Goal: Task Accomplishment & Management: Manage account settings

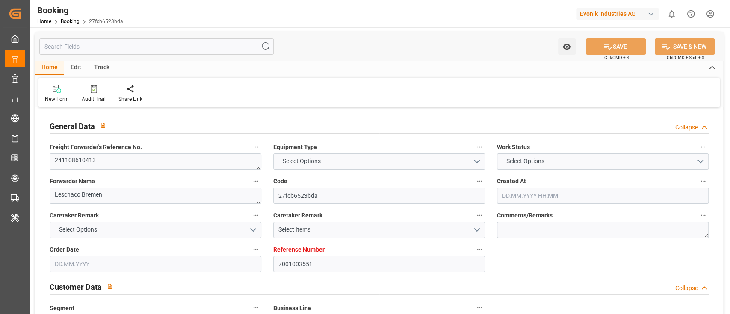
type textarea "241108610413"
type textarea "Leschaco Bremen"
type input "27fcb6523bda"
type input "7001003551"
type textarea "SM-AC"
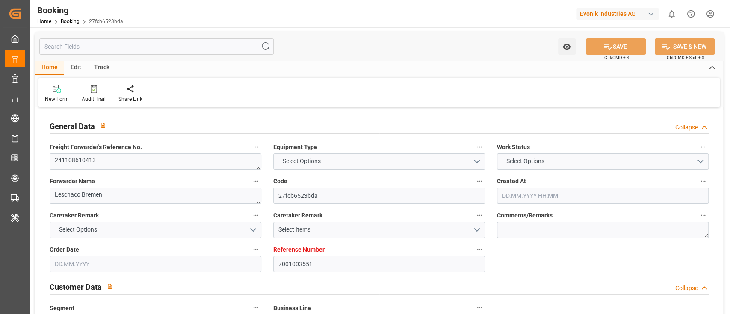
type input "7001003550"
type textarea "leopoldo.rivera@evonik.com"
type textarea "CIF"
type textarea "NEW YORK, NY"
type textarea "Marl"
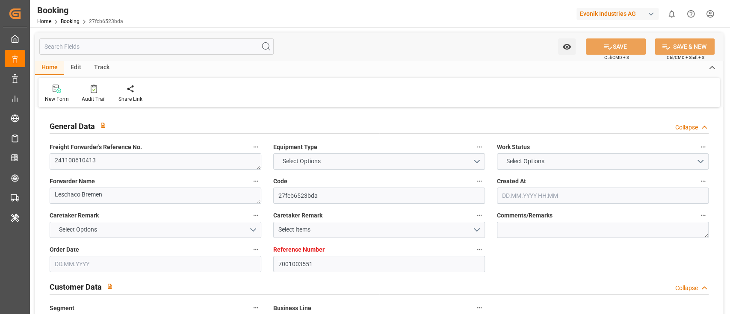
type textarea "TRLU9682378"
type input "RDO CONCORD"
type input "ONEY"
type textarea "HAMEB4064300"
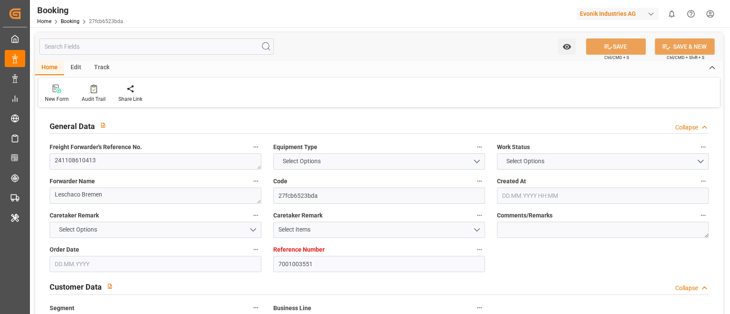
type input "Rotterdam"
type input "New York"
type textarea "eta"
type textarea "INPUT_Evonik_Seeburger_IFTSTA_1002085927_20241101074059737.edi"
type textarea "NWC/UK North West Continent / UK_USNYC_ONEY_SM-AC"
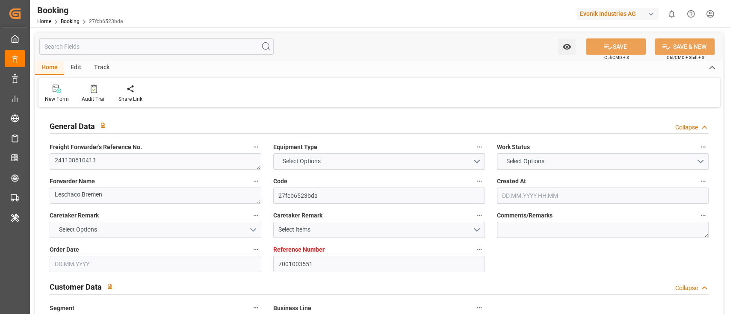
type textarea "INPUT_Evonik_Seeburger_IFTMIN_1002029126_20241016151015457.edi,INPUT_Evonik_See…"
type textarea "1002082713"
type textarea "Meenakshi Manjunatha"
type textarea "672e1f4e2b52847867f9febb"
type textarea "IFTMIN"
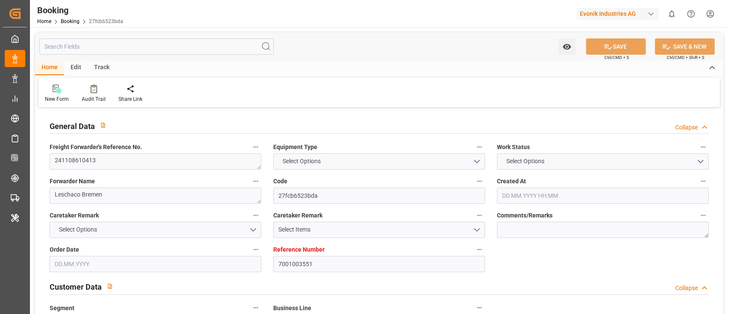
type textarea "a016N000000wbCAQAY"
type textarea "No"
type input "7001003551"
type input "9401283"
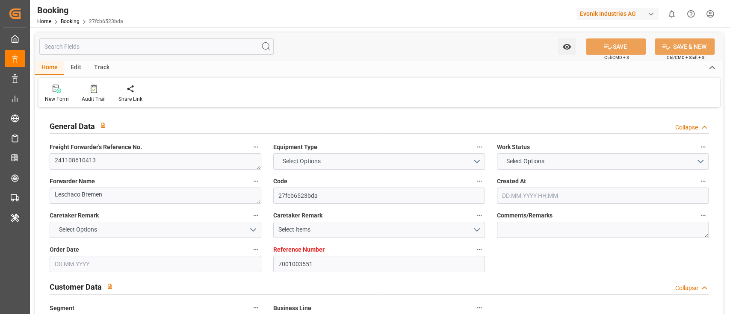
type input "ONE"
type input "Ocean Network Express"
type input "NLRTM"
type input "USNYC"
type input "17"
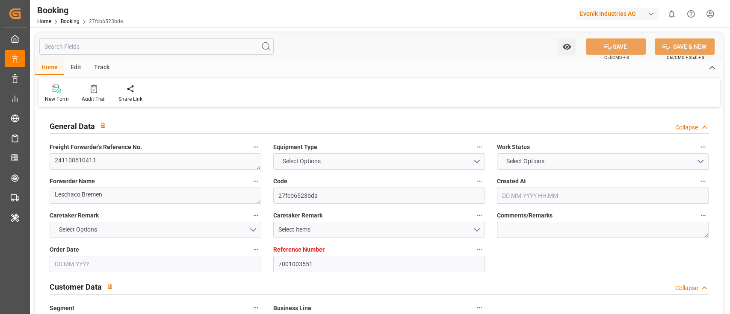
type input "10"
type input "0"
type input "-10"
type input "15.10.2024 14:05"
type input "15.10.2024"
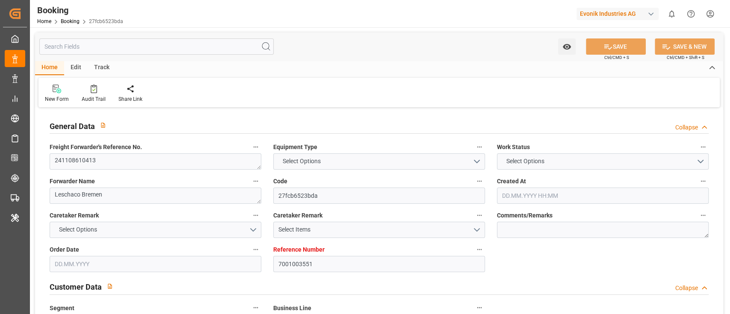
type input "04.12.2024"
type input "16.10.2024"
type input "16.10.2024 00:00"
type input "30.10.2024 00:00"
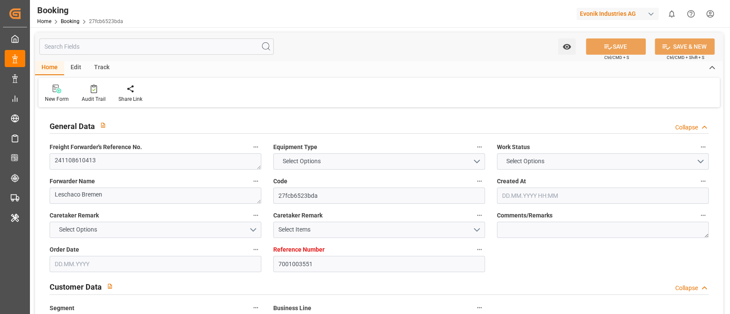
type input "16.10.2024"
type input "08.11.2024 14:05"
type input "08.11.2024 00:00"
type input "08.11.2024"
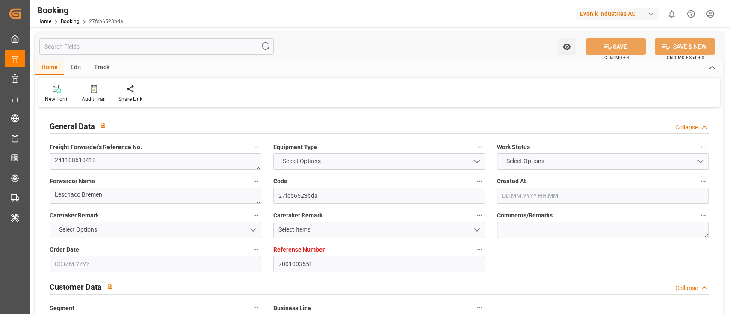
type input "08.11.2024 14:05"
type input "04.11.2024 11:31"
type input "25.11.2024 00:00"
type input "05.12.2024 00:00"
type input "18.11.2024"
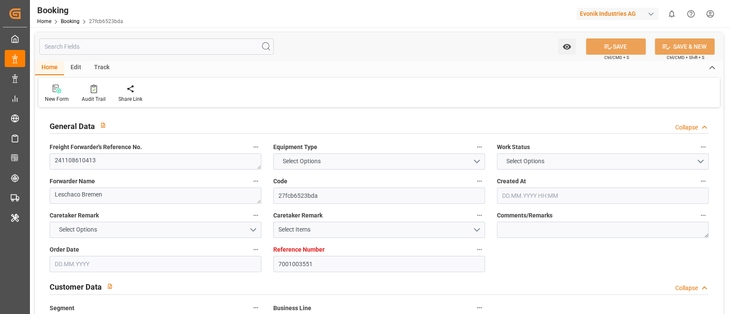
type input "25.11.2024 00:00"
type input "26.11.2024 00:00"
type input "08.11.2024"
type input "27.11.2024 10:35"
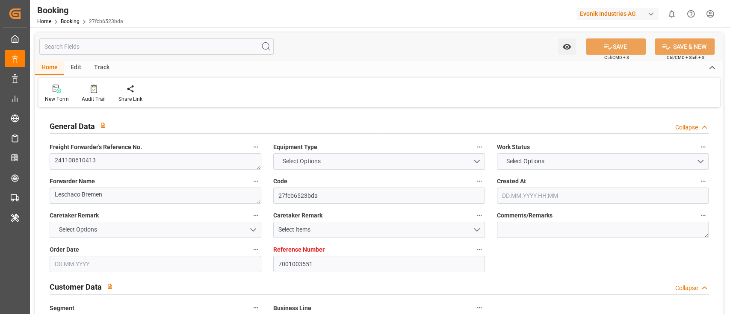
type input "20.11.2024"
type input "08.11.2024"
click at [82, 70] on div "Edit" at bounding box center [76, 68] width 24 height 15
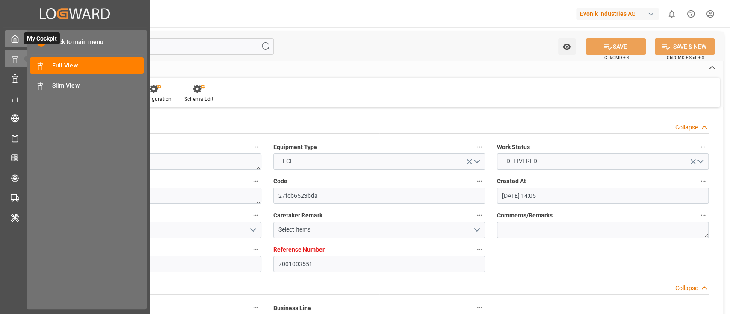
click at [15, 42] on icon at bounding box center [15, 38] width 6 height 7
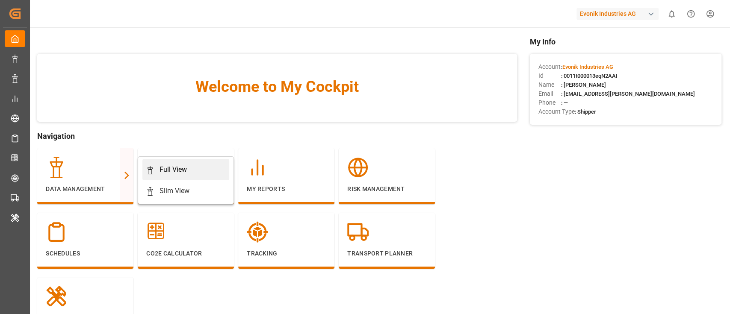
click at [165, 167] on div "Full View" at bounding box center [172, 170] width 27 height 10
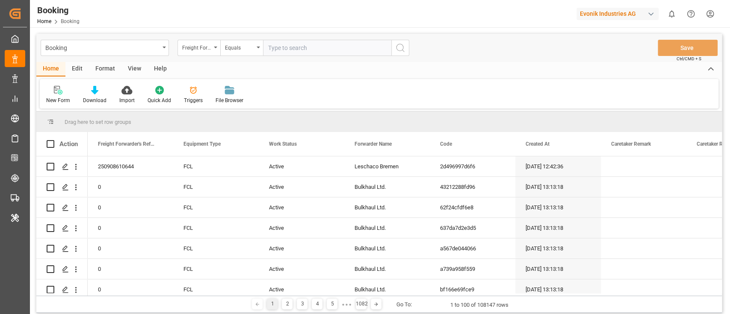
click at [103, 64] on div "Format" at bounding box center [105, 69] width 32 height 15
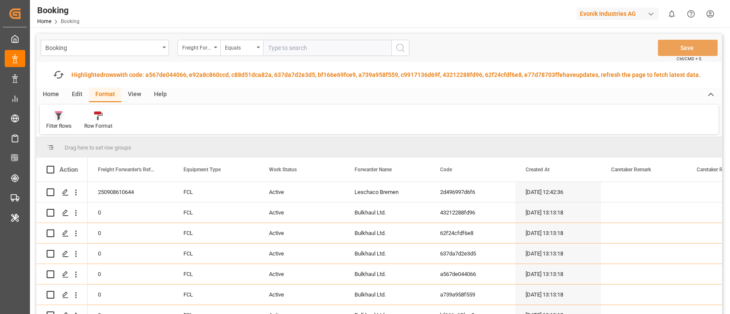
click at [59, 118] on icon at bounding box center [59, 116] width 6 height 7
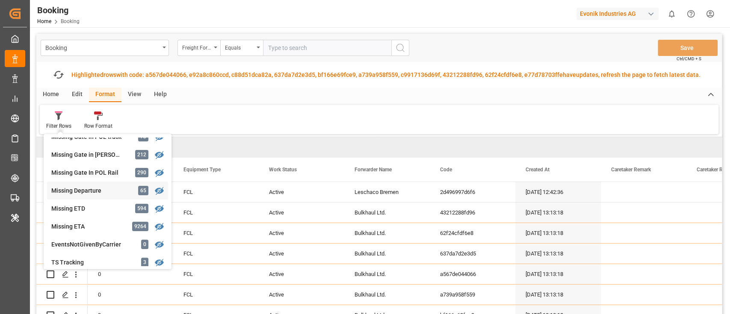
scroll to position [171, 0]
click at [99, 186] on div "Missing ETD 594" at bounding box center [107, 191] width 121 height 18
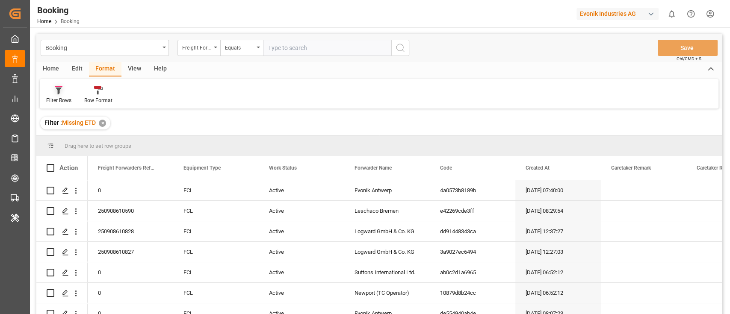
click at [65, 103] on div "Filter Rows" at bounding box center [58, 101] width 25 height 8
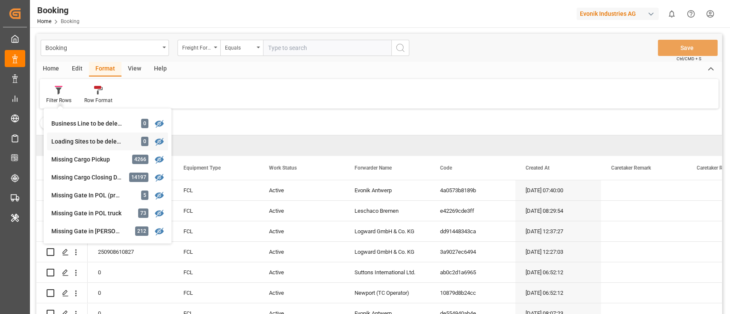
scroll to position [114, 0]
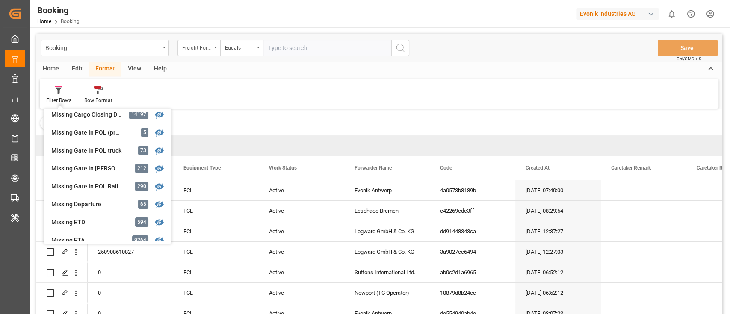
click at [233, 126] on div "Filter : Missing ETD ✕" at bounding box center [378, 123] width 685 height 24
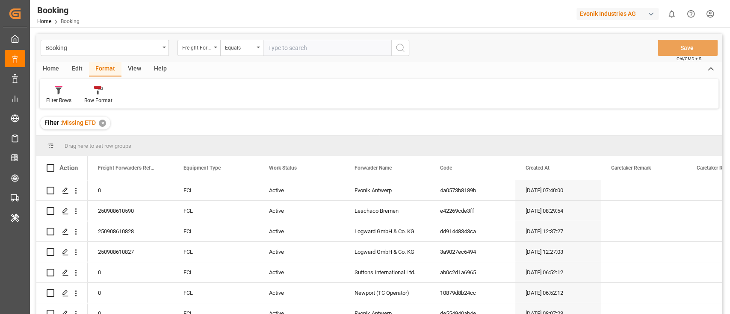
click at [130, 69] on div "View" at bounding box center [134, 69] width 26 height 15
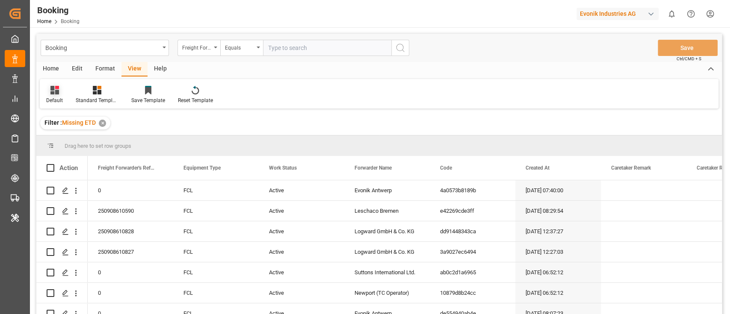
click at [56, 100] on div "Default" at bounding box center [54, 101] width 17 height 8
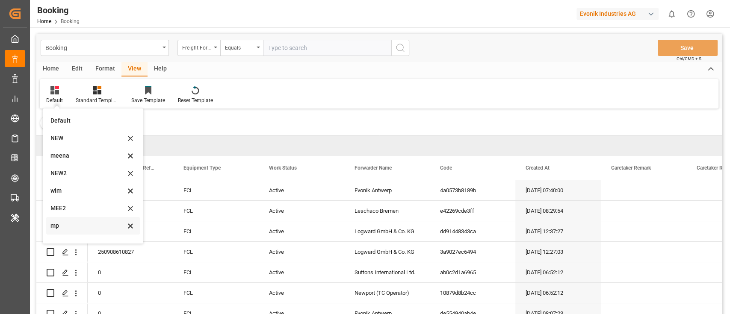
click at [92, 226] on div "mp" at bounding box center [87, 225] width 75 height 9
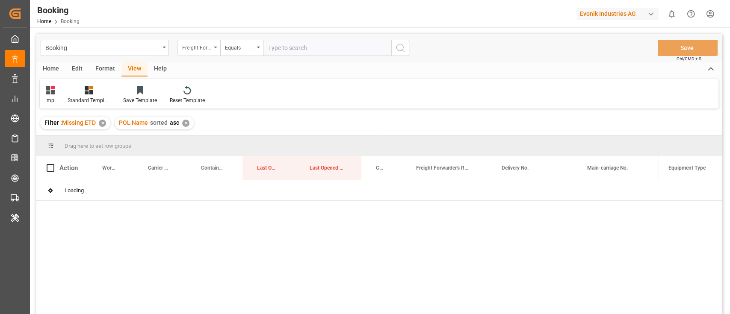
click at [192, 48] on div "Freight Forwarder's Reference No." at bounding box center [196, 47] width 29 height 10
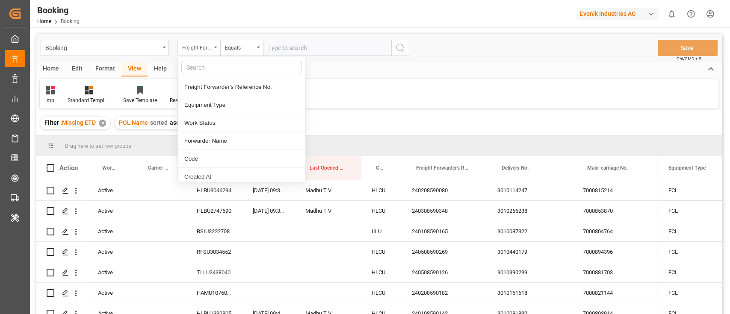
click at [197, 50] on div "Freight Forwarder's Reference No." at bounding box center [196, 47] width 29 height 10
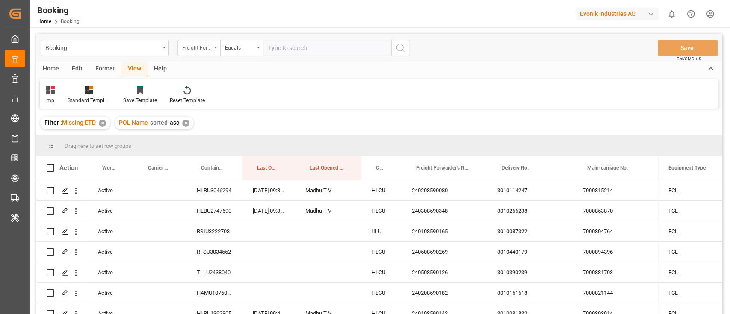
click at [197, 50] on div "Freight Forwarder's Reference No." at bounding box center [196, 47] width 29 height 10
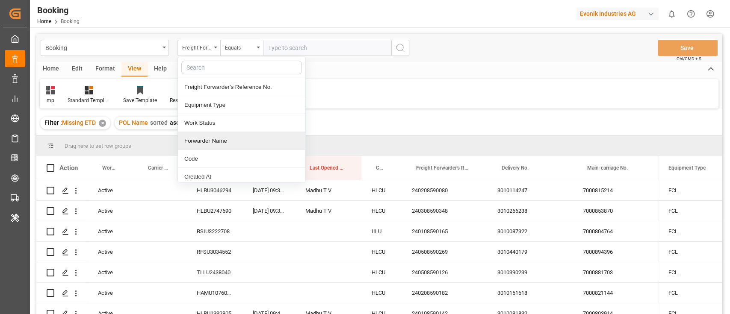
click at [217, 141] on div "Forwarder Name" at bounding box center [241, 141] width 127 height 18
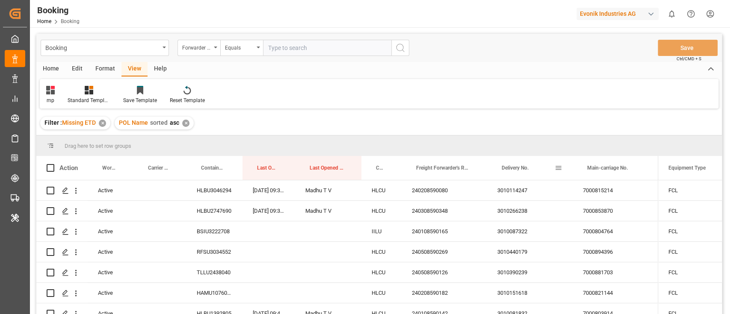
drag, startPoint x: 487, startPoint y: 165, endPoint x: 521, endPoint y: 166, distance: 34.7
click at [521, 166] on div "Delivery No." at bounding box center [530, 168] width 86 height 24
click at [658, 163] on div "Equipment Type" at bounding box center [701, 168] width 86 height 24
drag, startPoint x: 655, startPoint y: 163, endPoint x: 618, endPoint y: 163, distance: 37.2
click at [618, 163] on div "Main-carriage No." at bounding box center [616, 168] width 86 height 24
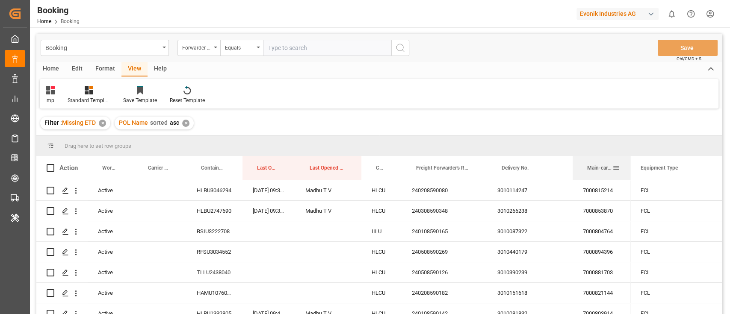
drag, startPoint x: 657, startPoint y: 163, endPoint x: 629, endPoint y: 166, distance: 27.9
click at [629, 166] on div at bounding box center [630, 168] width 3 height 24
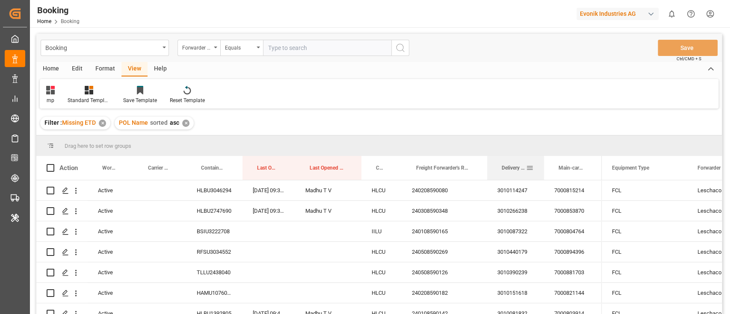
drag, startPoint x: 571, startPoint y: 162, endPoint x: 543, endPoint y: 166, distance: 28.9
click at [543, 166] on div at bounding box center [543, 168] width 3 height 24
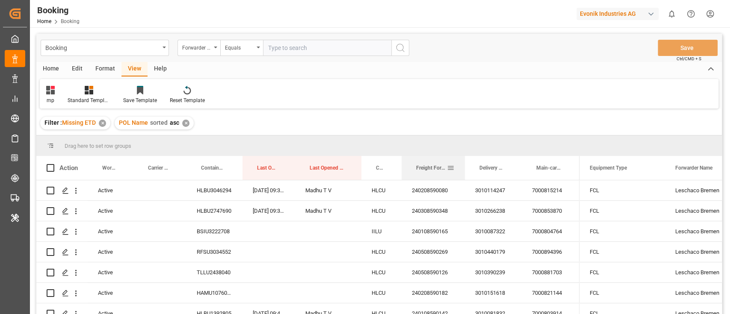
drag, startPoint x: 486, startPoint y: 165, endPoint x: 464, endPoint y: 169, distance: 22.6
click at [464, 169] on div at bounding box center [464, 168] width 3 height 24
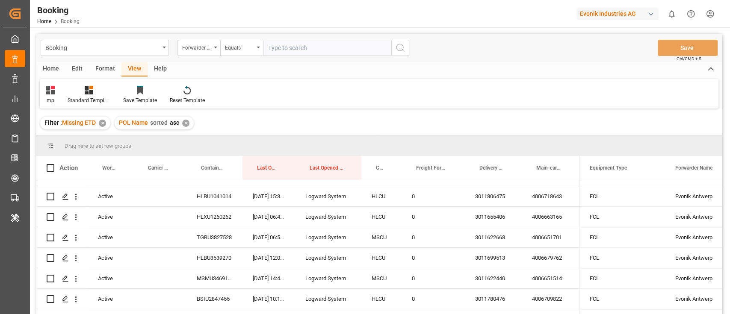
scroll to position [798, 0]
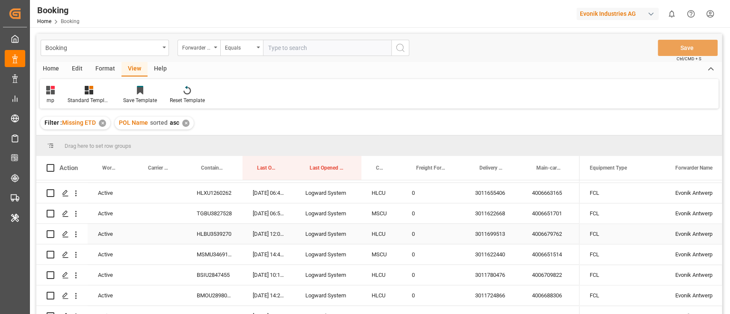
click at [687, 244] on div "Evonik Antwerp" at bounding box center [708, 234] width 86 height 20
click at [309, 49] on input "text" at bounding box center [327, 48] width 128 height 16
paste input "Evonik Antwerp"
type input "Evonik Antwerp"
click at [402, 49] on icon "search button" at bounding box center [400, 48] width 10 height 10
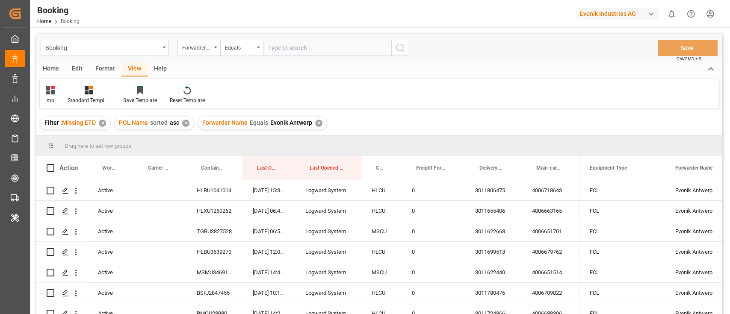
click at [188, 122] on div "✕" at bounding box center [185, 123] width 7 height 7
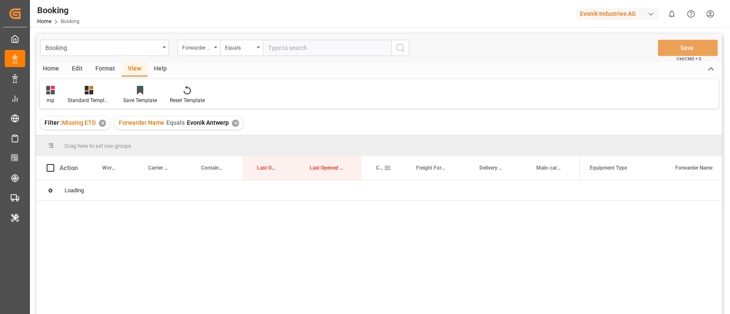
drag, startPoint x: 383, startPoint y: 162, endPoint x: 380, endPoint y: 142, distance: 20.4
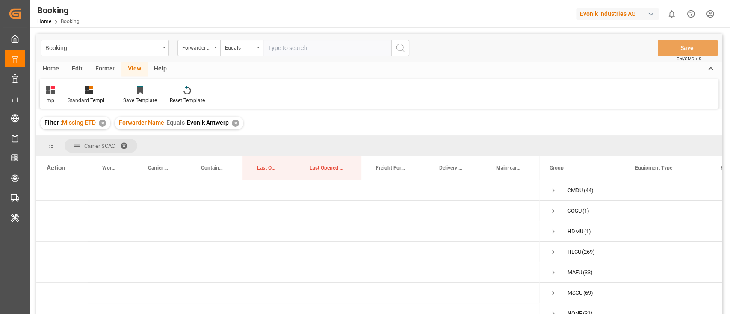
drag, startPoint x: 380, startPoint y: 142, endPoint x: 543, endPoint y: 150, distance: 163.1
drag, startPoint x: 523, startPoint y: 172, endPoint x: 521, endPoint y: 151, distance: 21.4
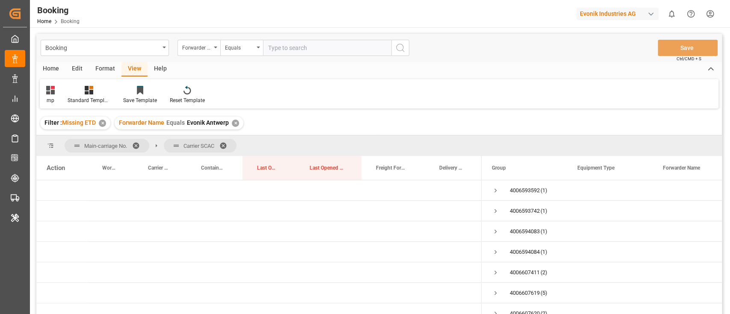
click at [227, 144] on span at bounding box center [226, 146] width 14 height 8
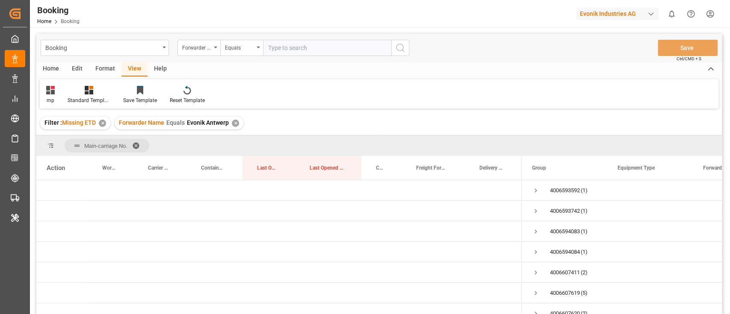
click at [136, 145] on span at bounding box center [139, 146] width 14 height 8
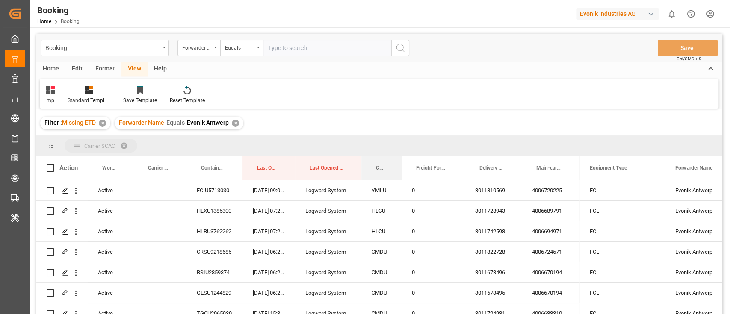
drag, startPoint x: 380, startPoint y: 167, endPoint x: 383, endPoint y: 145, distance: 21.6
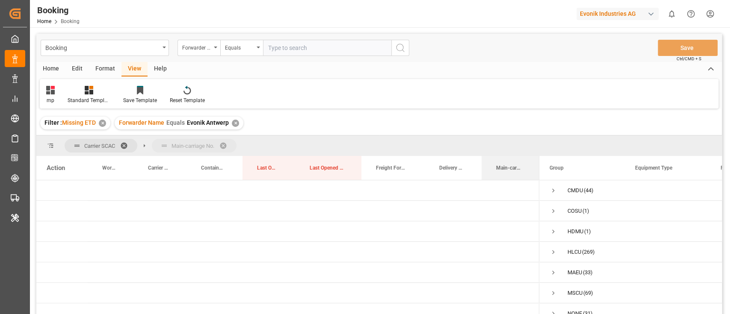
drag, startPoint x: 503, startPoint y: 164, endPoint x: 505, endPoint y: 149, distance: 14.7
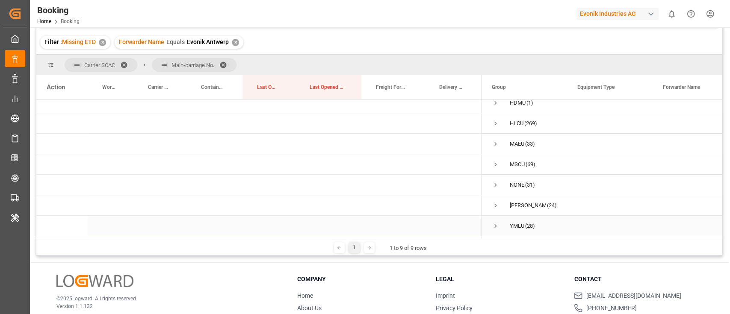
scroll to position [127, 0]
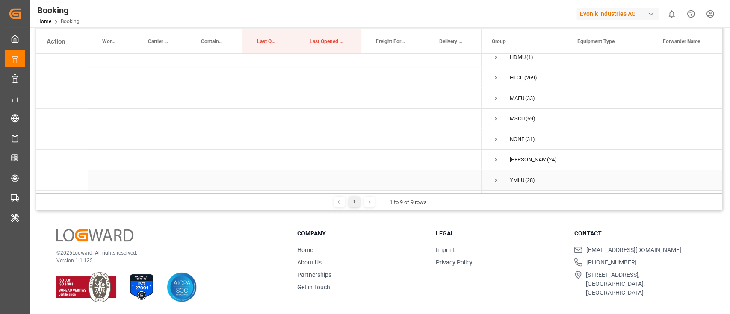
click at [494, 177] on span "Press SPACE to select this row." at bounding box center [496, 181] width 8 height 8
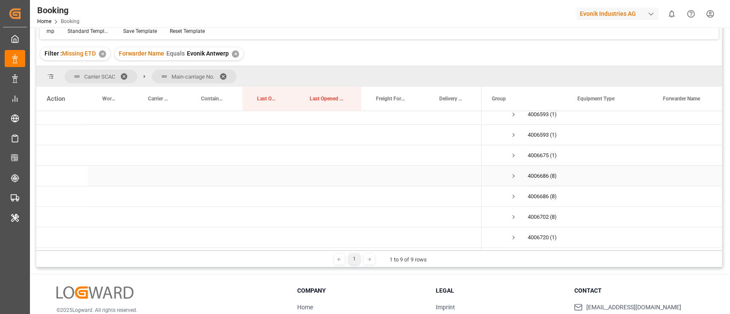
click at [512, 169] on span "Press SPACE to select this row." at bounding box center [514, 176] width 8 height 20
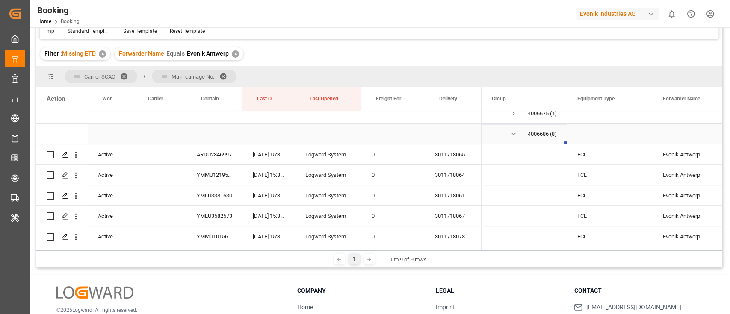
scroll to position [251, 0]
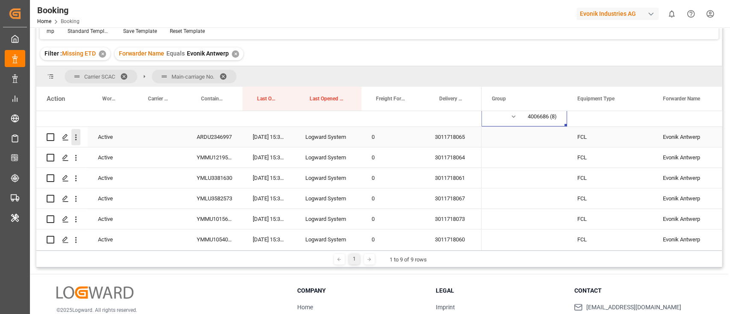
click at [76, 141] on icon "open menu" at bounding box center [75, 137] width 9 height 9
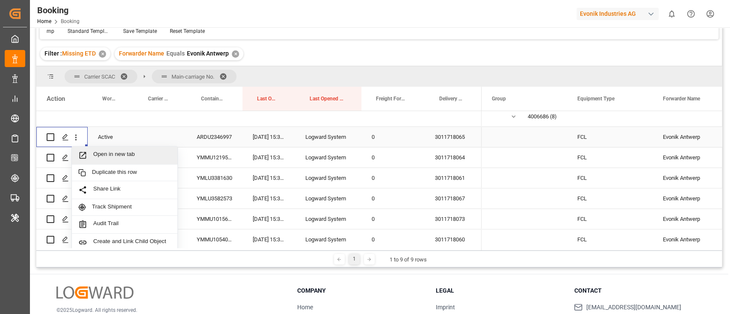
click at [109, 149] on div "Open in new tab" at bounding box center [125, 156] width 106 height 18
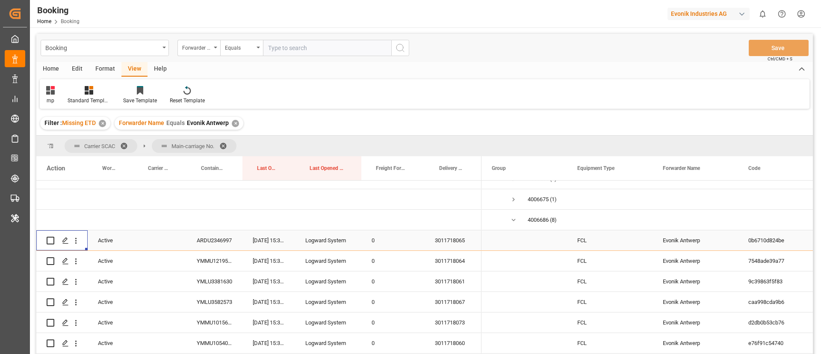
scroll to position [127, 0]
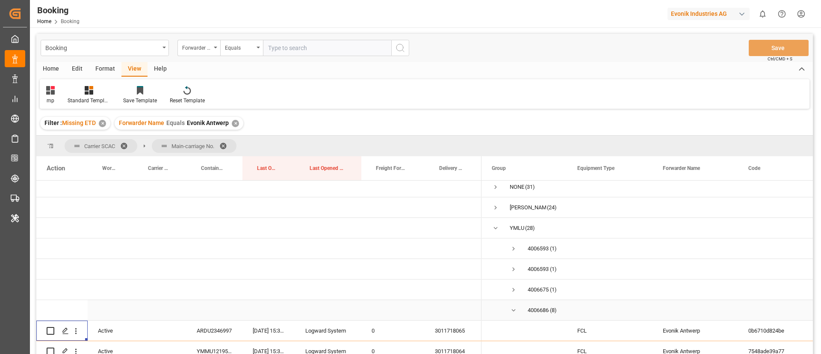
click at [511, 310] on span "Press SPACE to select this row." at bounding box center [514, 310] width 8 height 8
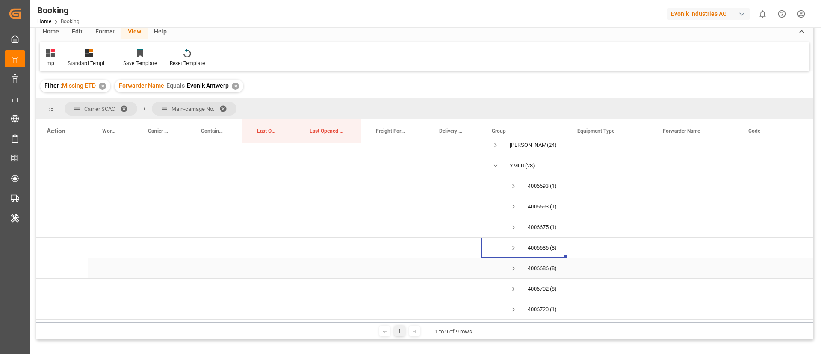
scroll to position [64, 0]
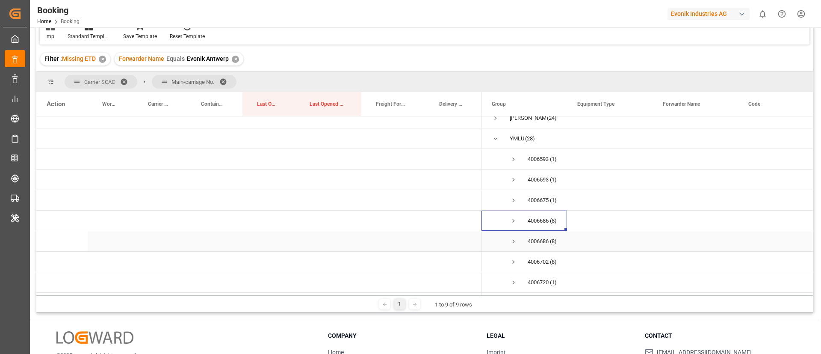
click at [515, 237] on span "Press SPACE to select this row." at bounding box center [514, 241] width 8 height 8
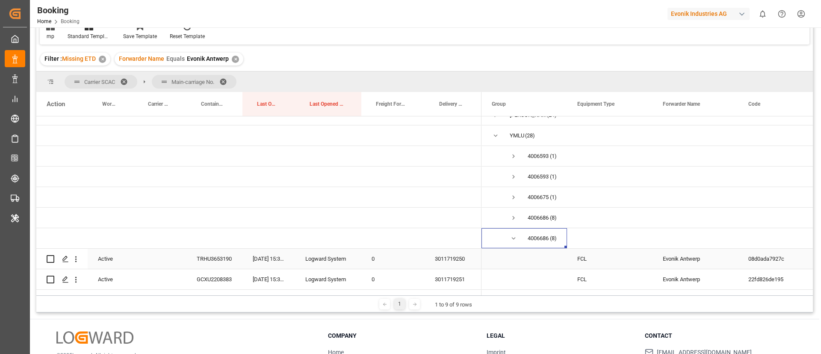
scroll to position [219, 0]
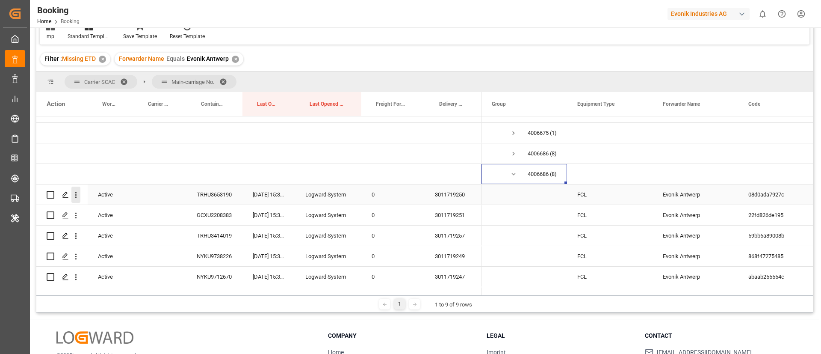
click at [76, 199] on icon "open menu" at bounding box center [75, 194] width 9 height 9
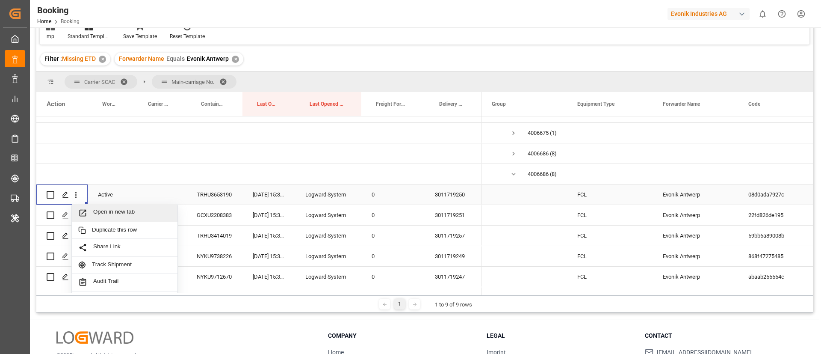
click at [124, 211] on span "Open in new tab" at bounding box center [132, 212] width 78 height 9
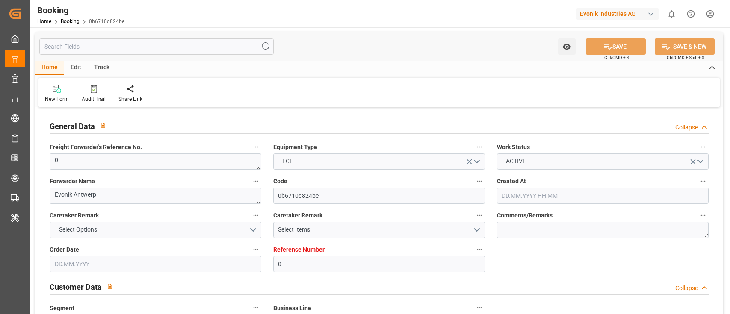
type input "0"
type input "Yang Ming"
type input "Yang Ming Marine Transport Corp."
type input "NLRTM"
type input "Dekheila port"
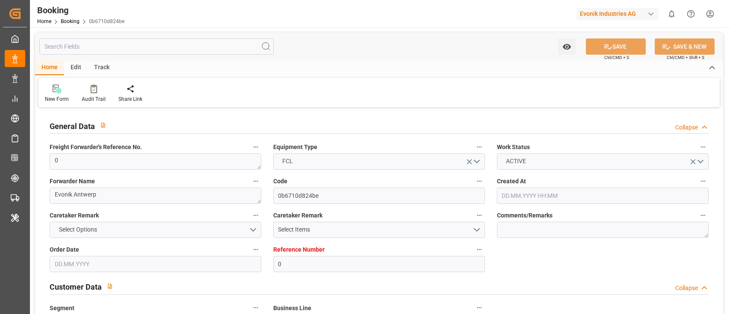
type input "01.08.2025 10:00"
type input "[DATE]"
type input "20.08.2025"
type input "27.08.2025 15:36"
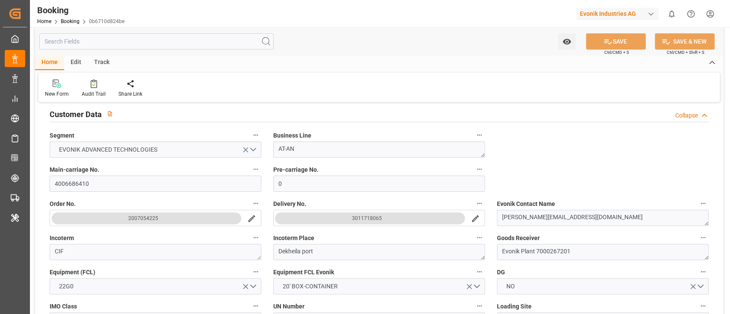
scroll to position [171, 0]
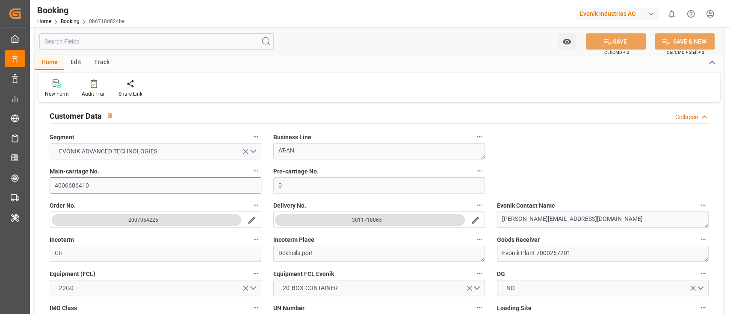
click at [106, 187] on input "4006686410" at bounding box center [156, 185] width 212 height 16
click at [119, 185] on input "4006686410" at bounding box center [156, 185] width 212 height 16
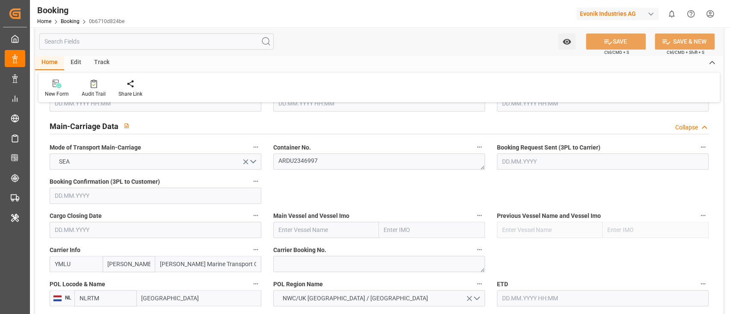
scroll to position [513, 0]
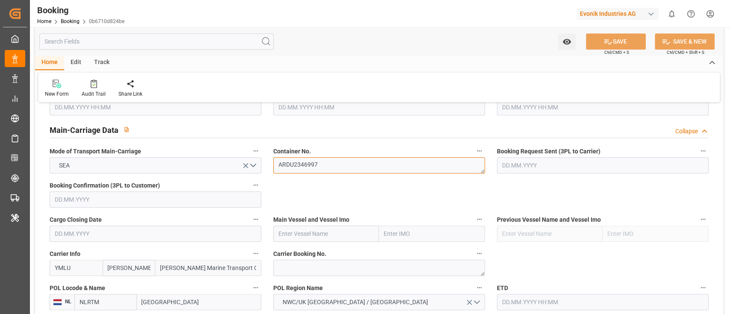
click at [339, 158] on textarea "ARDU2346997" at bounding box center [379, 165] width 212 height 16
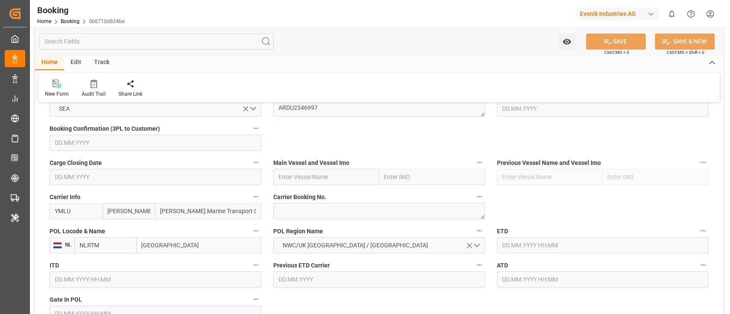
click at [286, 177] on input "text" at bounding box center [326, 177] width 106 height 16
paste input "HSL NIKE"
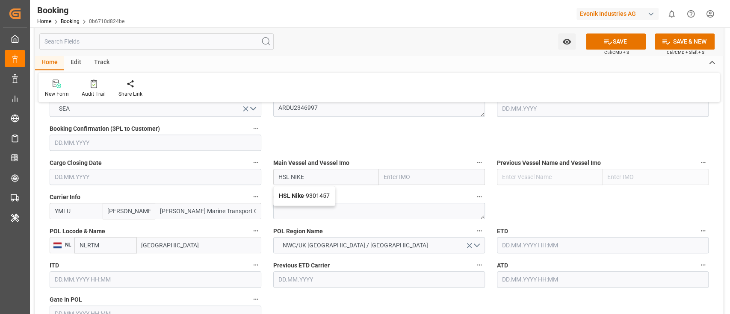
click at [310, 195] on span "HSL Nike - 9301457" at bounding box center [304, 195] width 51 height 7
type input "HSL Nike"
type input "9301457"
type input "HSL Nike"
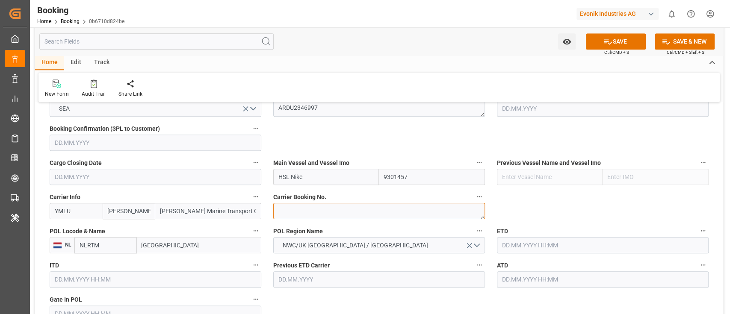
click at [280, 210] on textarea at bounding box center [379, 211] width 212 height 16
paste textarea "YMFANR0182898"
click at [277, 210] on textarea "YMFANR0182898" at bounding box center [379, 211] width 212 height 16
type textarea "YMFANR0182898"
click at [177, 245] on input "[GEOGRAPHIC_DATA]" at bounding box center [199, 245] width 124 height 16
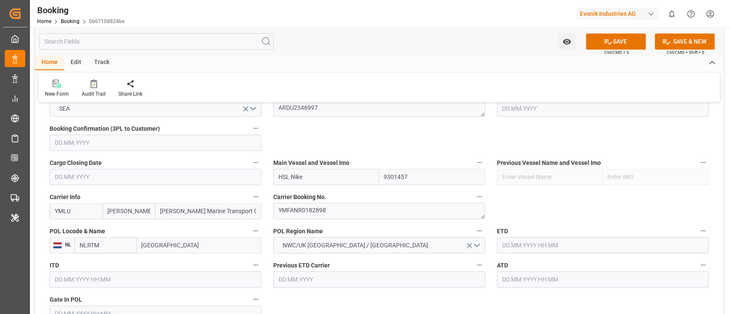
click at [177, 245] on input "[GEOGRAPHIC_DATA]" at bounding box center [199, 245] width 124 height 16
paste input "ANTWERPEN"
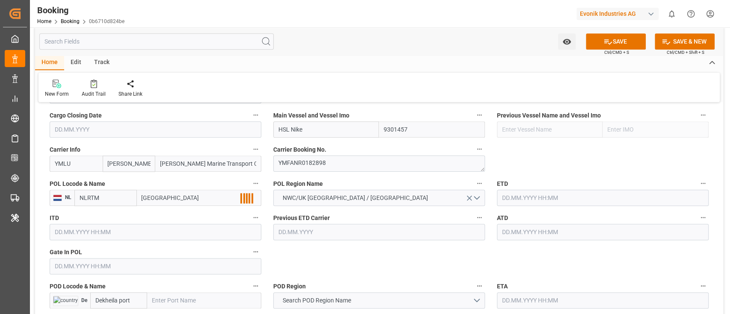
scroll to position [627, 0]
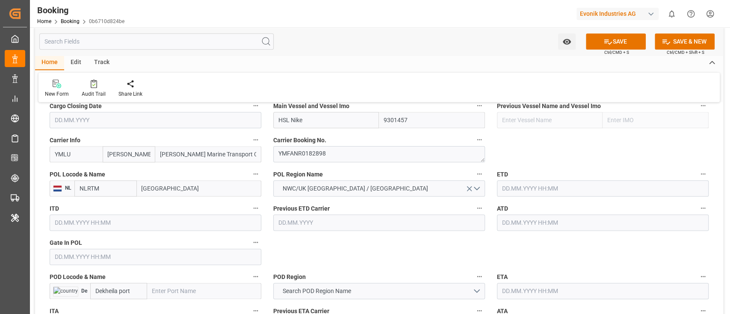
click at [189, 187] on input "ANTWERPEN" at bounding box center [199, 188] width 124 height 16
type input "ANTWERP"
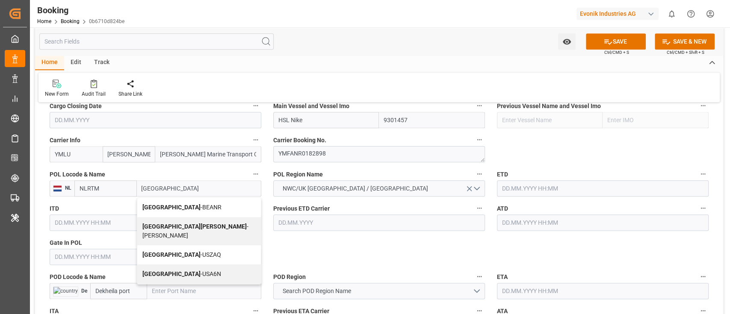
click at [176, 201] on div "Antwerp - BEANR" at bounding box center [199, 207] width 124 height 19
type input "BEANR"
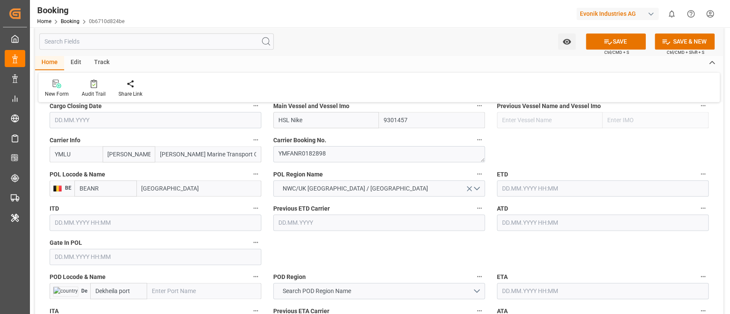
type input "[GEOGRAPHIC_DATA]"
click at [90, 256] on input "text" at bounding box center [156, 257] width 212 height 16
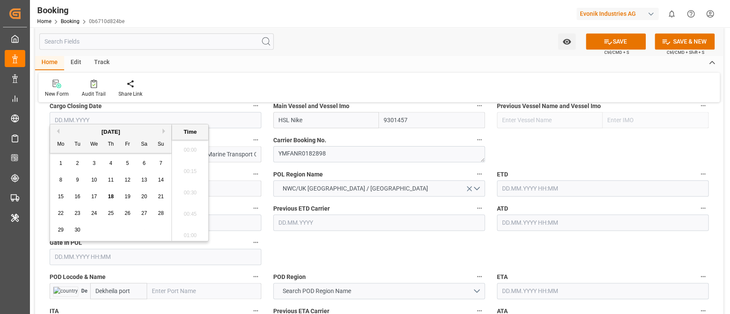
scroll to position [1264, 0]
click at [58, 131] on button "Previous Month" at bounding box center [56, 131] width 5 height 5
click at [126, 229] on span "29" at bounding box center [127, 230] width 6 height 6
type input "[DATE] 00:00"
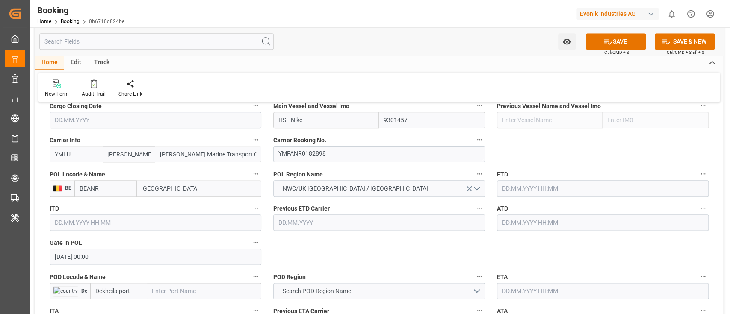
click at [506, 184] on input "text" at bounding box center [603, 188] width 212 height 16
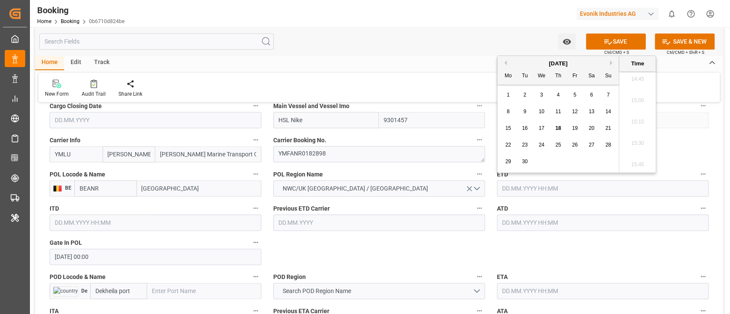
click at [524, 98] on div "2" at bounding box center [525, 95] width 11 height 10
type input "[DATE] 00:00"
click at [565, 197] on div "ETD 02.09.2025 00:00" at bounding box center [603, 182] width 224 height 34
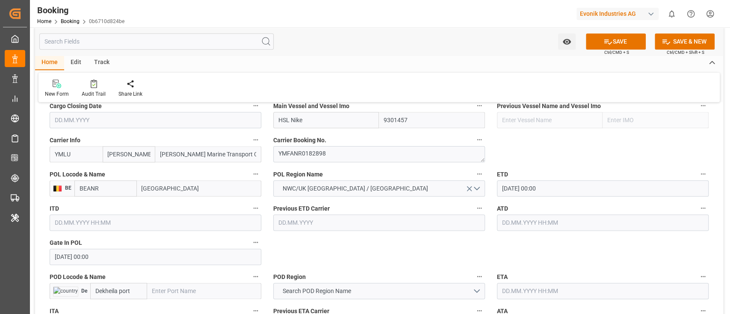
click at [565, 193] on input "[DATE] 00:00" at bounding box center [603, 188] width 212 height 16
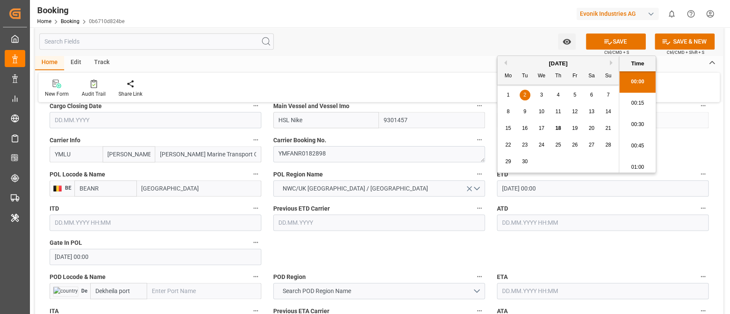
click at [565, 193] on input "[DATE] 00:00" at bounding box center [603, 188] width 212 height 16
click at [531, 224] on input "text" at bounding box center [603, 223] width 212 height 16
paste input "[DATE] 00:00"
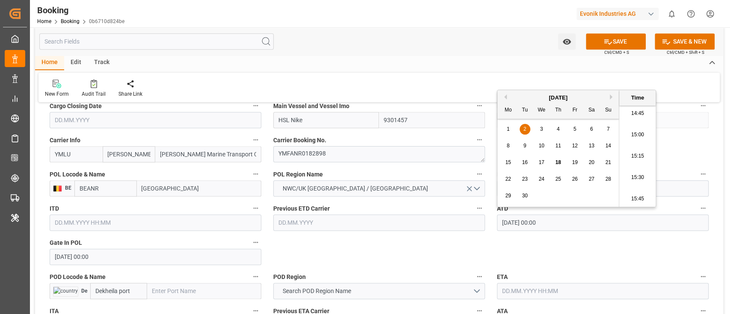
type input "[DATE] 00:00"
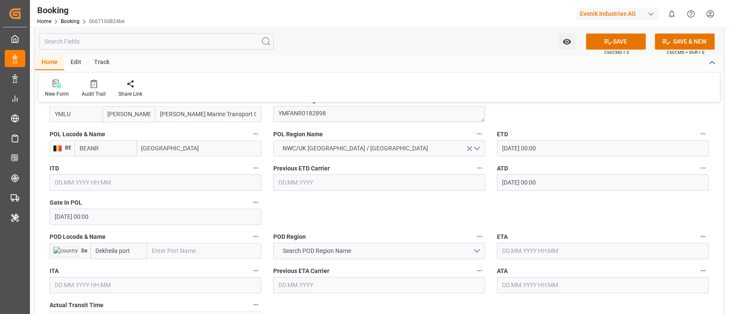
scroll to position [684, 0]
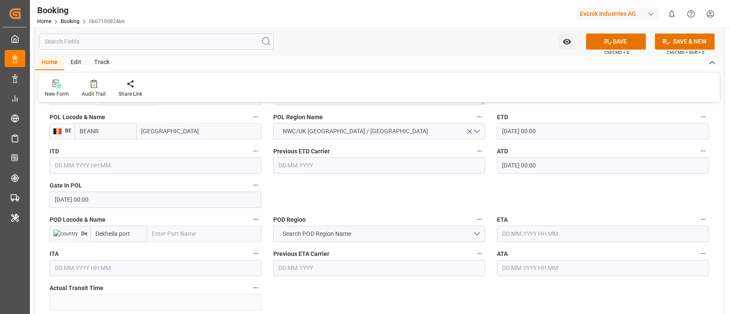
click at [166, 237] on input "text" at bounding box center [204, 234] width 114 height 16
paste input "EL DEKHEILA"
type input "EL DEKHEILA"
click at [187, 252] on span "El Dekheila - EGEDK" at bounding box center [178, 252] width 51 height 7
type input "EGEDK"
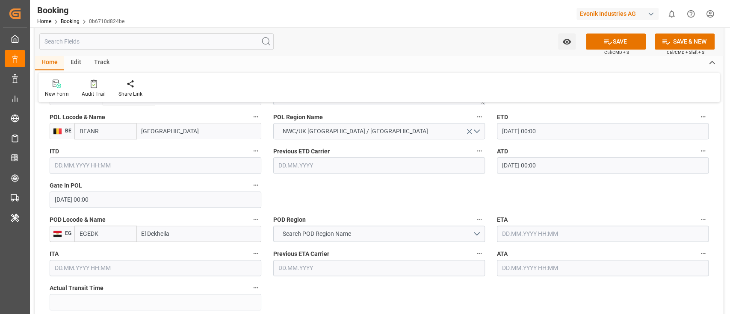
type input "El Dekheila"
click at [111, 233] on input "EGEDK" at bounding box center [105, 234] width 62 height 16
click at [344, 232] on span "Search POD Region Name" at bounding box center [316, 234] width 77 height 9
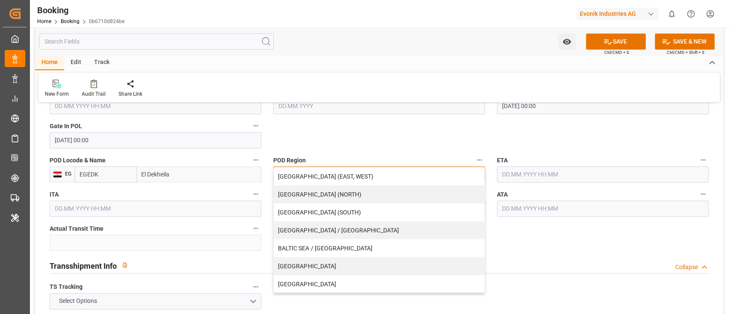
scroll to position [798, 0]
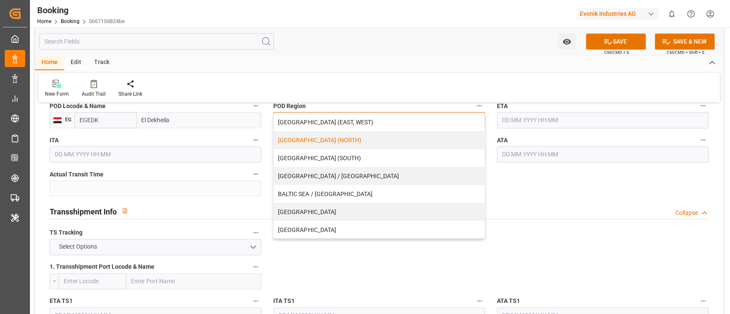
click at [355, 137] on div "[GEOGRAPHIC_DATA] (NORTH)" at bounding box center [379, 140] width 211 height 18
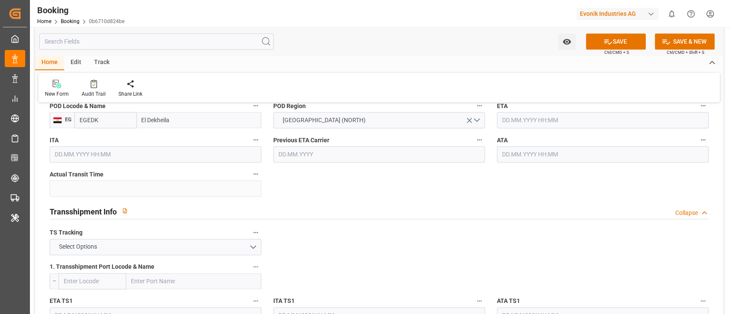
click at [517, 120] on input "text" at bounding box center [603, 120] width 212 height 16
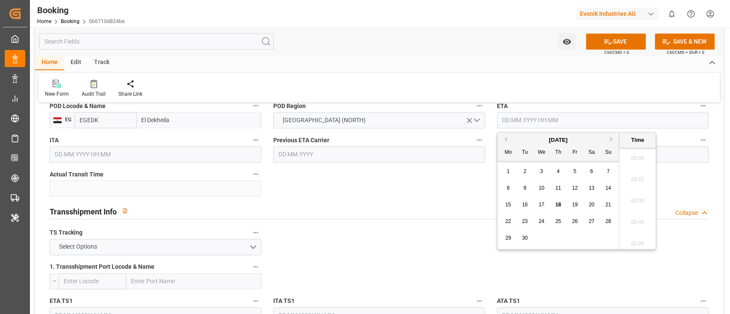
scroll to position [1264, 0]
click at [507, 204] on span "15" at bounding box center [508, 205] width 6 height 6
type input "[DATE] 00:00"
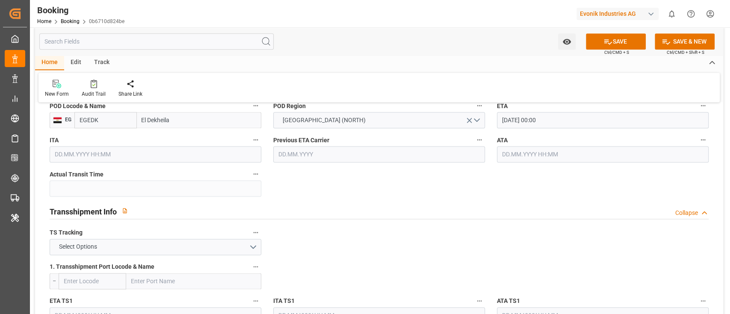
click at [573, 116] on input "[DATE] 00:00" at bounding box center [603, 120] width 212 height 16
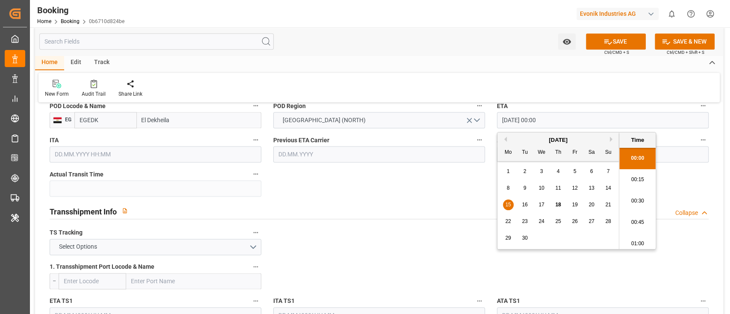
click at [573, 116] on input "[DATE] 00:00" at bounding box center [603, 120] width 212 height 16
click at [687, 149] on input "text" at bounding box center [603, 154] width 212 height 16
paste input "[DATE] 00:00"
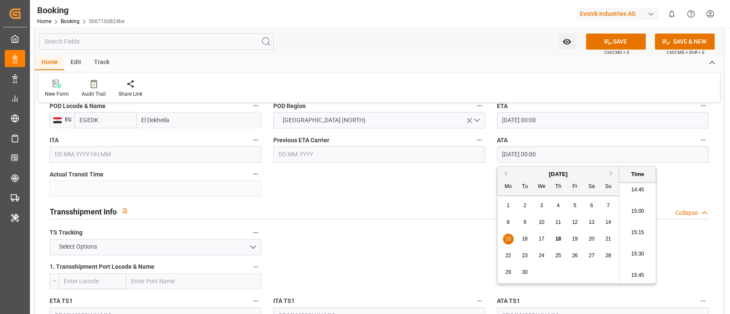
type input "[DATE] 00:00"
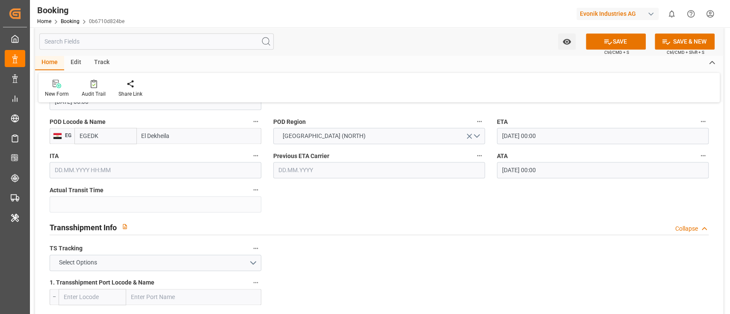
scroll to position [798, 0]
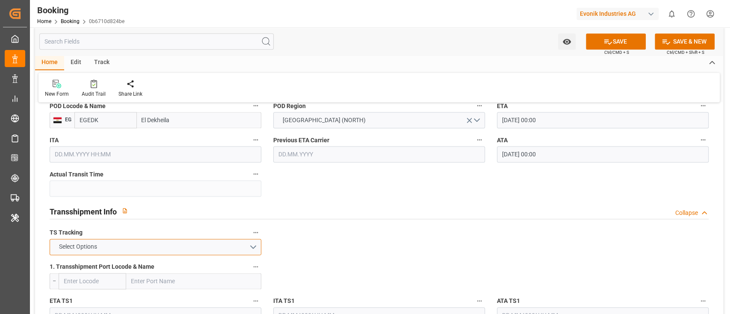
click at [133, 247] on button "Select Options" at bounding box center [156, 247] width 212 height 16
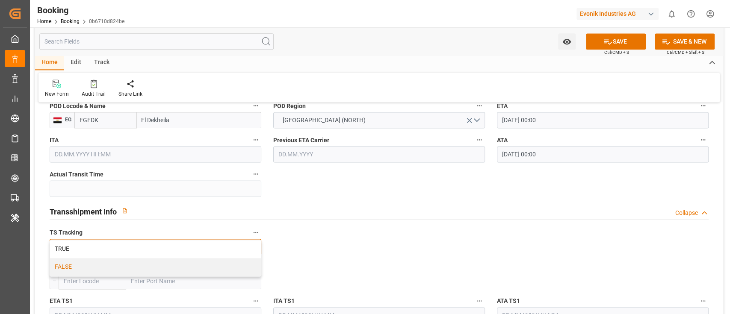
click at [127, 263] on div "FALSE" at bounding box center [155, 267] width 211 height 18
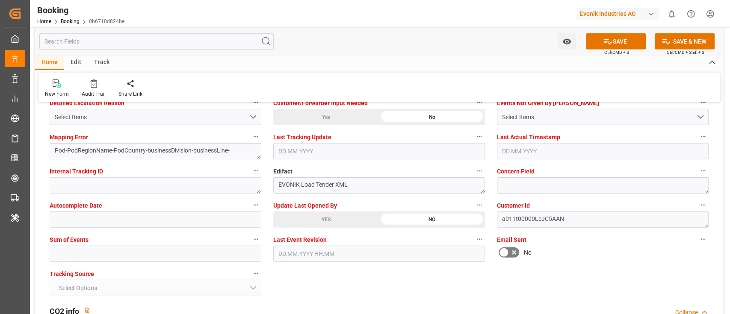
scroll to position [1653, 0]
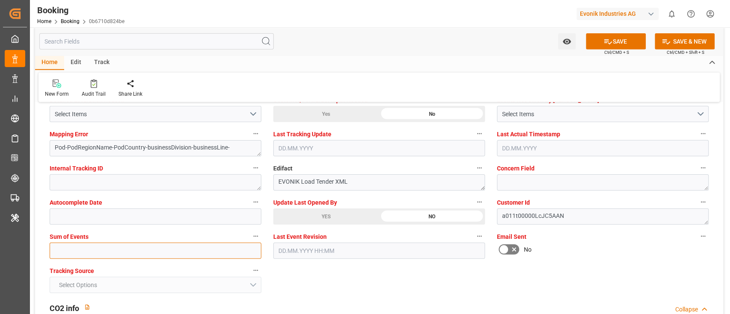
click at [144, 256] on input "text" at bounding box center [156, 251] width 212 height 16
click at [145, 250] on input "text" at bounding box center [156, 251] width 212 height 16
type input "0"
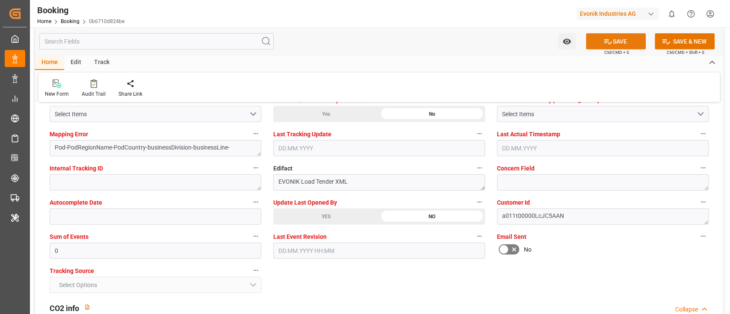
click at [618, 44] on button "SAVE" at bounding box center [616, 41] width 60 height 16
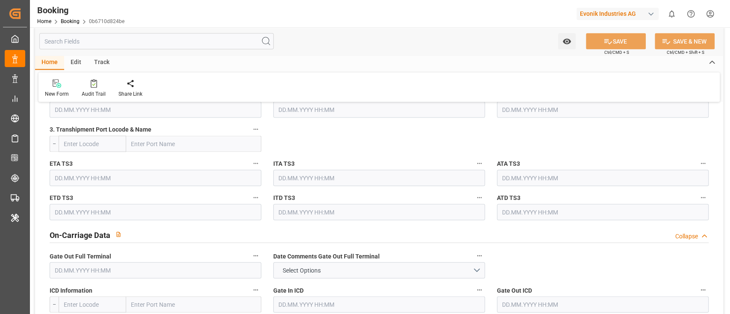
scroll to position [1140, 0]
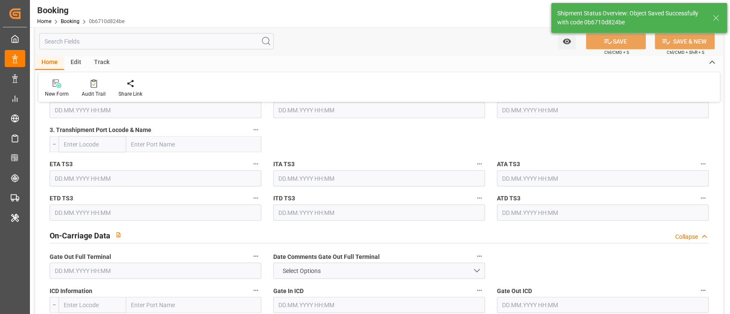
type textarea "NWC/[GEOGRAPHIC_DATA] [GEOGRAPHIC_DATA] / [GEOGRAPHIC_DATA]-AN"
type textarea "[PERSON_NAME]"
type textarea "businessDivision-businessLine-"
type input "13"
type input "[DATE] 00:00"
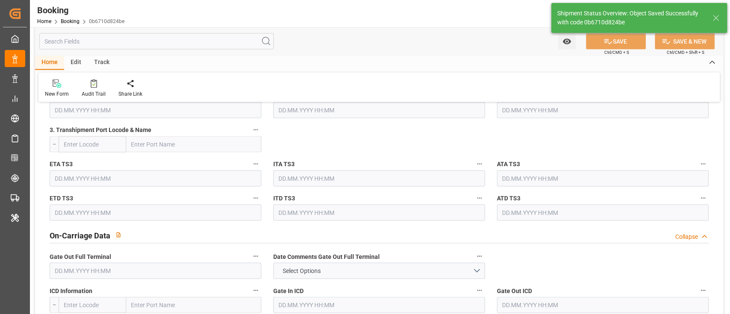
type input "[DATE] 00:00"
type input "18.09.2025 09:48"
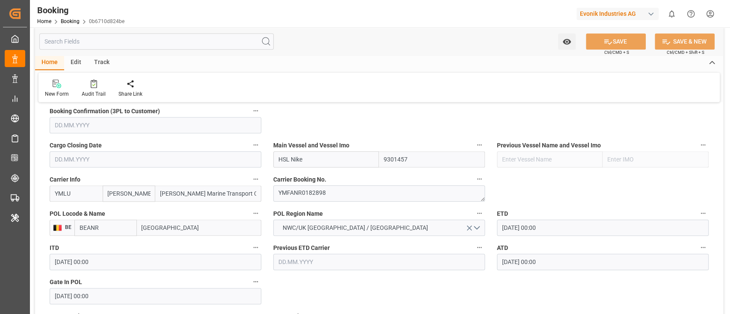
scroll to position [570, 0]
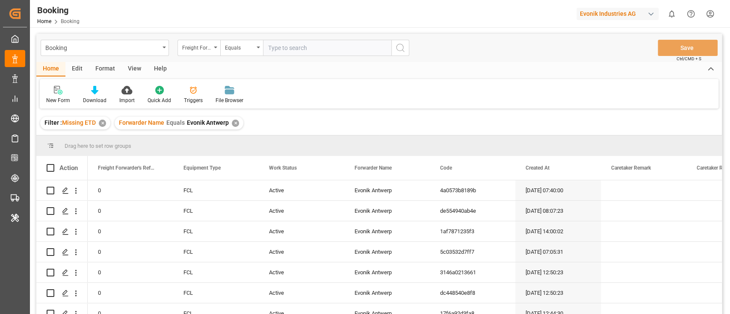
click at [230, 124] on div "Forwarder Name Equals Evonik Antwerp ✕" at bounding box center [179, 123] width 129 height 13
click at [103, 124] on div "✕" at bounding box center [102, 123] width 7 height 7
click at [154, 124] on div "Forwarder Name Equals Evonik Antwerp ✕" at bounding box center [104, 123] width 129 height 13
click at [158, 121] on div "✕" at bounding box center [160, 123] width 7 height 7
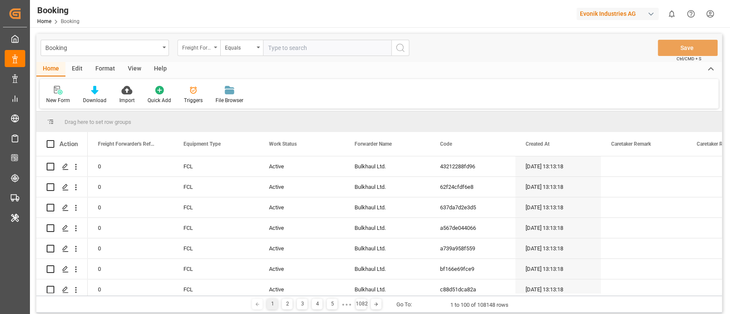
click at [193, 50] on div "Freight Forwarder's Reference No." at bounding box center [196, 47] width 29 height 10
type input "main"
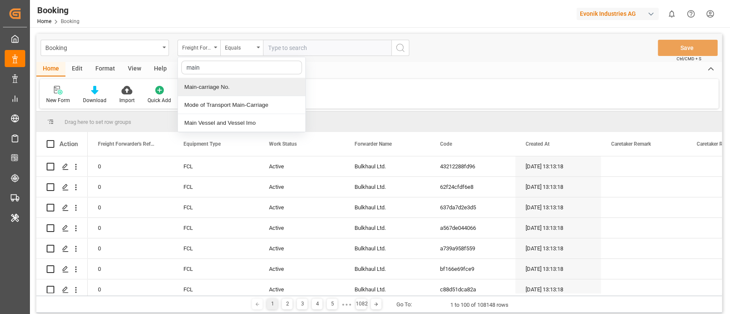
click at [212, 92] on div "Main-carriage No." at bounding box center [241, 87] width 127 height 18
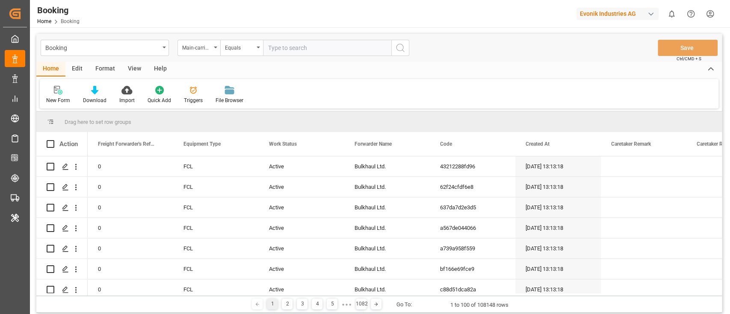
click at [280, 53] on input "text" at bounding box center [327, 48] width 128 height 16
paste input "4006686410"
type input "4006686410"
click at [402, 44] on icon "search button" at bounding box center [400, 48] width 10 height 10
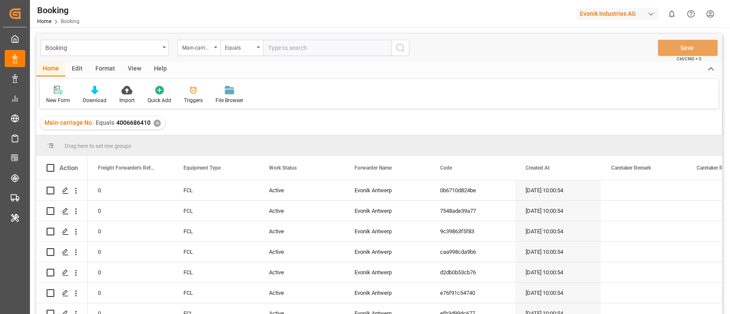
click at [284, 50] on input "text" at bounding box center [327, 48] width 128 height 16
drag, startPoint x: 235, startPoint y: 125, endPoint x: 137, endPoint y: 136, distance: 98.1
click at [235, 124] on div "✕" at bounding box center [235, 123] width 7 height 7
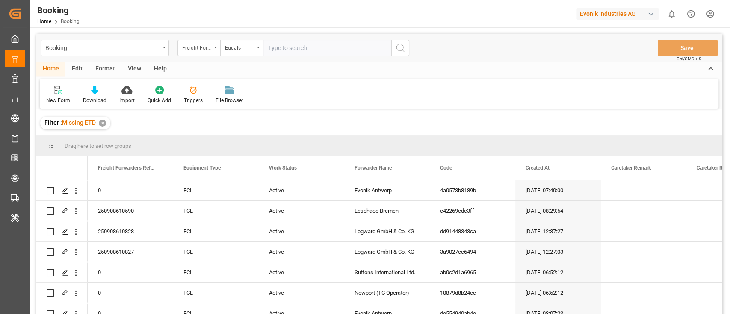
click at [104, 121] on div "✕" at bounding box center [102, 123] width 7 height 7
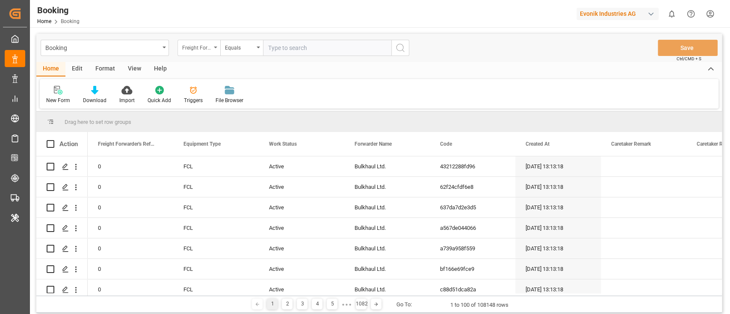
click at [196, 45] on div "Freight Forwarder's Reference No." at bounding box center [196, 47] width 29 height 10
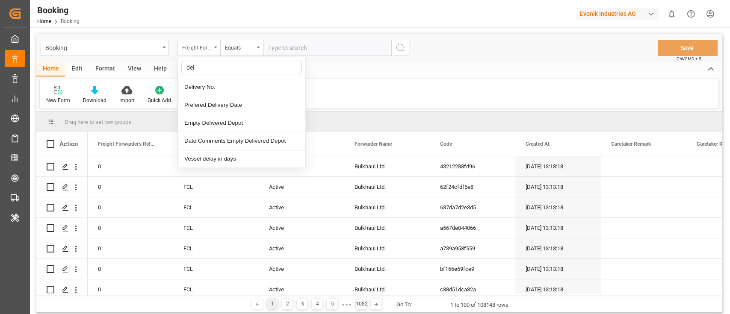
type input "deli"
click at [224, 84] on div "Delivery No." at bounding box center [241, 87] width 127 height 18
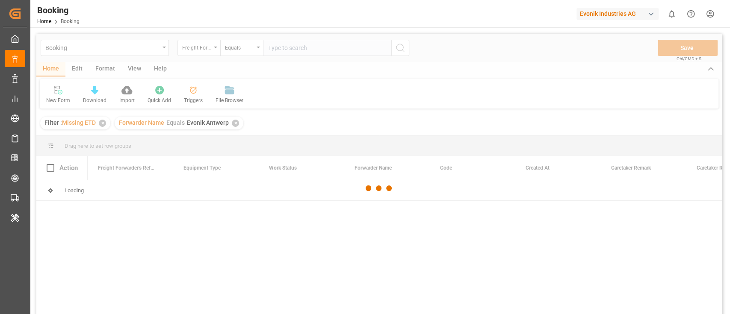
click at [191, 48] on div at bounding box center [378, 188] width 685 height 309
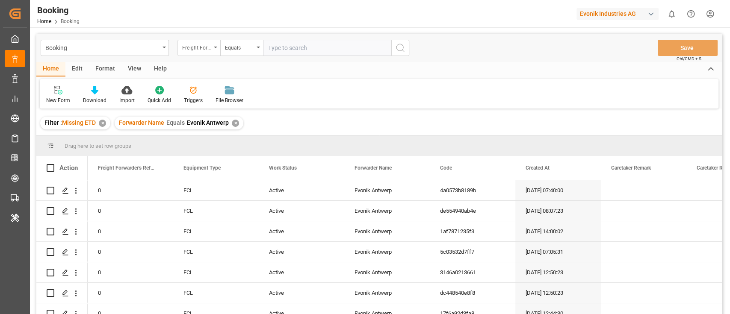
click at [199, 42] on div "Freight Forwarder's Reference No." at bounding box center [196, 47] width 29 height 10
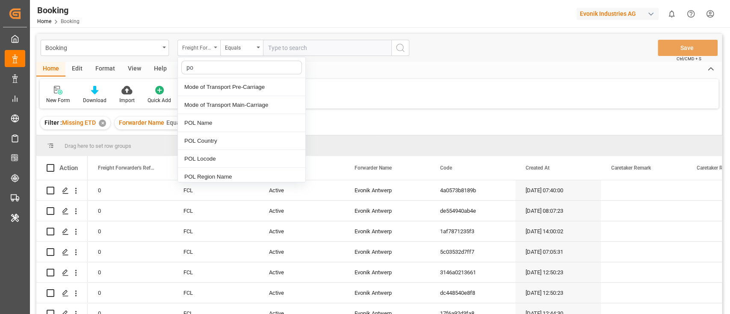
type input "pod"
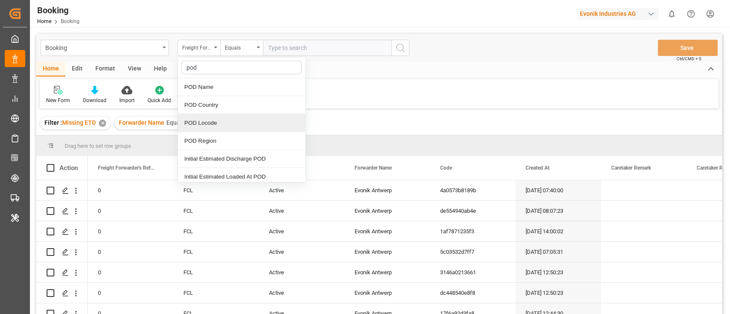
click at [217, 124] on div "POD Locode" at bounding box center [241, 123] width 127 height 18
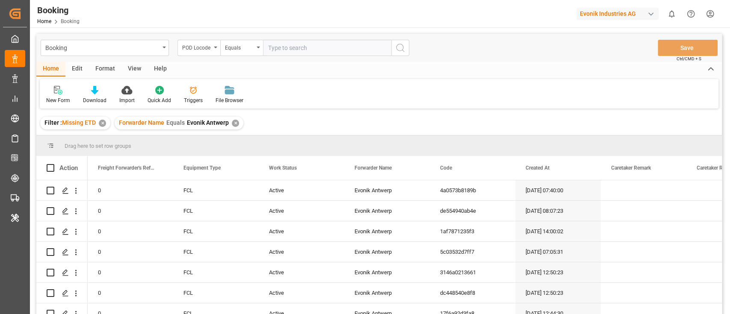
click at [277, 55] on input "text" at bounding box center [327, 48] width 128 height 16
paste input "EGEDK"
type input "EGEDK"
click at [405, 43] on button "search button" at bounding box center [400, 48] width 18 height 16
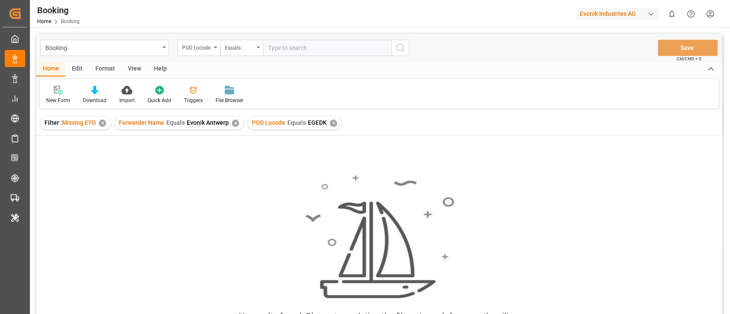
click at [233, 126] on div "✕" at bounding box center [235, 123] width 7 height 7
click at [101, 125] on div "✕" at bounding box center [102, 123] width 7 height 7
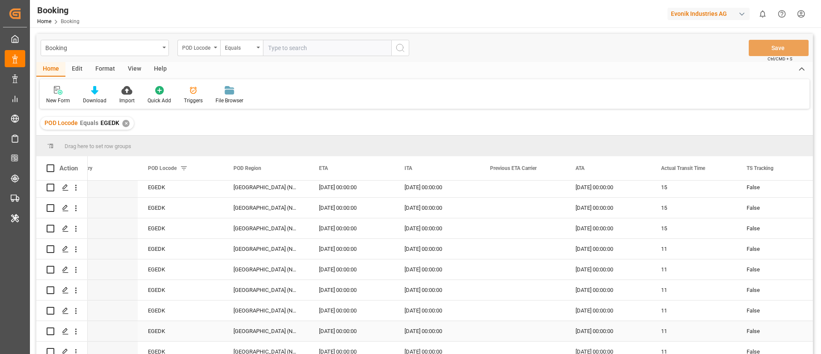
scroll to position [321, 0]
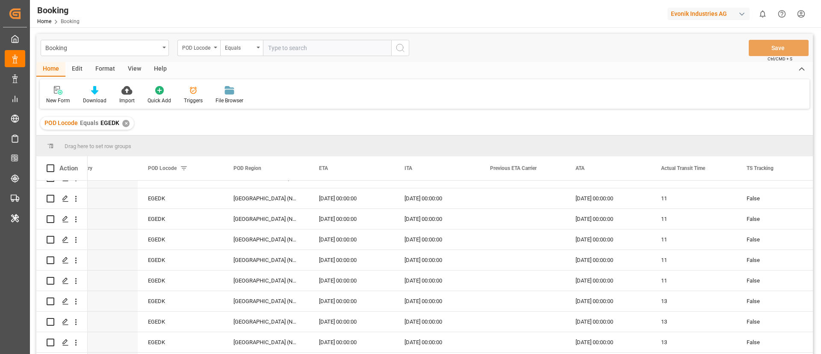
click at [284, 47] on input "text" at bounding box center [327, 48] width 128 height 16
paste input "EGALY"
type input "EGALY"
click at [403, 45] on circle "search button" at bounding box center [399, 47] width 7 height 7
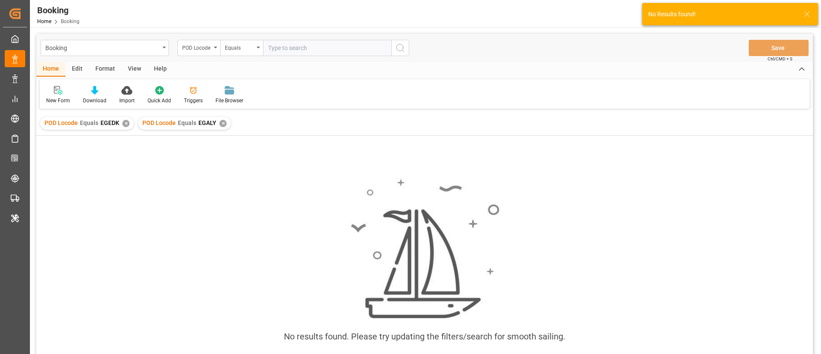
click at [124, 122] on div "✕" at bounding box center [125, 123] width 7 height 7
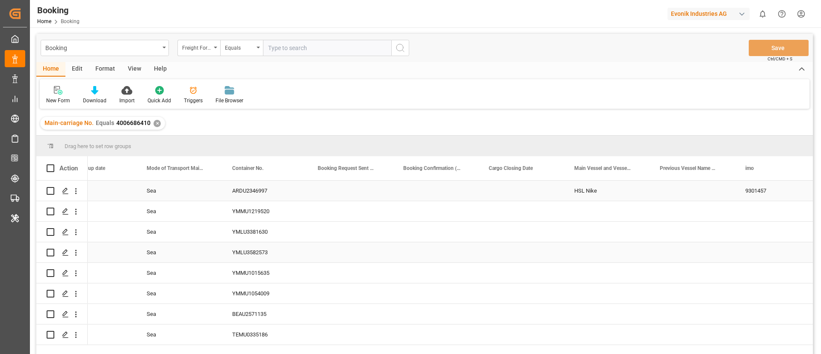
click at [581, 194] on div "HSL Nike" at bounding box center [607, 190] width 86 height 20
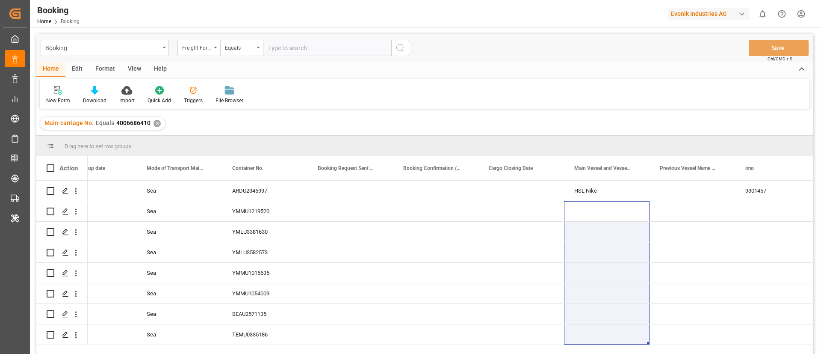
drag, startPoint x: 589, startPoint y: 207, endPoint x: 593, endPoint y: 356, distance: 148.9
click at [593, 314] on html "Created by potrace 1.15, written by [PERSON_NAME] [DATE]-[DATE] Created by potr…" at bounding box center [410, 177] width 821 height 354
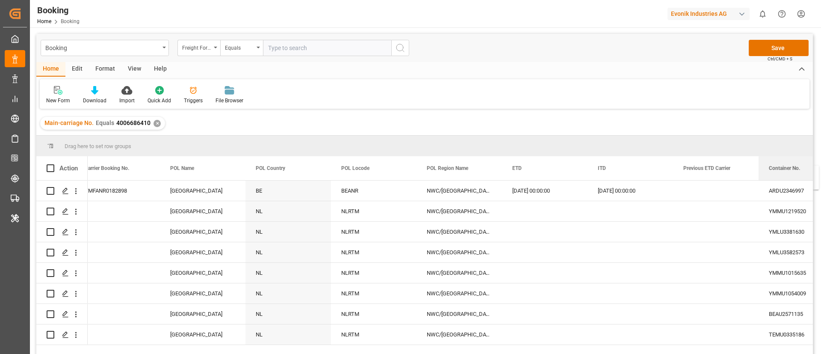
drag, startPoint x: 238, startPoint y: 160, endPoint x: 781, endPoint y: 171, distance: 543.1
click at [729, 171] on div "Container No." at bounding box center [797, 168] width 57 height 24
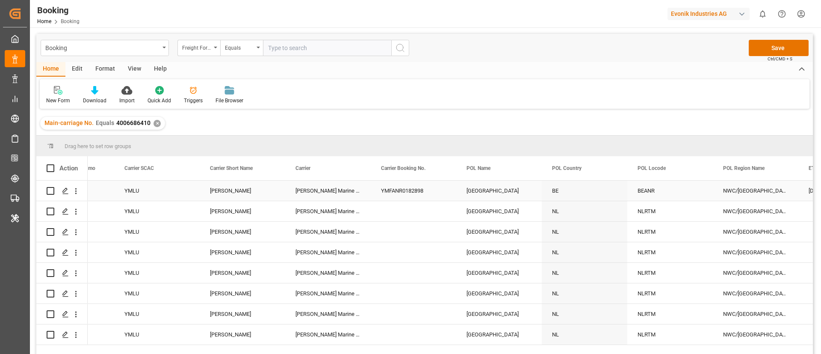
click at [393, 189] on div "YMFANR0182898" at bounding box center [414, 190] width 86 height 20
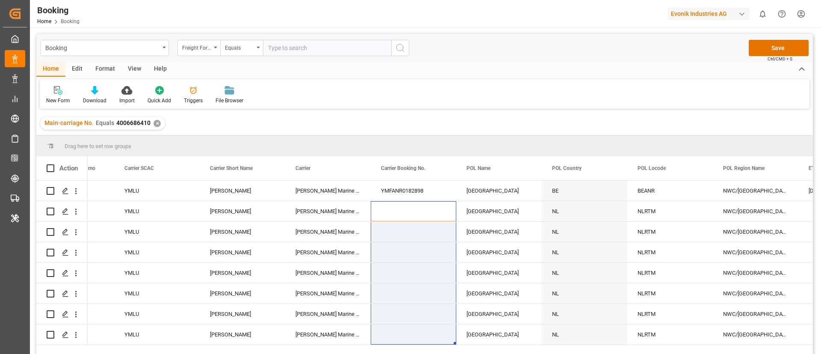
drag, startPoint x: 420, startPoint y: 213, endPoint x: 420, endPoint y: 384, distance: 170.2
click at [420, 314] on html "Created by potrace 1.15, written by [PERSON_NAME] [DATE]-[DATE] Created by potr…" at bounding box center [410, 177] width 821 height 354
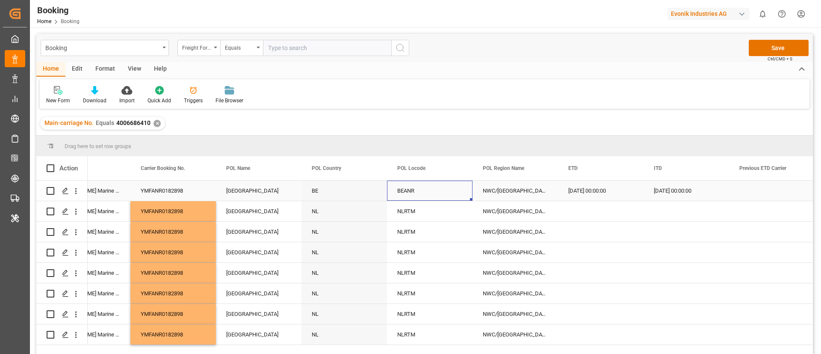
click at [408, 189] on div "BEANR" at bounding box center [430, 190] width 86 height 20
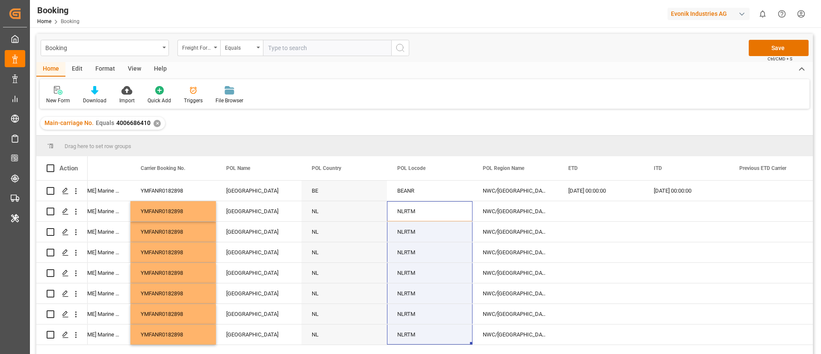
drag, startPoint x: 412, startPoint y: 203, endPoint x: 441, endPoint y: 380, distance: 179.4
click at [441, 314] on html "Created by potrace 1.15, written by [PERSON_NAME] [DATE]-[DATE] Created by potr…" at bounding box center [410, 177] width 821 height 354
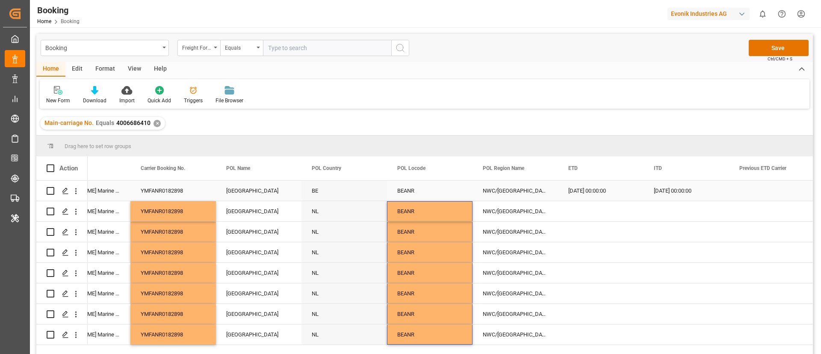
click at [243, 186] on div "[GEOGRAPHIC_DATA]" at bounding box center [259, 190] width 86 height 20
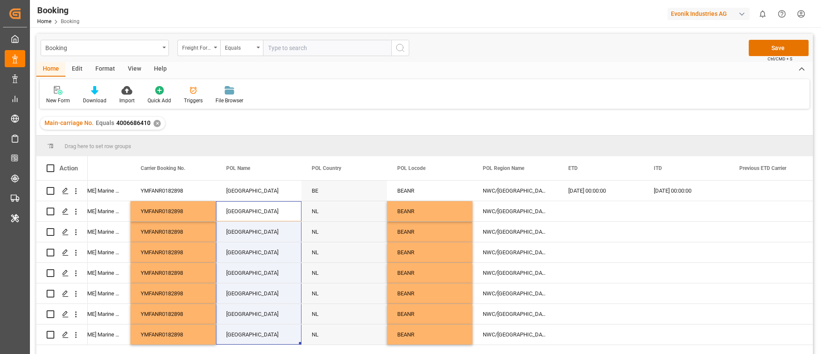
drag, startPoint x: 253, startPoint y: 210, endPoint x: 269, endPoint y: 384, distance: 174.7
click at [269, 314] on html "Created by potrace 1.15, written by [PERSON_NAME] [DATE]-[DATE] Created by potr…" at bounding box center [410, 177] width 821 height 354
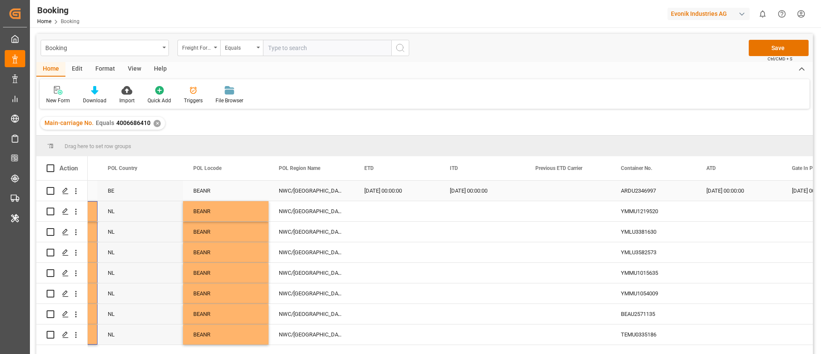
click at [380, 185] on div "[DATE] 00:00:00" at bounding box center [397, 190] width 86 height 20
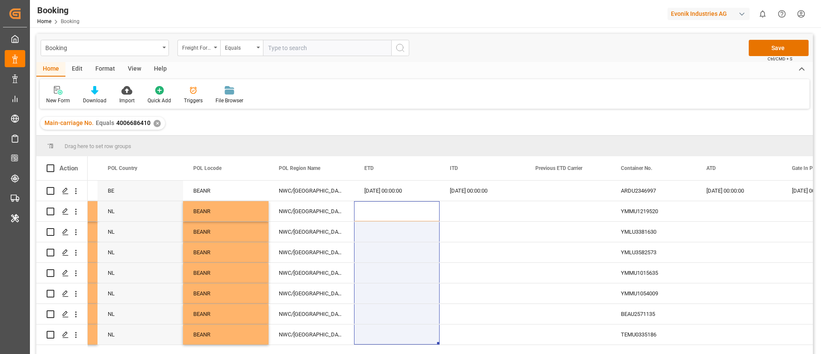
drag, startPoint x: 389, startPoint y: 212, endPoint x: 406, endPoint y: 384, distance: 172.4
click at [406, 314] on html "Created by potrace 1.15, written by Peter Selinger 2001-2017 Created by potrace…" at bounding box center [410, 177] width 821 height 354
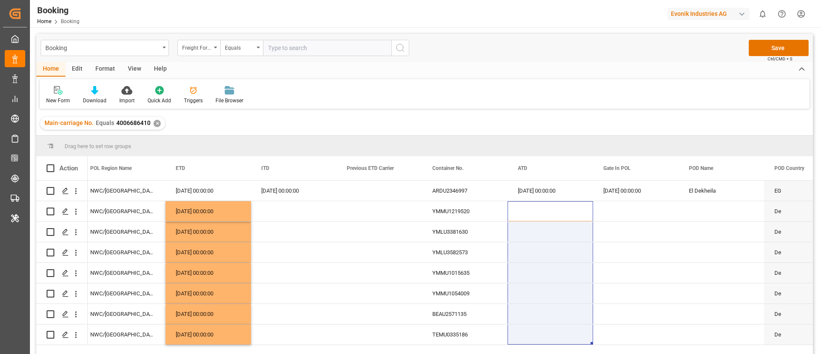
drag, startPoint x: 540, startPoint y: 205, endPoint x: 548, endPoint y: 384, distance: 178.5
click at [548, 314] on html "Created by potrace 1.15, written by Peter Selinger 2001-2017 Created by potrace…" at bounding box center [410, 177] width 821 height 354
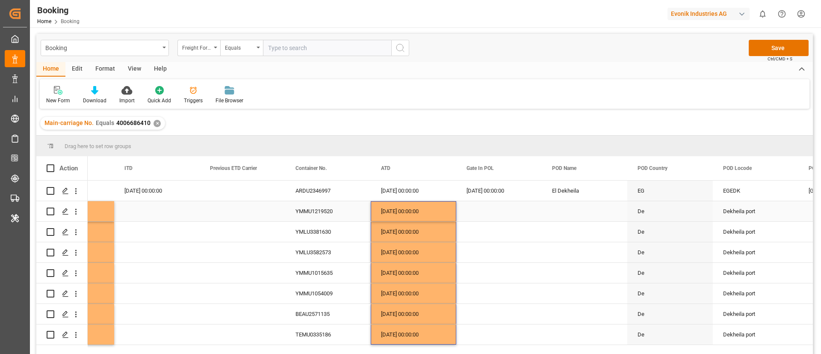
click at [322, 205] on div "YMMU1219520" at bounding box center [328, 211] width 86 height 20
click at [493, 193] on div "29.08.2025 00:00:00" at bounding box center [499, 190] width 86 height 20
click at [487, 211] on div "Press SPACE to select this row." at bounding box center [499, 211] width 86 height 20
click at [327, 233] on div "YMLU3381630" at bounding box center [328, 231] width 86 height 20
click at [481, 205] on div "29.08.2025 00:00:00" at bounding box center [499, 211] width 86 height 20
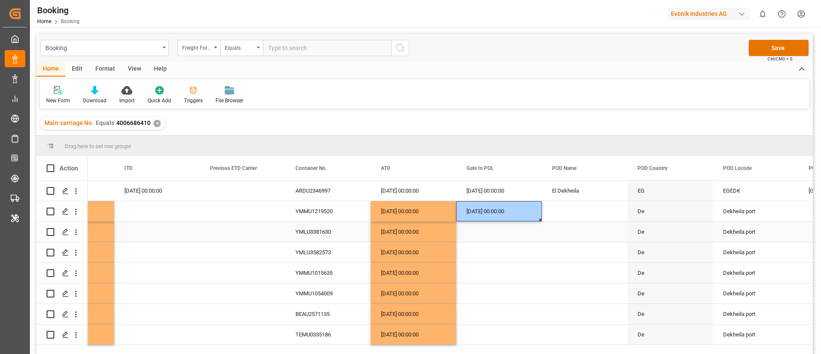
click at [483, 234] on div "Press SPACE to select this row." at bounding box center [499, 231] width 86 height 20
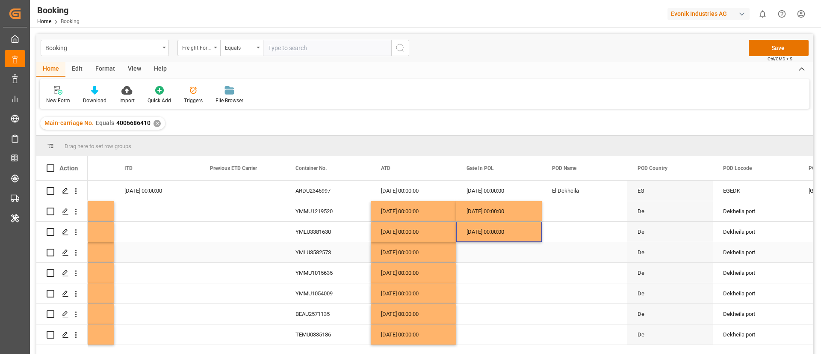
click at [317, 256] on div "YMLU3582573" at bounding box center [328, 252] width 86 height 20
click at [483, 237] on div "29.08.2025 00:00:00" at bounding box center [499, 231] width 86 height 20
click at [482, 251] on div "Press SPACE to select this row." at bounding box center [499, 252] width 86 height 20
click at [316, 278] on div "YMMU1015635" at bounding box center [328, 273] width 86 height 20
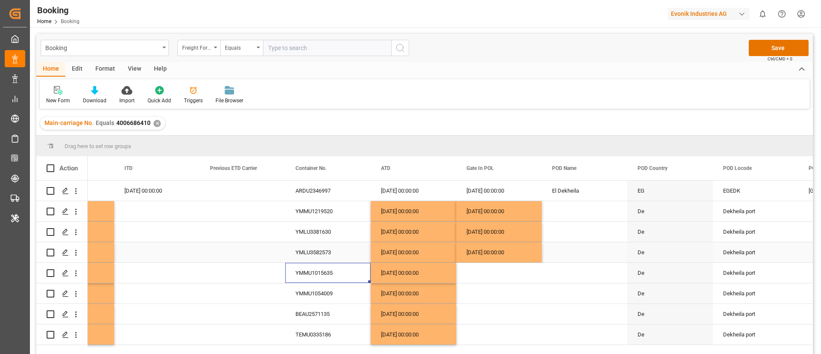
click at [494, 245] on div "29.08.2025 00:00:00" at bounding box center [499, 252] width 86 height 20
click at [480, 269] on div "Press SPACE to select this row." at bounding box center [499, 273] width 86 height 20
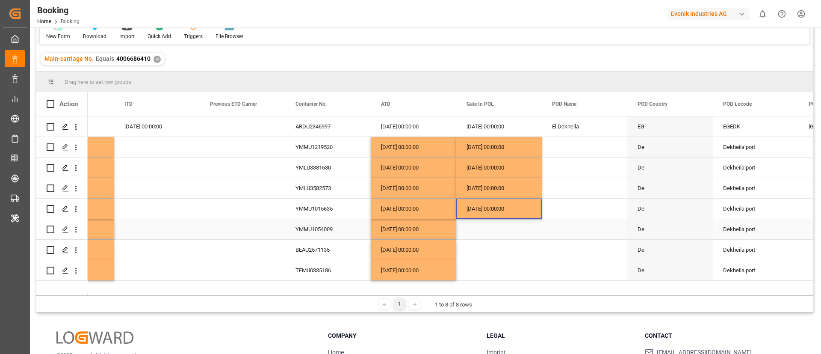
click at [313, 229] on div "YMMU1054009" at bounding box center [328, 229] width 86 height 20
click at [496, 207] on div "29.08.2025 00:00:00" at bounding box center [499, 208] width 86 height 20
click at [490, 232] on div "Press SPACE to select this row." at bounding box center [499, 229] width 86 height 20
click at [304, 252] on div "BEAU2571135" at bounding box center [328, 249] width 86 height 20
click at [482, 225] on div "29.08.2025 00:00:00" at bounding box center [499, 229] width 86 height 20
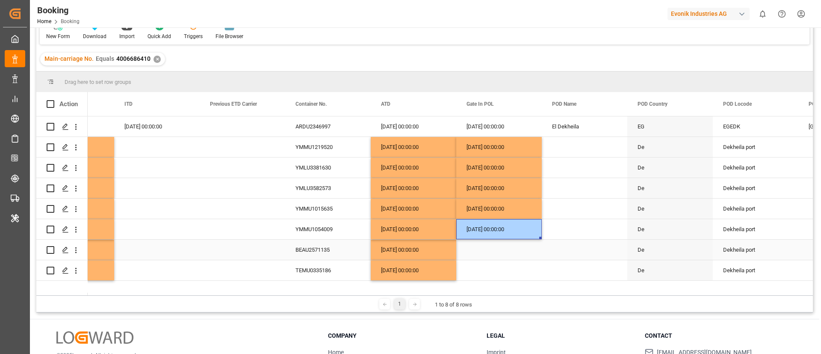
click at [477, 250] on div "Press SPACE to select this row." at bounding box center [499, 249] width 86 height 20
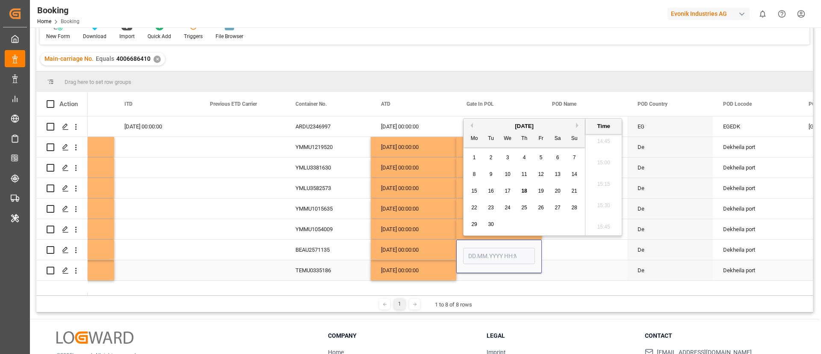
scroll to position [127, 0]
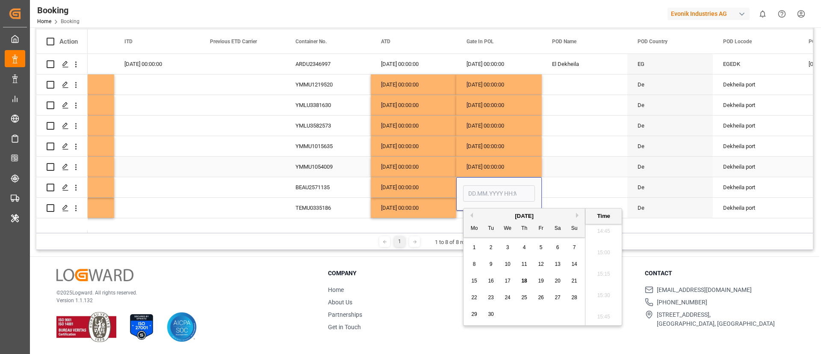
click at [496, 166] on div "29.08.2025 00:00:00" at bounding box center [499, 166] width 86 height 20
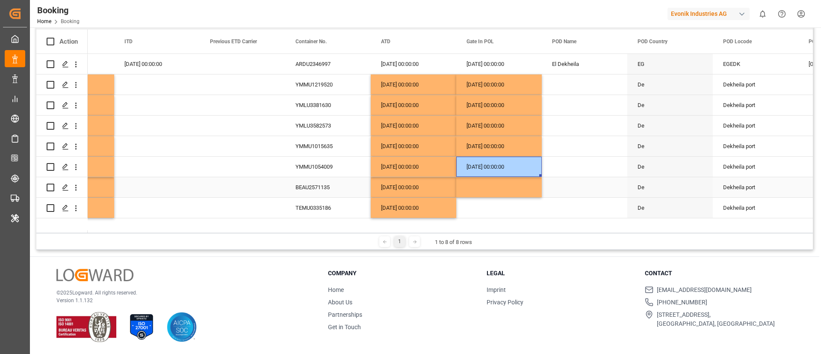
click at [492, 187] on div "Press SPACE to select this row." at bounding box center [499, 187] width 86 height 20
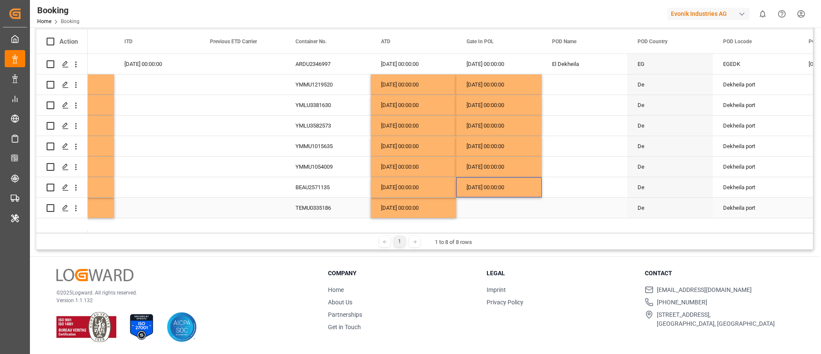
click at [296, 207] on div "TEMU0335186" at bounding box center [328, 208] width 86 height 20
click at [488, 190] on div "29.08.2025 00:00:00" at bounding box center [499, 187] width 86 height 20
click at [480, 202] on div "Press SPACE to select this row." at bounding box center [499, 208] width 86 height 20
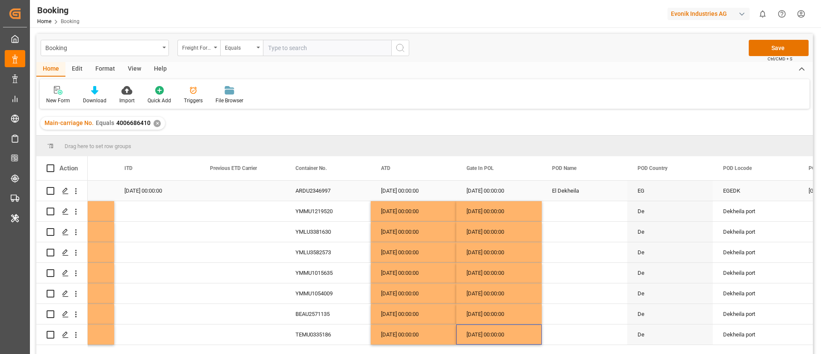
click at [570, 189] on div "El Dekheila" at bounding box center [585, 190] width 86 height 20
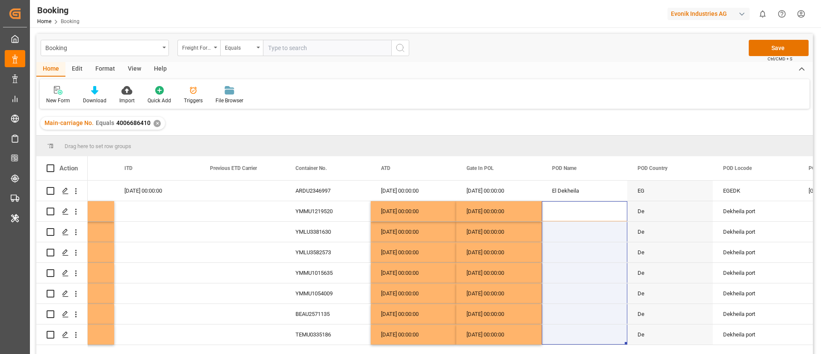
drag, startPoint x: 591, startPoint y: 217, endPoint x: 599, endPoint y: 369, distance: 152.9
click at [599, 314] on html "Created by potrace 1.15, written by Peter Selinger 2001-2017 Created by potrace…" at bounding box center [410, 177] width 821 height 354
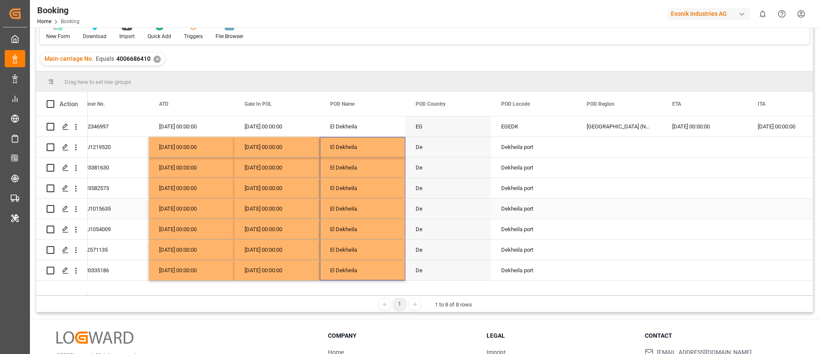
scroll to position [0, 4561]
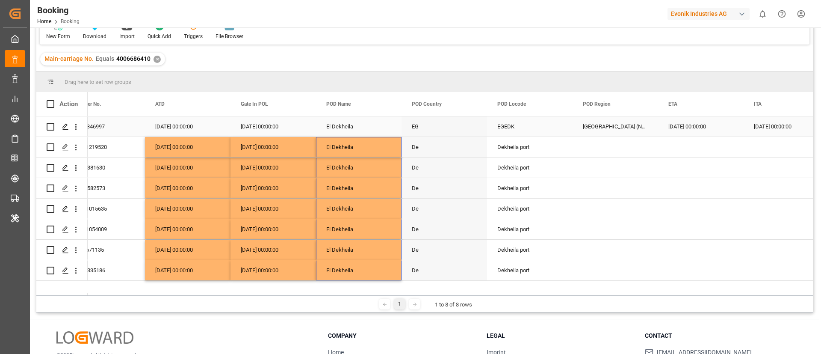
click at [503, 122] on div "EGEDK" at bounding box center [530, 126] width 86 height 20
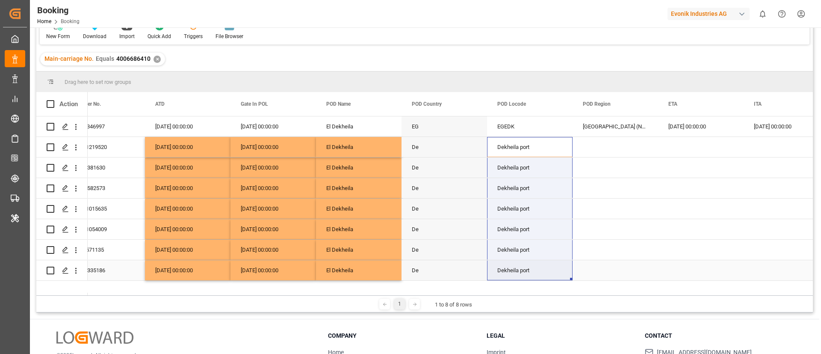
drag, startPoint x: 518, startPoint y: 139, endPoint x: 516, endPoint y: 281, distance: 142.0
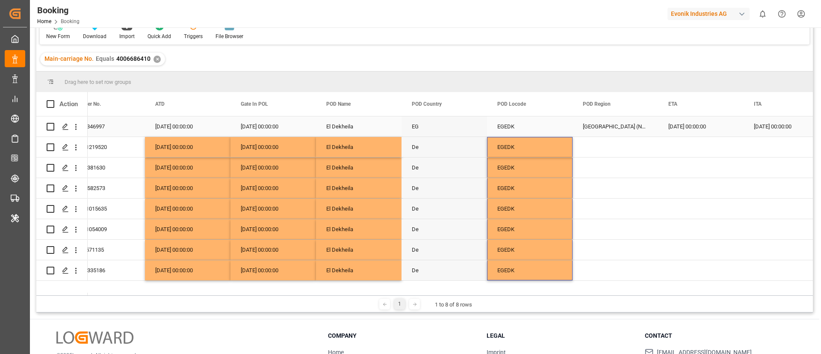
click at [608, 128] on div "Africa (North)" at bounding box center [616, 126] width 86 height 20
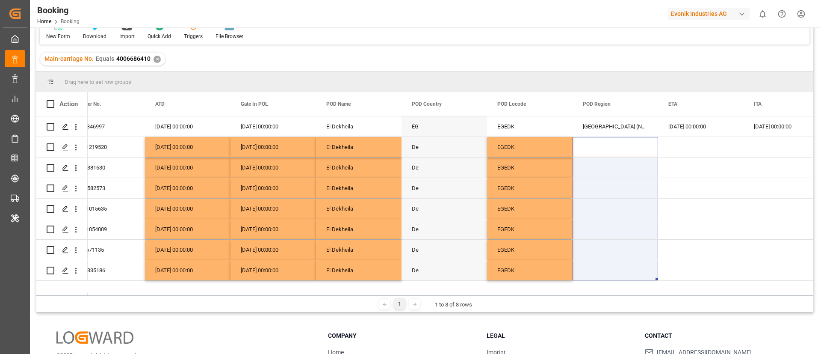
drag, startPoint x: 603, startPoint y: 141, endPoint x: 596, endPoint y: 287, distance: 146.0
click at [596, 287] on div "ARDU2346997 02.09.2025 00:00:00 29.08.2025 00:00:00 El Dekheila EG EGEDK Africa…" at bounding box center [450, 205] width 725 height 179
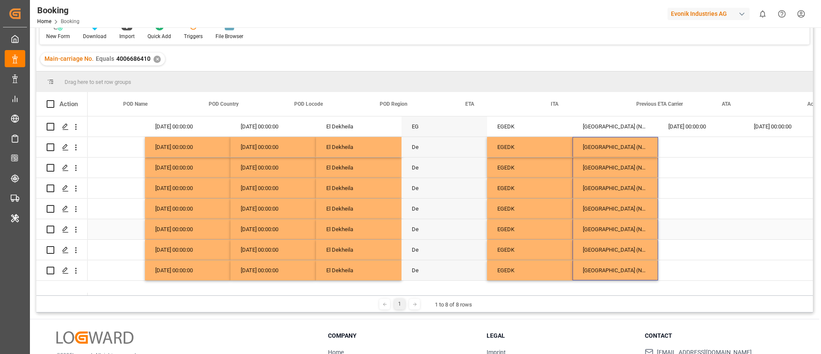
scroll to position [0, 4783]
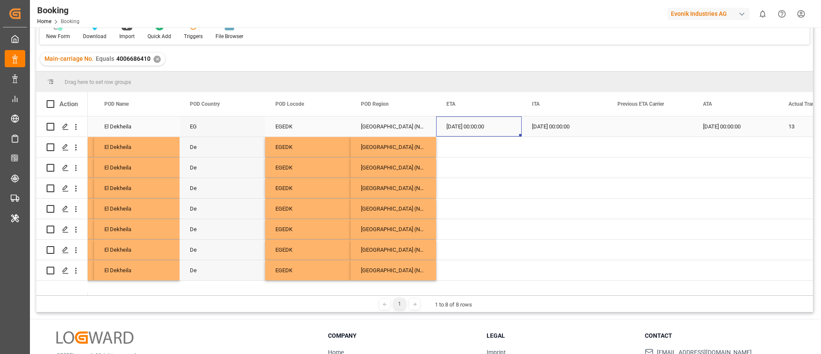
click at [459, 123] on div "15.09.2025 00:00:00" at bounding box center [479, 126] width 86 height 20
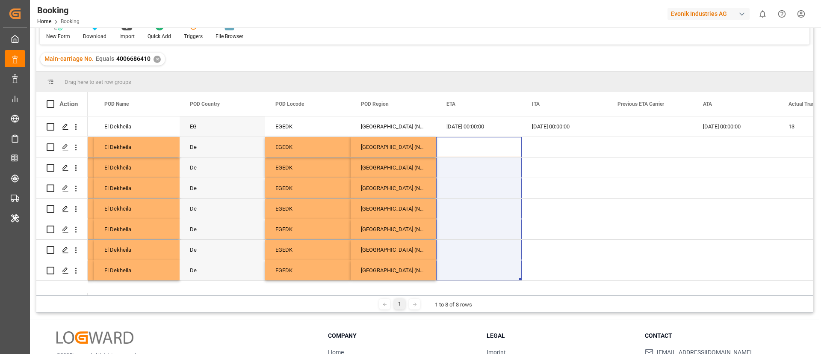
drag, startPoint x: 461, startPoint y: 143, endPoint x: 456, endPoint y: 284, distance: 141.6
click at [456, 284] on div "02.09.2025 00:00:00 29.08.2025 00:00:00 El Dekheila EG EGEDK Africa (North) 15.…" at bounding box center [450, 205] width 725 height 179
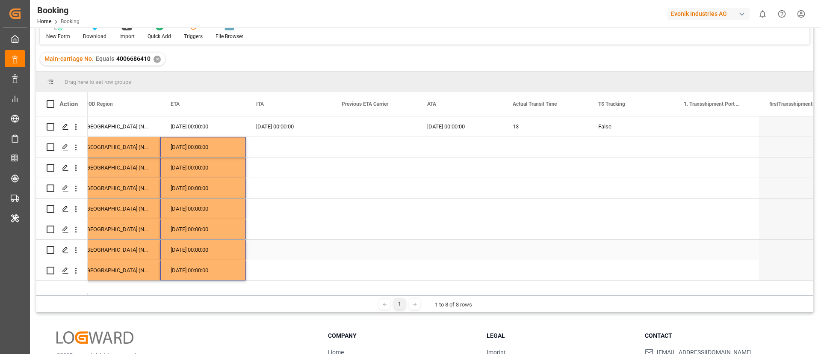
scroll to position [0, 5059]
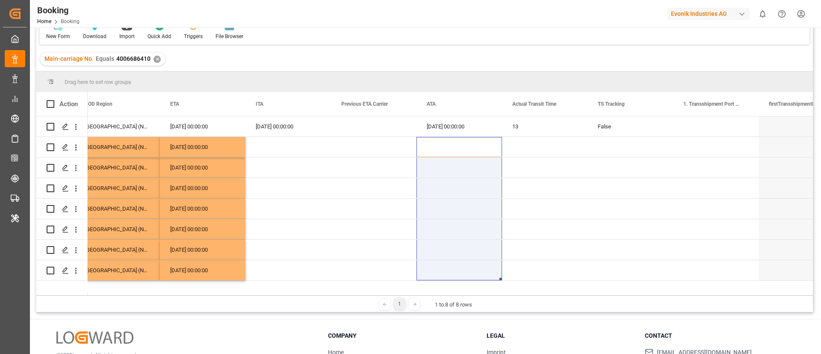
drag, startPoint x: 434, startPoint y: 274, endPoint x: 434, endPoint y: 289, distance: 15.4
click at [434, 289] on div "EGEDK Africa (North) 15.09.2025 00:00:00 15.09.2025 00:00:00 15.09.2025 00:00:0…" at bounding box center [450, 205] width 725 height 179
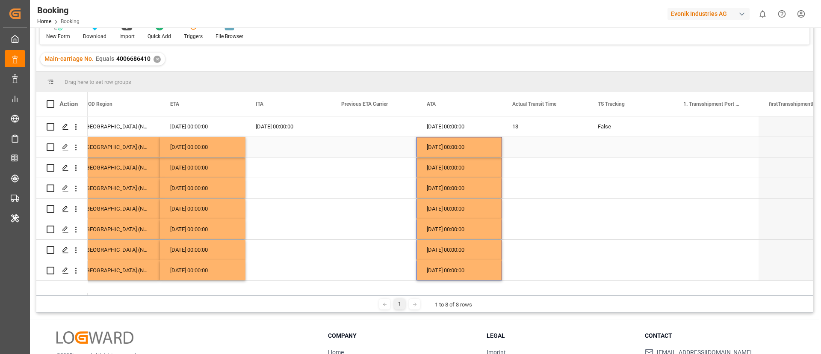
click at [604, 130] on div "False" at bounding box center [631, 126] width 86 height 20
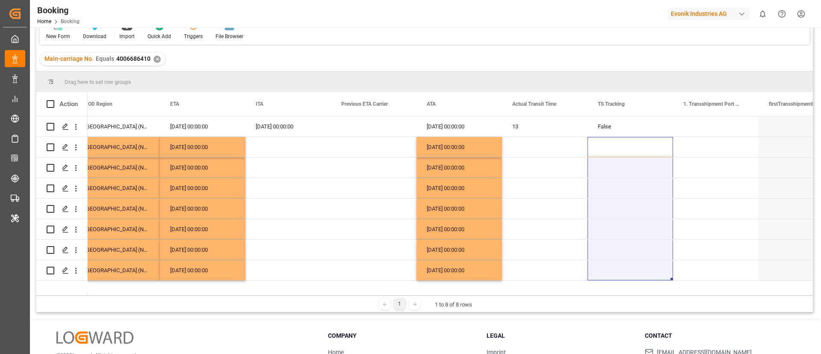
drag, startPoint x: 610, startPoint y: 152, endPoint x: 594, endPoint y: 310, distance: 159.0
click at [594, 310] on div "Drag here to set row groups Drag here to set column labels Action POD Locode PO…" at bounding box center [424, 191] width 777 height 241
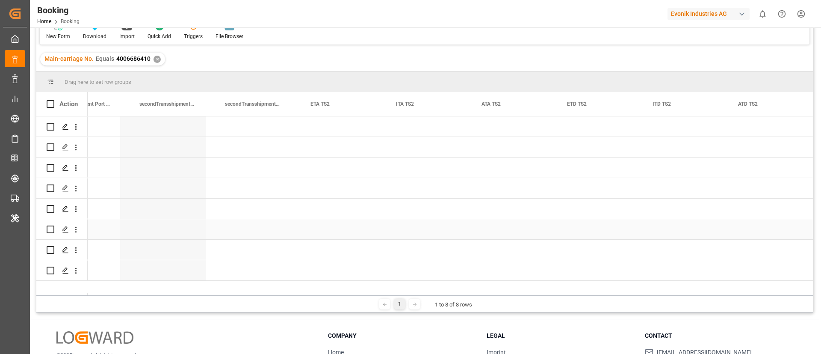
scroll to position [0, 6474]
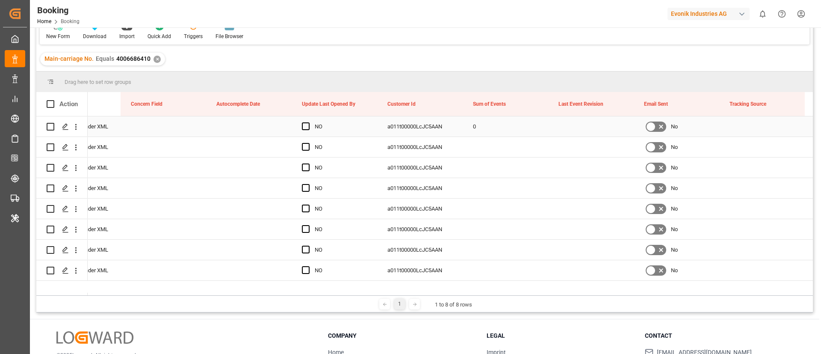
click at [495, 130] on div "0" at bounding box center [506, 126] width 86 height 20
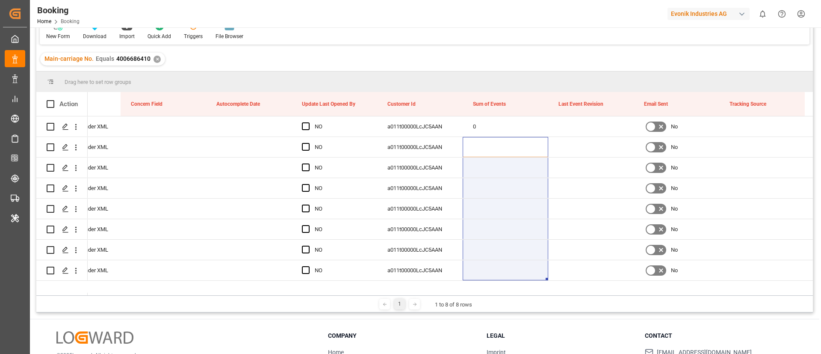
drag, startPoint x: 491, startPoint y: 144, endPoint x: 498, endPoint y: 326, distance: 182.3
click at [498, 314] on div "Booking Freight Forwarder's Reference No. Equals Save Ctrl/CMD + S Home Edit Fo…" at bounding box center [424, 189] width 789 height 453
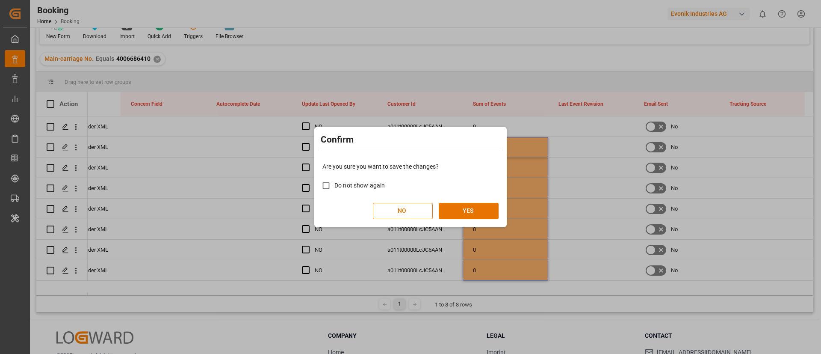
click at [478, 198] on div "Are you sure you want to save the changes? Do not show again NO YES" at bounding box center [410, 190] width 188 height 69
click at [475, 206] on button "YES" at bounding box center [469, 211] width 60 height 16
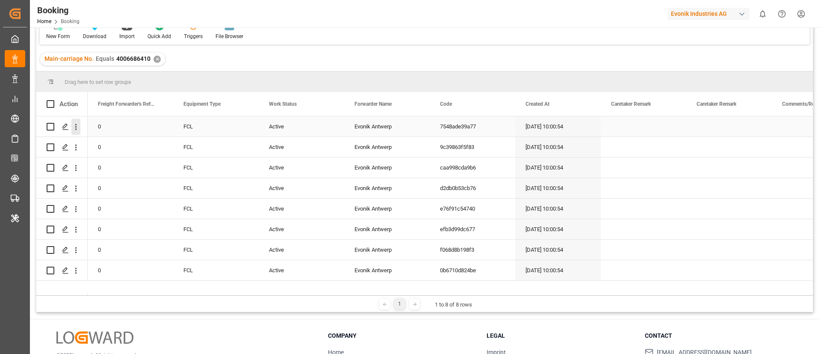
click at [77, 129] on icon "open menu" at bounding box center [75, 126] width 9 height 9
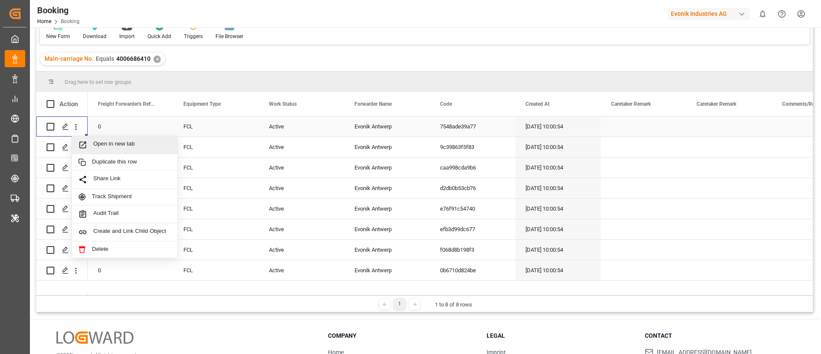
click at [102, 145] on span "Open in new tab" at bounding box center [132, 144] width 78 height 9
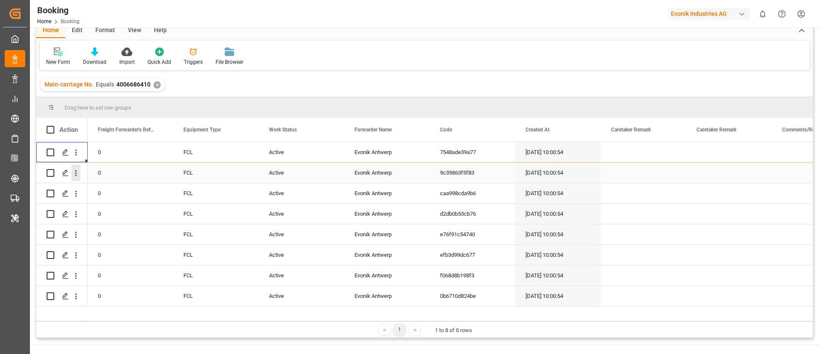
click at [77, 168] on icon "open menu" at bounding box center [75, 172] width 9 height 9
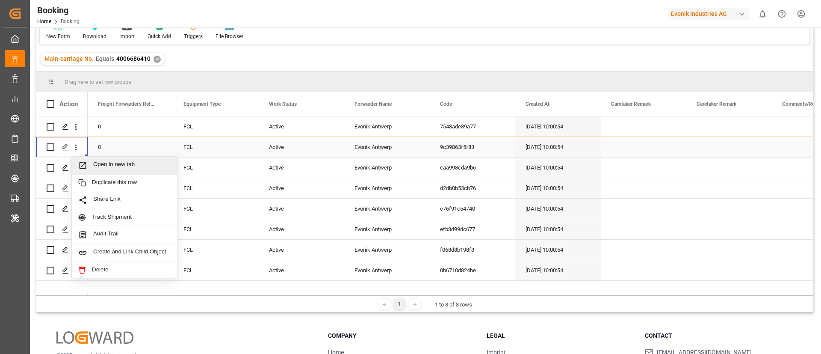
click at [101, 160] on div "Open in new tab" at bounding box center [125, 165] width 106 height 18
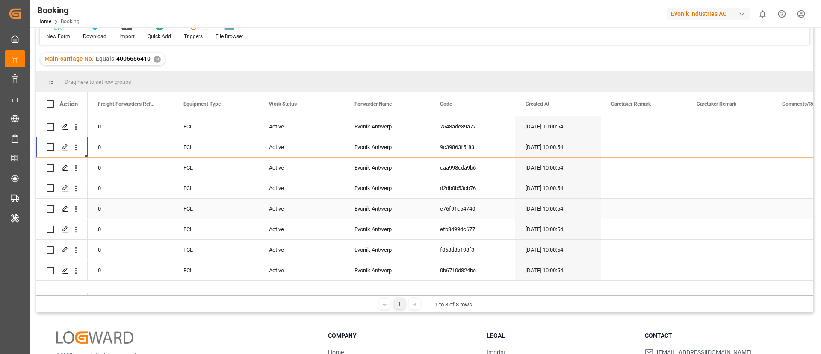
scroll to position [152, 0]
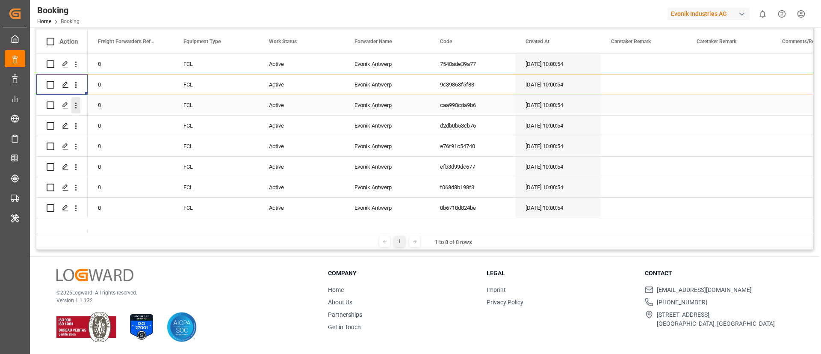
click at [77, 106] on icon "open menu" at bounding box center [75, 105] width 9 height 9
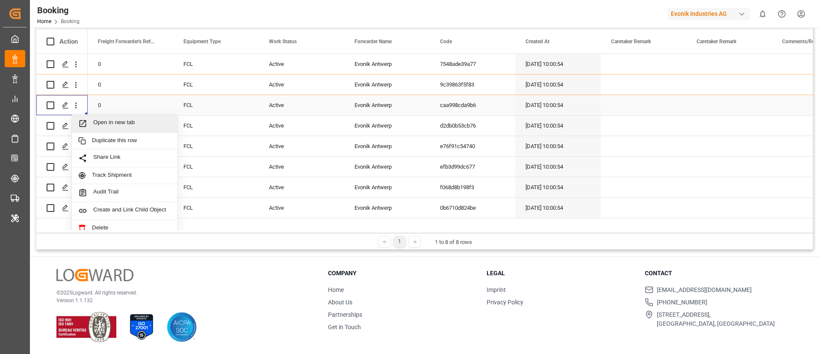
click at [114, 118] on div "Open in new tab" at bounding box center [125, 124] width 106 height 18
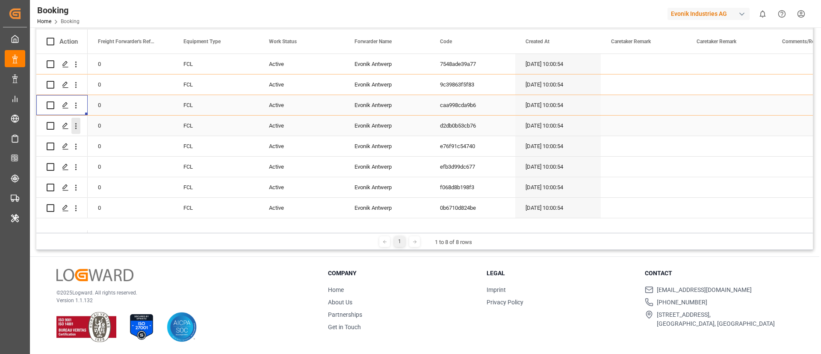
click at [77, 130] on icon "open menu" at bounding box center [75, 125] width 9 height 9
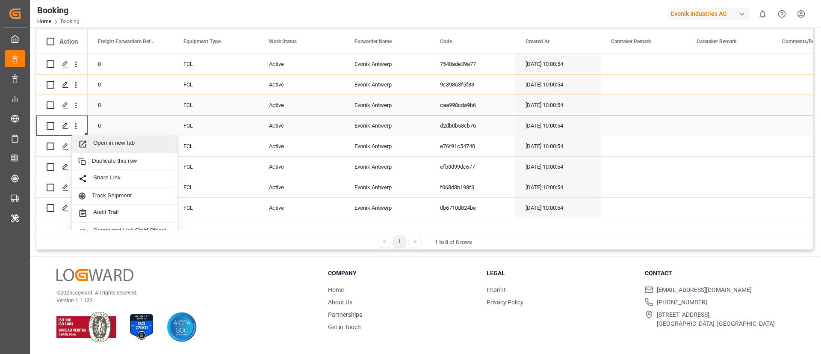
click at [122, 145] on span "Open in new tab" at bounding box center [132, 143] width 78 height 9
click at [74, 146] on icon "open menu" at bounding box center [75, 146] width 9 height 9
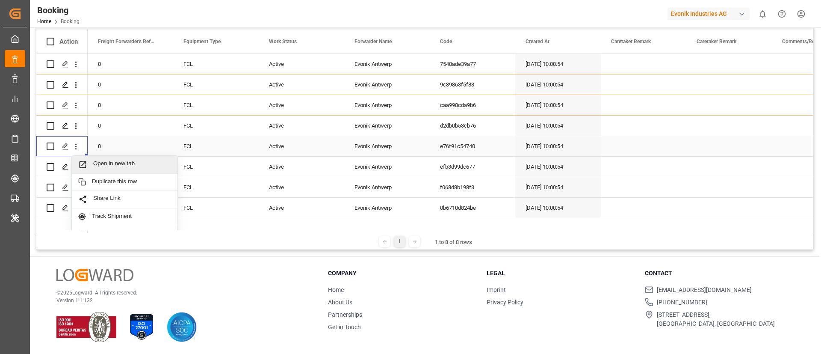
click at [112, 164] on span "Open in new tab" at bounding box center [132, 164] width 78 height 9
click at [76, 167] on icon "open menu" at bounding box center [76, 167] width 2 height 6
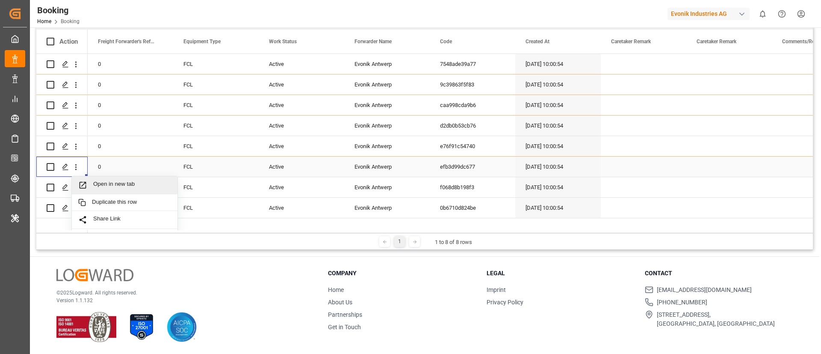
click at [109, 184] on span "Open in new tab" at bounding box center [132, 184] width 78 height 9
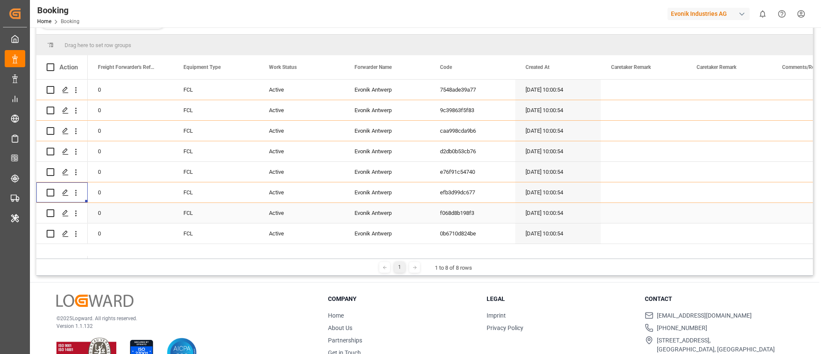
scroll to position [152, 0]
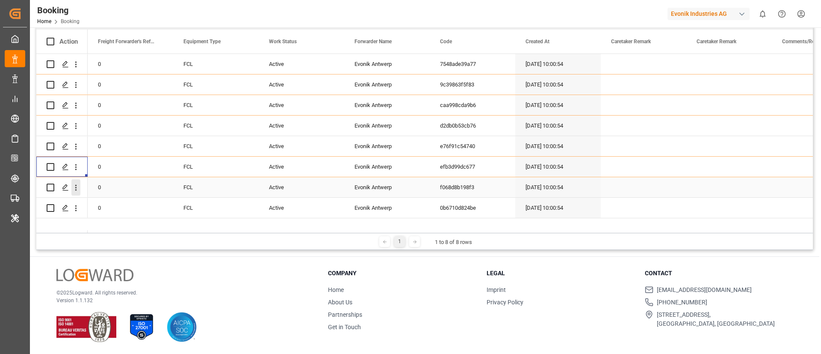
click at [77, 188] on icon "open menu" at bounding box center [75, 187] width 9 height 9
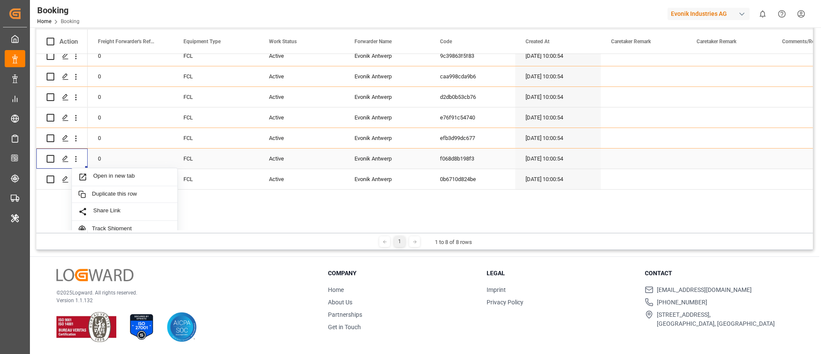
scroll to position [64, 0]
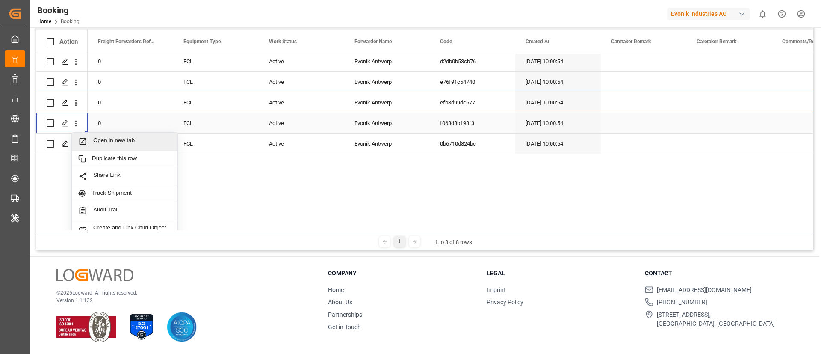
click at [132, 138] on span "Open in new tab" at bounding box center [132, 141] width 78 height 9
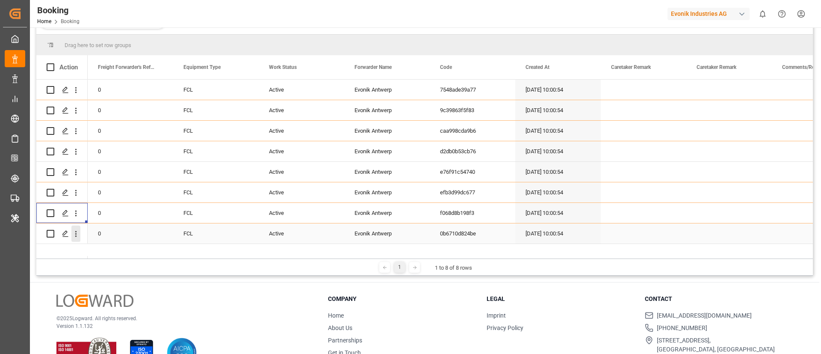
scroll to position [152, 0]
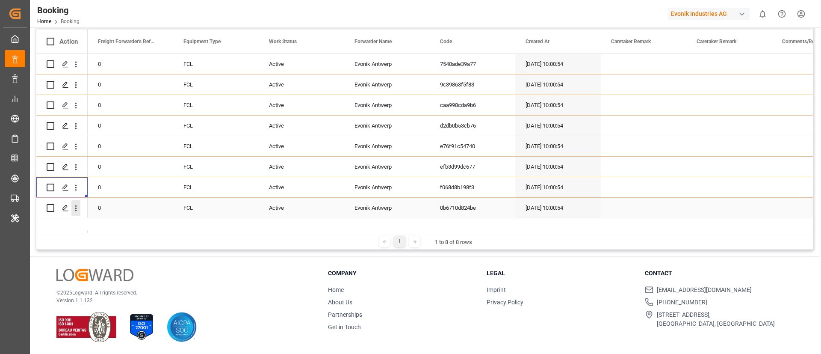
click at [75, 210] on icon "open menu" at bounding box center [76, 208] width 2 height 6
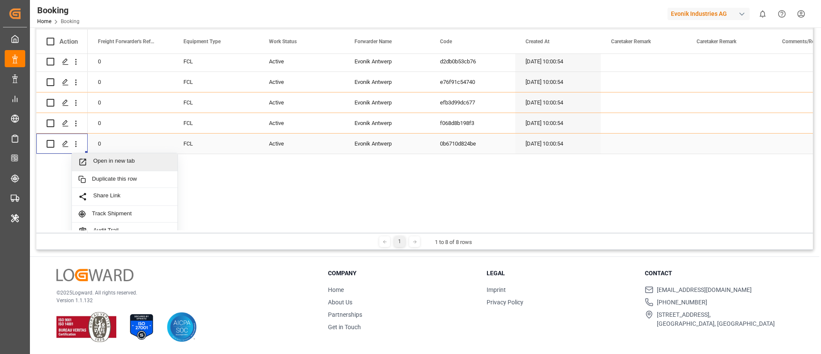
click at [127, 156] on div "Open in new tab" at bounding box center [125, 162] width 106 height 18
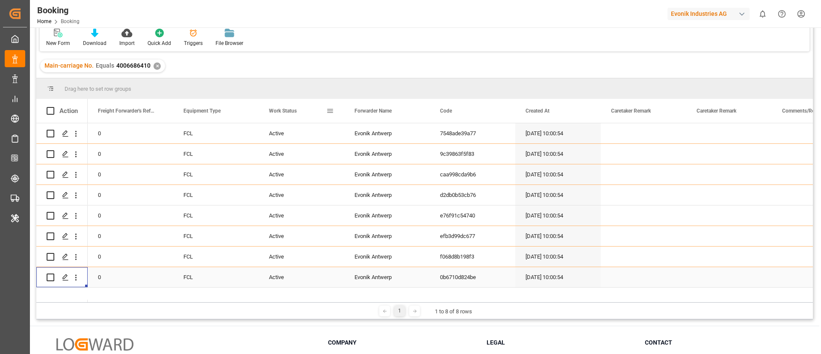
scroll to position [0, 0]
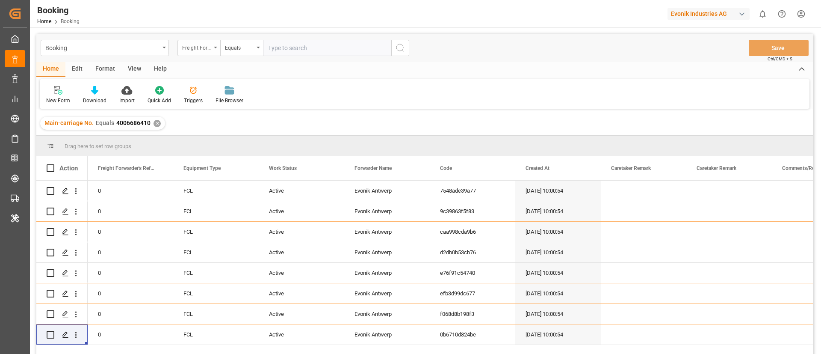
click at [201, 54] on div "Freight Forwarder's Reference No." at bounding box center [198, 48] width 43 height 16
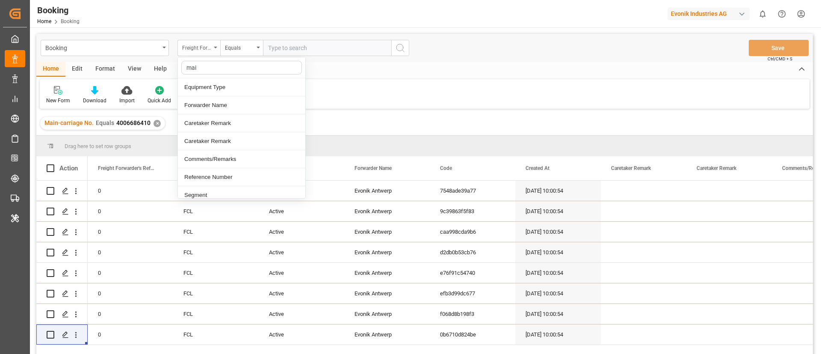
type input "main"
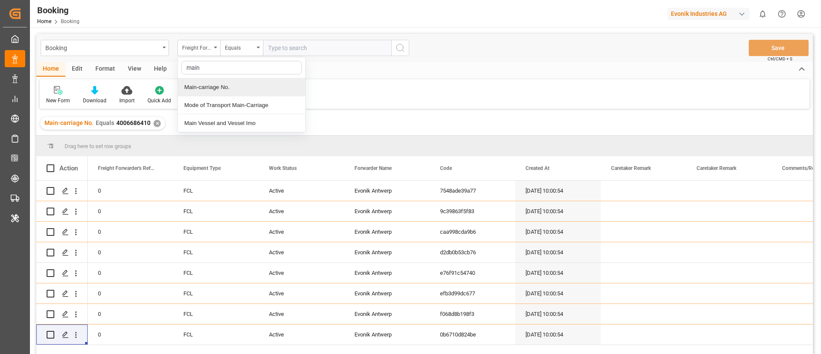
click at [230, 83] on div "Main-carriage No." at bounding box center [241, 87] width 127 height 18
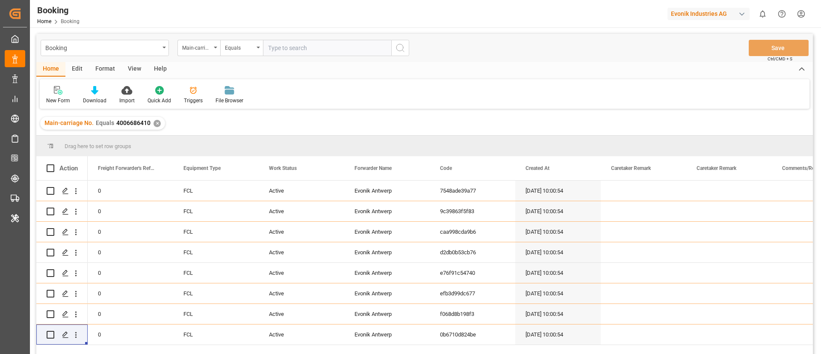
click at [347, 55] on input "text" at bounding box center [327, 48] width 128 height 16
paste input "4006686839"
type input "4006686839"
click at [401, 48] on icon "search button" at bounding box center [400, 48] width 10 height 10
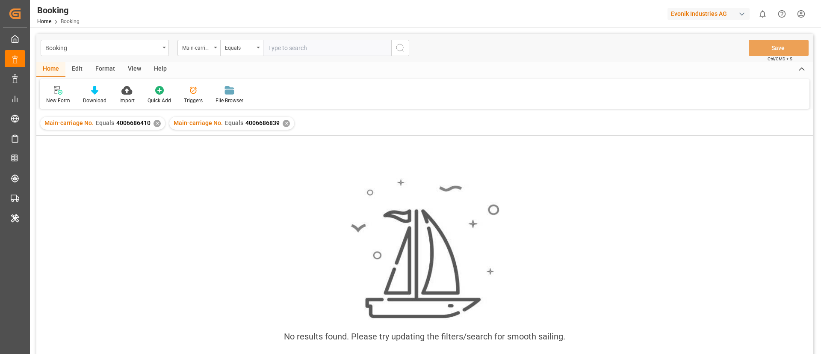
click at [155, 122] on div "✕" at bounding box center [157, 123] width 7 height 7
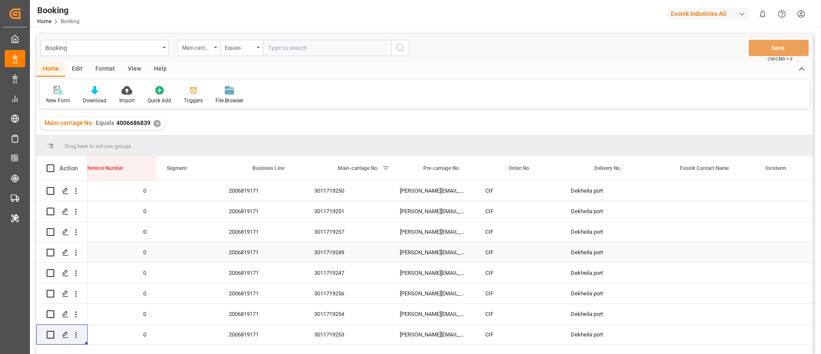
scroll to position [0, 1152]
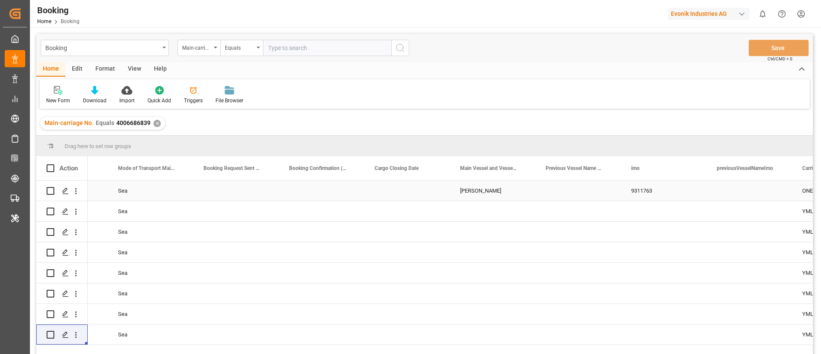
click at [464, 193] on div "LORRAINE" at bounding box center [493, 190] width 86 height 20
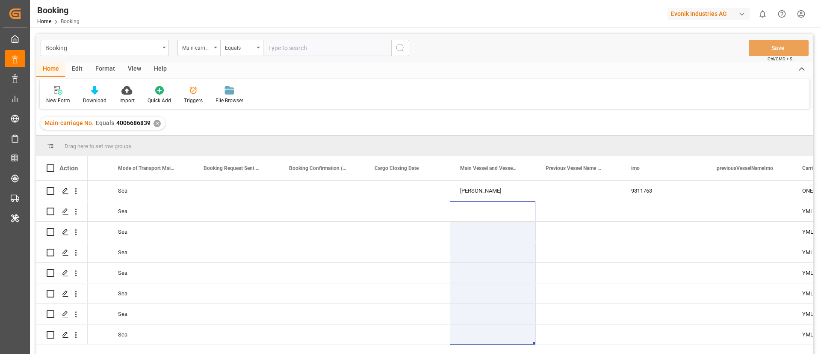
drag, startPoint x: 475, startPoint y: 211, endPoint x: 449, endPoint y: 384, distance: 174.6
click at [449, 314] on html "Created by potrace 1.15, written by Peter Selinger 2001-2017 Created by potrace…" at bounding box center [410, 177] width 821 height 354
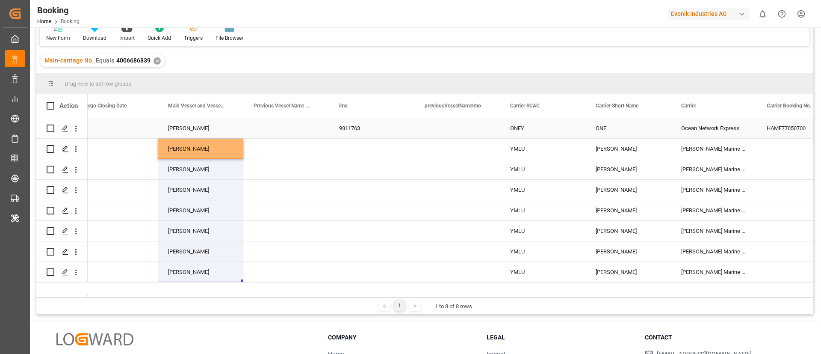
click at [351, 130] on div "9311763" at bounding box center [372, 128] width 86 height 20
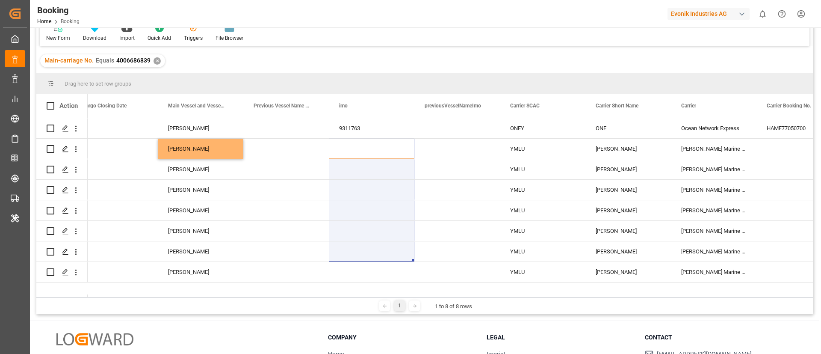
drag, startPoint x: 358, startPoint y: 199, endPoint x: 340, endPoint y: 343, distance: 144.4
click at [340, 314] on div "Booking Main-carriage No. Equals Save Ctrl/CMD + S Home Edit Format View Help N…" at bounding box center [424, 191] width 789 height 453
click at [371, 196] on div "Press SPACE to select this row." at bounding box center [372, 190] width 86 height 20
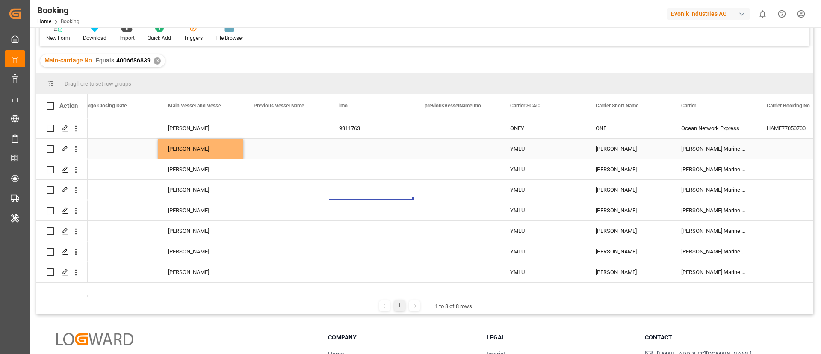
click at [362, 131] on div "9311763" at bounding box center [372, 128] width 86 height 20
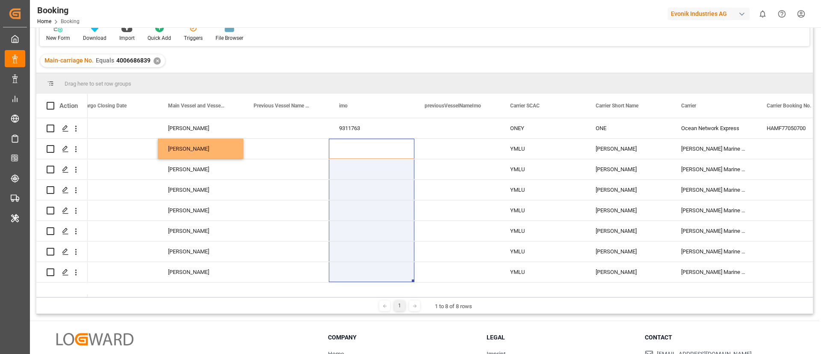
drag, startPoint x: 347, startPoint y: 196, endPoint x: 363, endPoint y: 292, distance: 97.0
click at [363, 292] on div "ONE" at bounding box center [424, 206] width 777 height 176
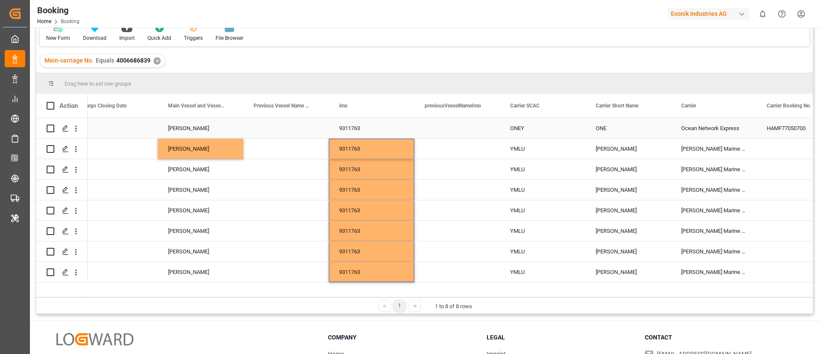
click at [529, 129] on div "ONEY" at bounding box center [543, 128] width 86 height 20
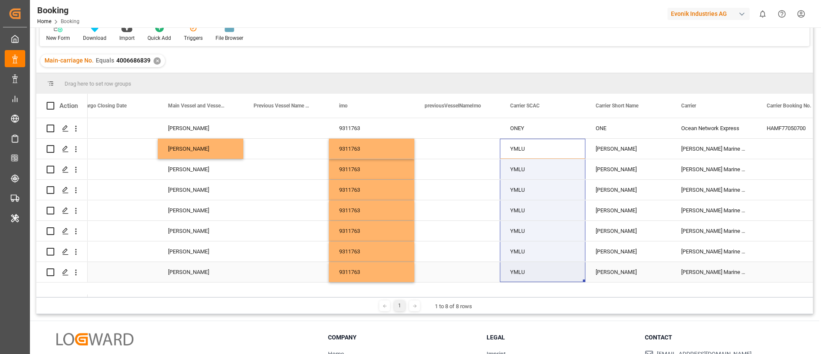
drag, startPoint x: 523, startPoint y: 269, endPoint x: 523, endPoint y: 280, distance: 10.7
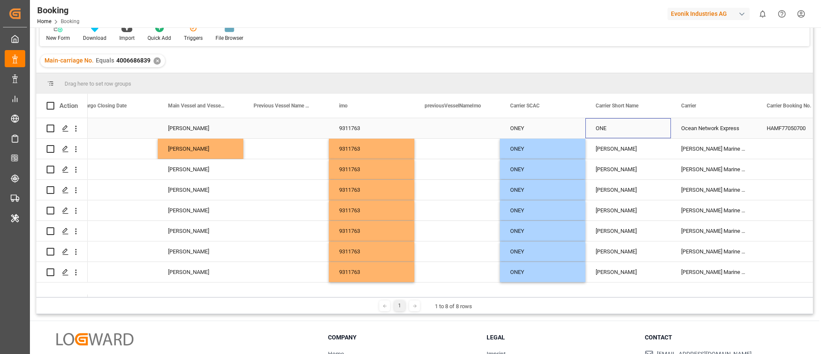
click at [616, 125] on div "ONE" at bounding box center [628, 128] width 86 height 20
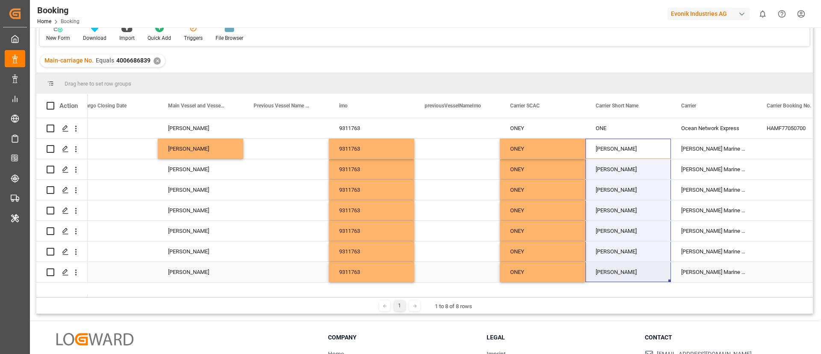
drag, startPoint x: 615, startPoint y: 177, endPoint x: 613, endPoint y: 286, distance: 108.6
click at [613, 286] on div "LORRAINE 9311763 ONEY ONE Ocean Network Express HAMF77050700 Antwerp LORRAINE 9…" at bounding box center [450, 207] width 725 height 179
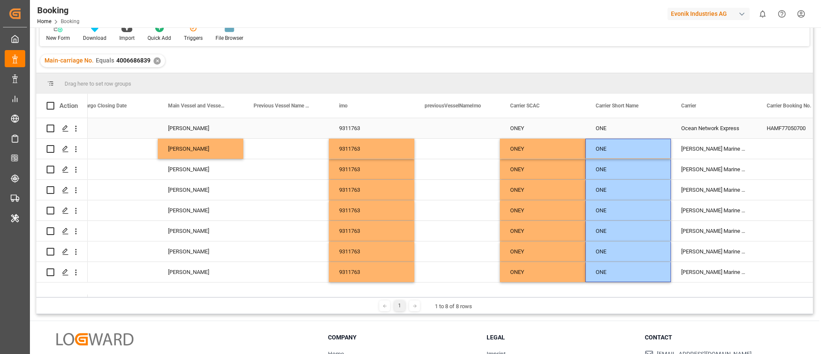
click at [699, 120] on div "Ocean Network Express" at bounding box center [714, 128] width 86 height 20
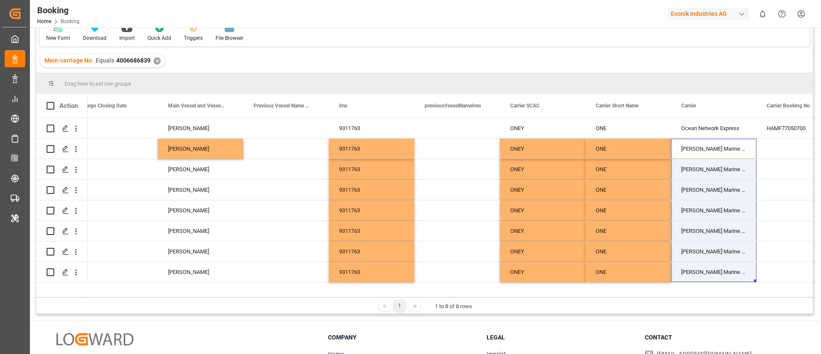
drag, startPoint x: 704, startPoint y: 144, endPoint x: 690, endPoint y: 297, distance: 154.2
click at [690, 297] on div "Drag here to set row groups Drag here to set column labels Action Booking Confi…" at bounding box center [424, 193] width 777 height 241
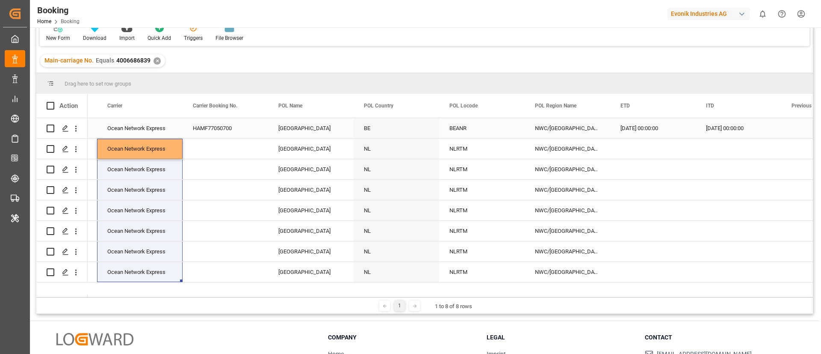
click at [246, 137] on div "HAMF77050700" at bounding box center [226, 128] width 86 height 20
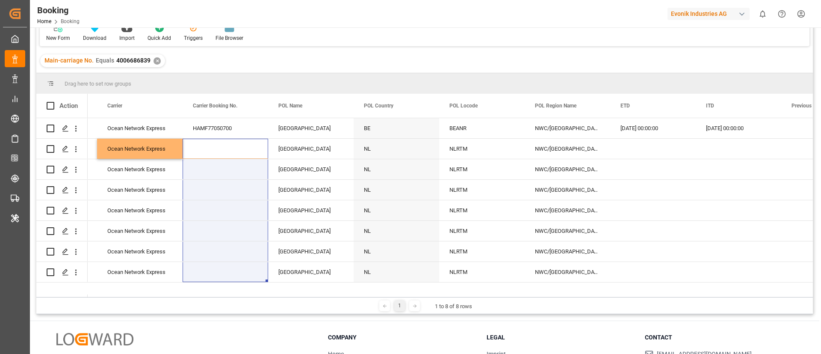
drag, startPoint x: 246, startPoint y: 144, endPoint x: 233, endPoint y: 328, distance: 184.7
click at [233, 314] on div "Booking Main-carriage No. Equals Save Ctrl/CMD + S Home Edit Format View Help N…" at bounding box center [424, 191] width 789 height 453
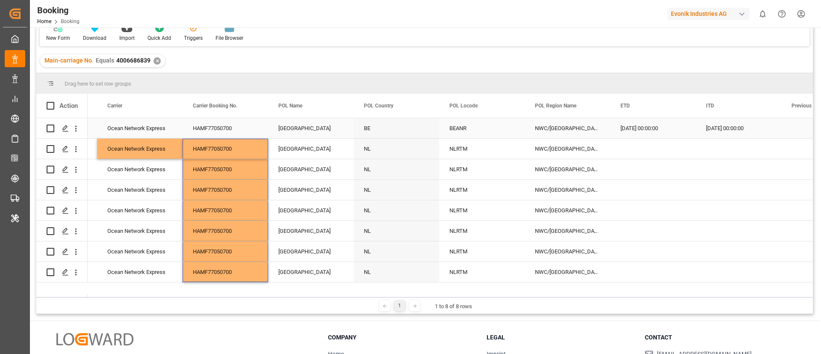
click at [287, 130] on div "[GEOGRAPHIC_DATA]" at bounding box center [311, 128] width 86 height 20
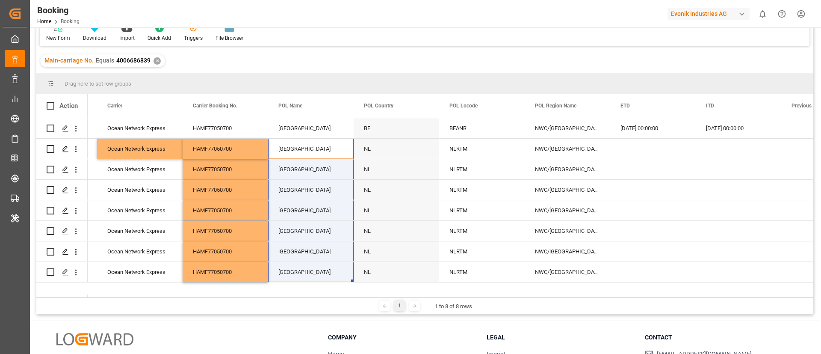
drag, startPoint x: 311, startPoint y: 145, endPoint x: 295, endPoint y: 292, distance: 148.5
click at [295, 292] on div "BE" at bounding box center [424, 206] width 777 height 176
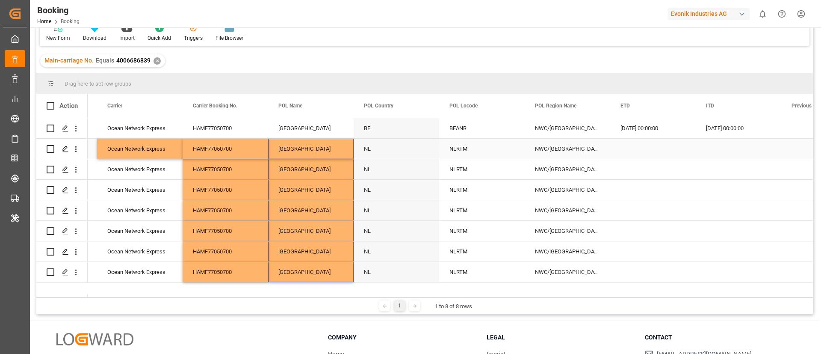
click at [470, 134] on div "BEANR" at bounding box center [482, 128] width 86 height 20
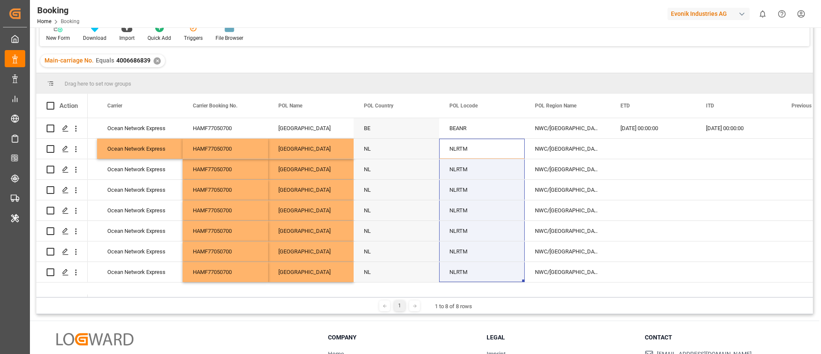
drag, startPoint x: 475, startPoint y: 147, endPoint x: 469, endPoint y: 301, distance: 154.5
click at [469, 301] on div "Drag here to set row groups Drag here to set column labels Action POL Name POL …" at bounding box center [424, 193] width 777 height 241
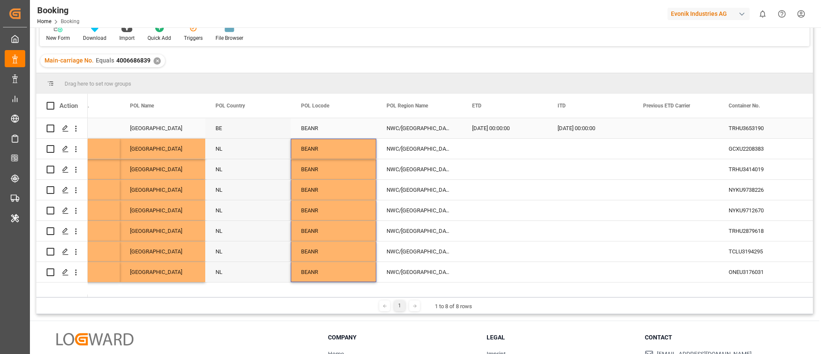
click at [486, 136] on div "16.09.2025 00:00:00" at bounding box center [505, 128] width 86 height 20
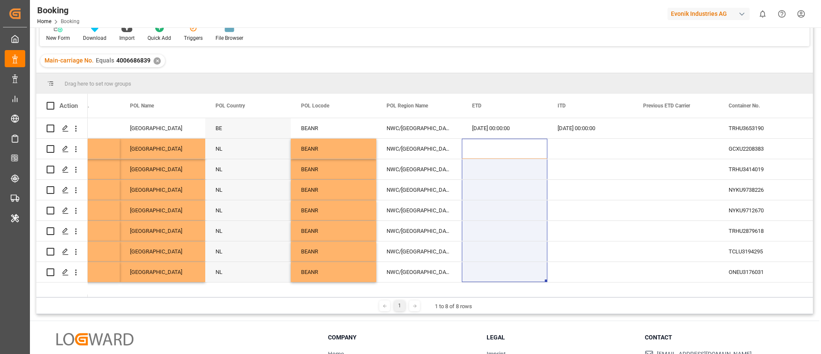
drag, startPoint x: 489, startPoint y: 145, endPoint x: 478, endPoint y: 319, distance: 174.4
click at [478, 314] on div "Booking Main-carriage No. Equals Save Ctrl/CMD + S Home Edit Format View Help N…" at bounding box center [424, 191] width 789 height 453
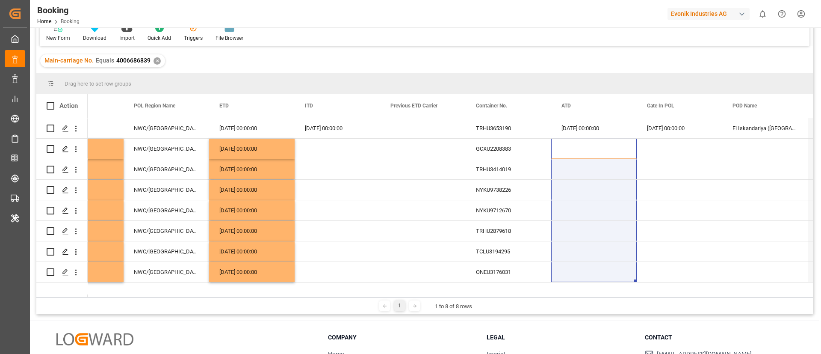
drag, startPoint x: 577, startPoint y: 148, endPoint x: 569, endPoint y: 288, distance: 140.5
click at [569, 288] on div "BE BEANR NWC/UK North West Continent / UK 16.09.2025 00:00:00 16.09.2025 00:00:…" at bounding box center [450, 207] width 725 height 179
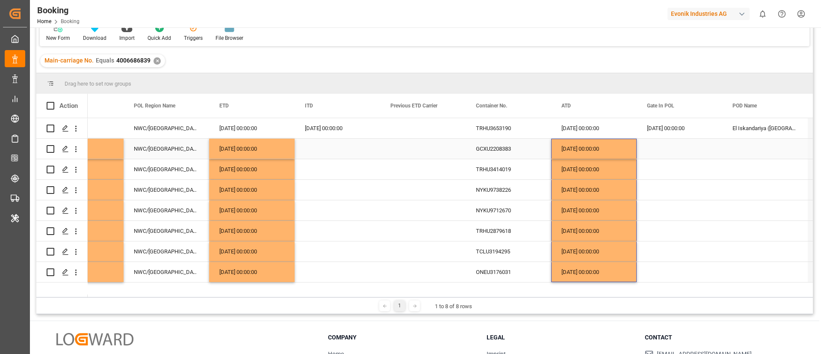
click at [484, 150] on div "GCXU2208383" at bounding box center [509, 149] width 86 height 20
click at [666, 129] on div "11.09.2025 00:00:00" at bounding box center [680, 128] width 86 height 20
click at [662, 145] on div "Press SPACE to select this row." at bounding box center [680, 149] width 86 height 20
click at [496, 164] on div "TRHU3414019" at bounding box center [509, 169] width 86 height 20
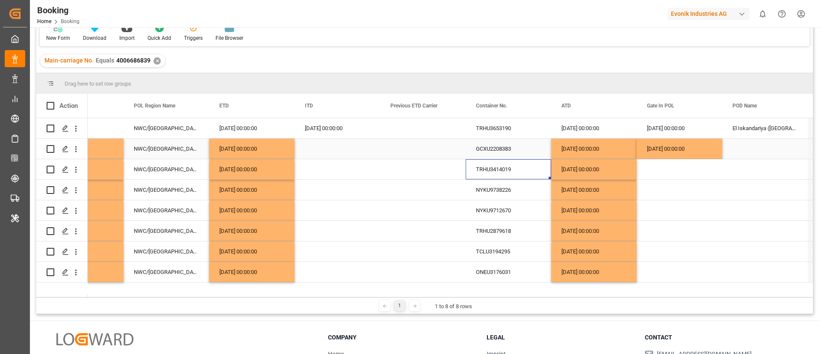
click at [666, 148] on div "11.09.2025 00:00:00" at bounding box center [680, 149] width 86 height 20
click at [666, 167] on div "Press SPACE to select this row." at bounding box center [680, 169] width 86 height 20
click at [477, 196] on div "NYKU9738226" at bounding box center [509, 190] width 86 height 20
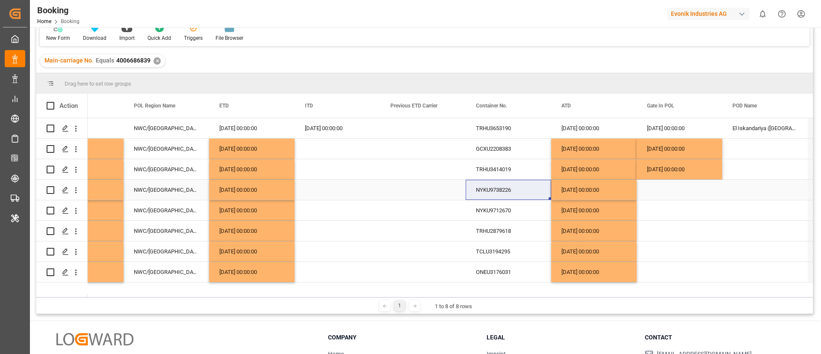
click at [679, 167] on div "11.09.2025 00:00:00" at bounding box center [680, 169] width 86 height 20
click at [661, 193] on div "Press SPACE to select this row." at bounding box center [680, 190] width 86 height 20
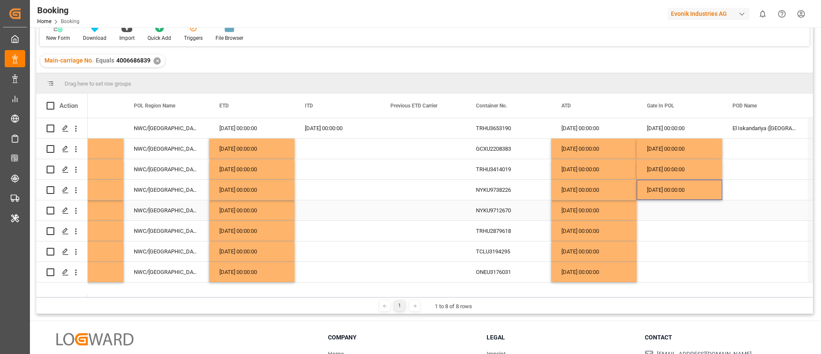
click at [471, 206] on div "NYKU9712670" at bounding box center [509, 210] width 86 height 20
click at [673, 194] on div "11.09.2025 00:00:00" at bounding box center [680, 190] width 86 height 20
click at [667, 214] on div "Press SPACE to select this row." at bounding box center [680, 210] width 86 height 20
click at [509, 234] on div "TRHU2879618" at bounding box center [509, 231] width 86 height 20
click at [673, 219] on div "11.09.2025 00:00:00" at bounding box center [680, 210] width 86 height 20
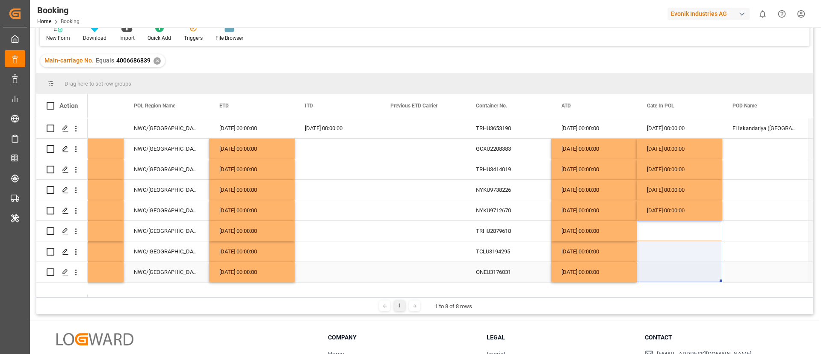
drag, startPoint x: 671, startPoint y: 230, endPoint x: 662, endPoint y: 280, distance: 50.8
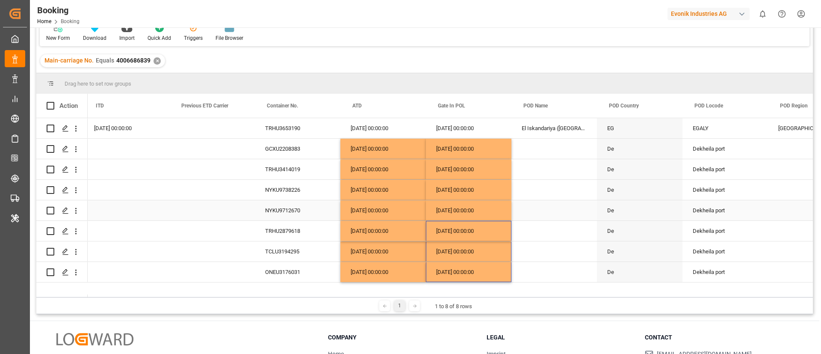
scroll to position [0, 4366]
click at [541, 127] on div "El Iskandariya (Alexandria)" at bounding box center [554, 128] width 86 height 20
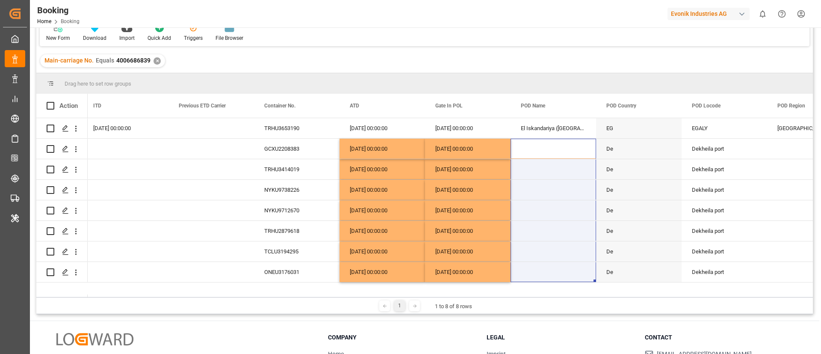
drag, startPoint x: 545, startPoint y: 152, endPoint x: 529, endPoint y: 284, distance: 133.1
click at [529, 284] on div "16.09.2025 00:00:00 16.09.2025 00:00:00 TRHU3653190 16.09.2025 00:00:00 11.09.2…" at bounding box center [450, 207] width 725 height 179
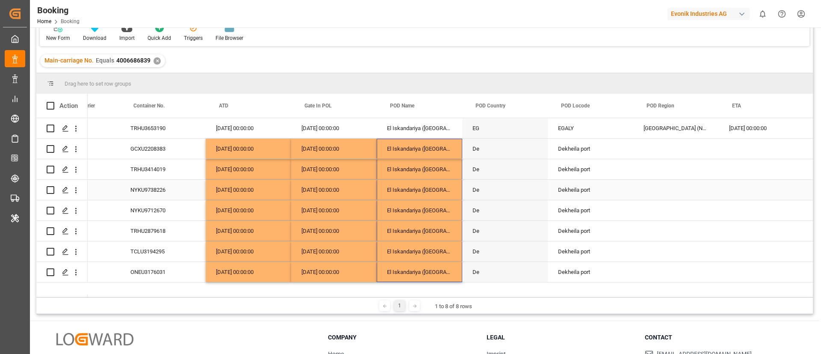
scroll to position [0, 4501]
click at [580, 128] on div "EGALY" at bounding box center [590, 128] width 86 height 20
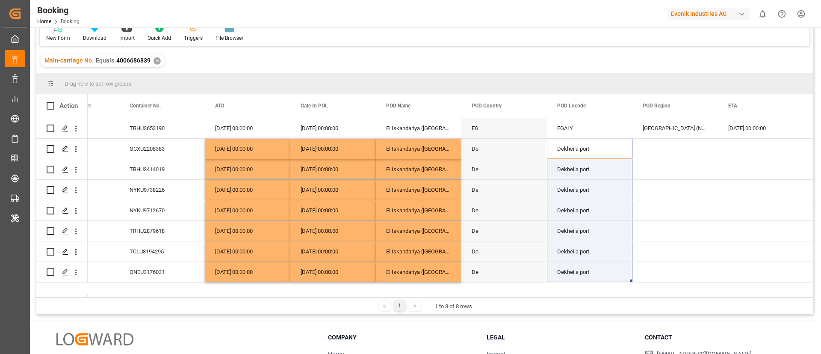
drag, startPoint x: 573, startPoint y: 154, endPoint x: 551, endPoint y: 283, distance: 131.5
click at [551, 283] on div "16.09.2025 00:00:00 TRHU3653190 16.09.2025 00:00:00 11.09.2025 00:00:00 El Iska…" at bounding box center [450, 207] width 725 height 179
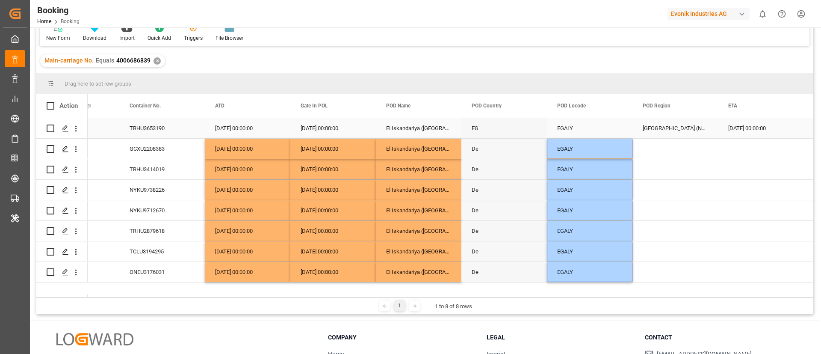
click at [654, 126] on div "Africa (North)" at bounding box center [675, 128] width 86 height 20
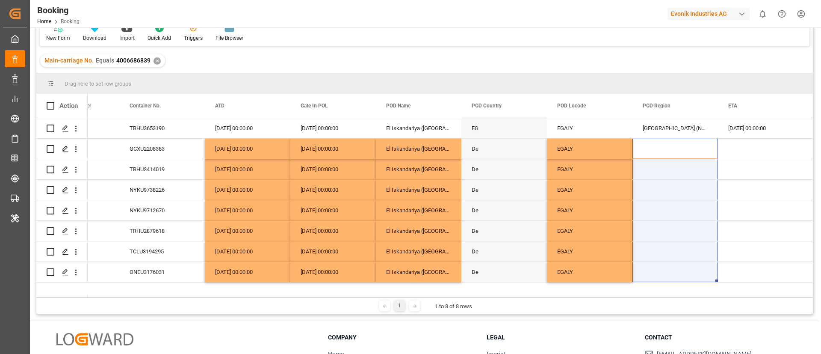
drag, startPoint x: 668, startPoint y: 238, endPoint x: 661, endPoint y: 285, distance: 48.0
click at [661, 285] on div "16.09.2025 00:00:00 TRHU3653190 16.09.2025 00:00:00 11.09.2025 00:00:00 El Iska…" at bounding box center [450, 207] width 725 height 179
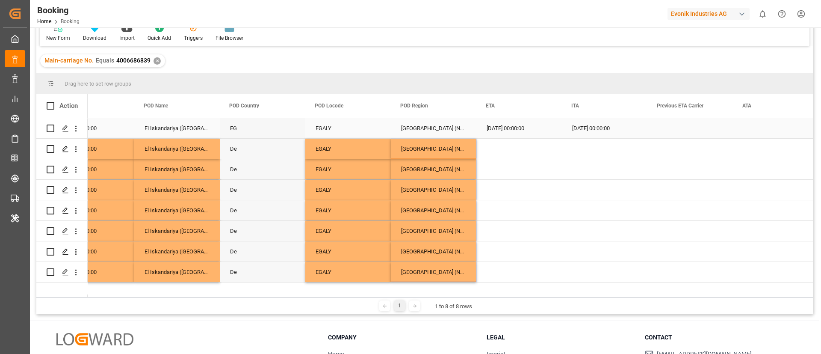
scroll to position [0, 4743]
click at [524, 131] on div "28.09.2025 00:00:00" at bounding box center [518, 128] width 86 height 20
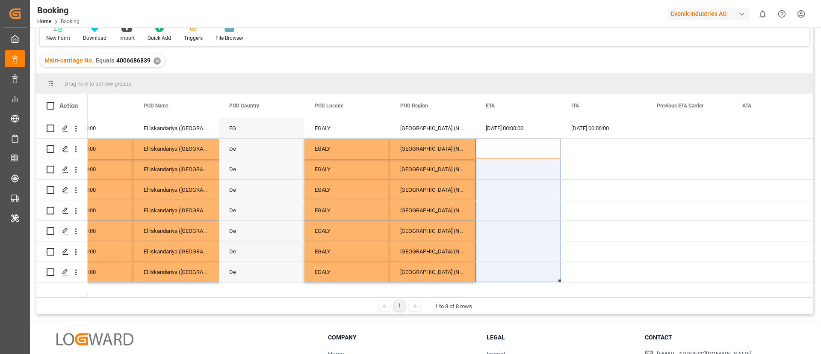
drag, startPoint x: 523, startPoint y: 148, endPoint x: 505, endPoint y: 292, distance: 144.7
click at [505, 292] on div "EG" at bounding box center [424, 206] width 777 height 176
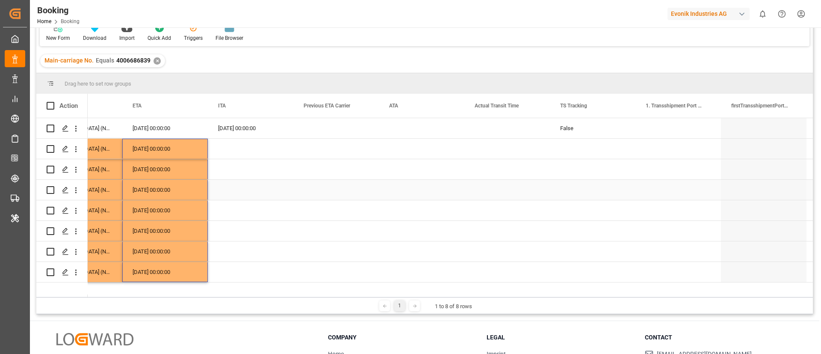
scroll to position [0, 5098]
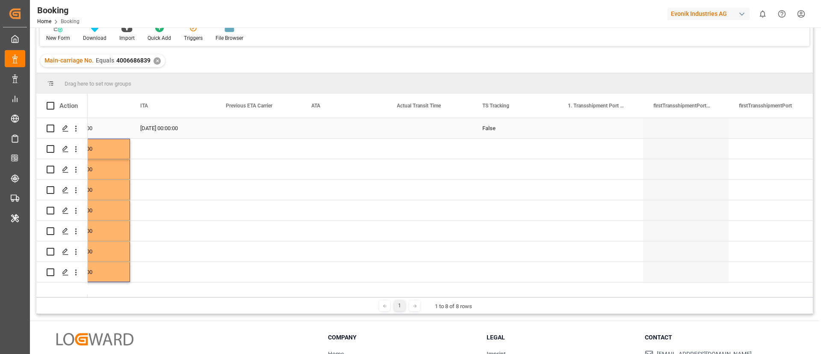
click at [499, 129] on div "False" at bounding box center [515, 128] width 86 height 20
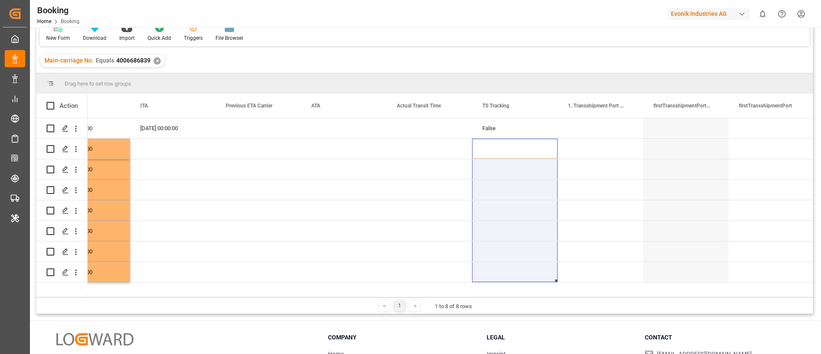
drag, startPoint x: 497, startPoint y: 147, endPoint x: 487, endPoint y: 297, distance: 150.4
click at [487, 297] on div "Drag here to set row groups Drag here to set column labels Action POD Region ET…" at bounding box center [424, 193] width 777 height 241
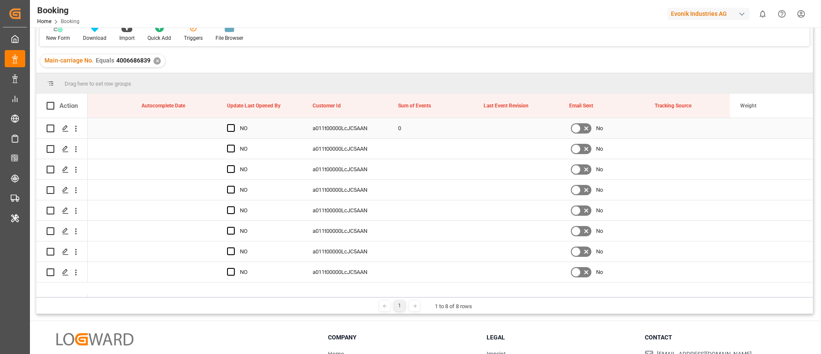
click at [412, 131] on div "0" at bounding box center [431, 128] width 86 height 20
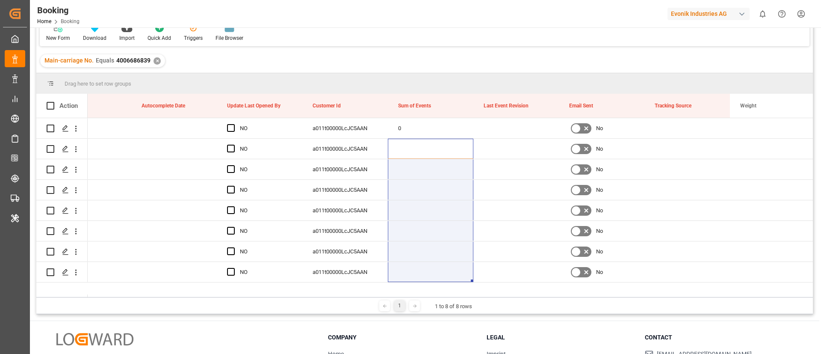
drag, startPoint x: 412, startPoint y: 150, endPoint x: 403, endPoint y: 292, distance: 142.7
click at [403, 292] on div "NO" at bounding box center [424, 206] width 777 height 176
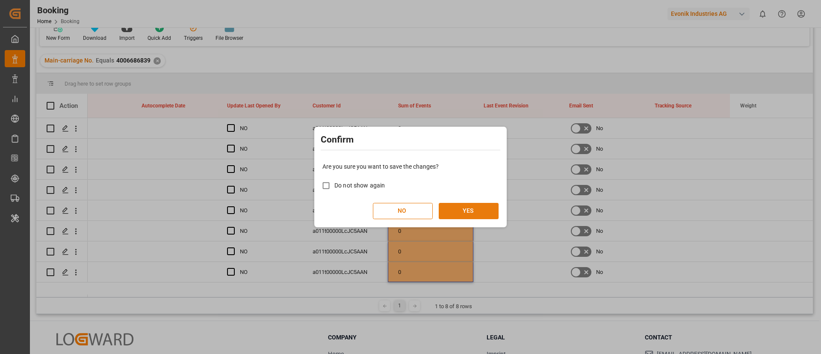
click at [478, 208] on button "YES" at bounding box center [469, 211] width 60 height 16
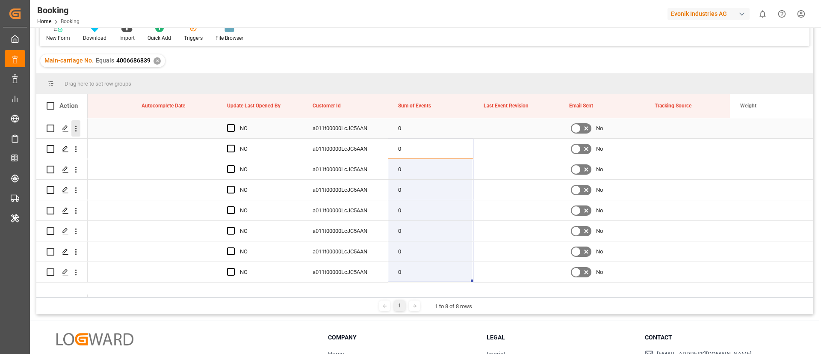
click at [75, 134] on button "open menu" at bounding box center [75, 128] width 9 height 16
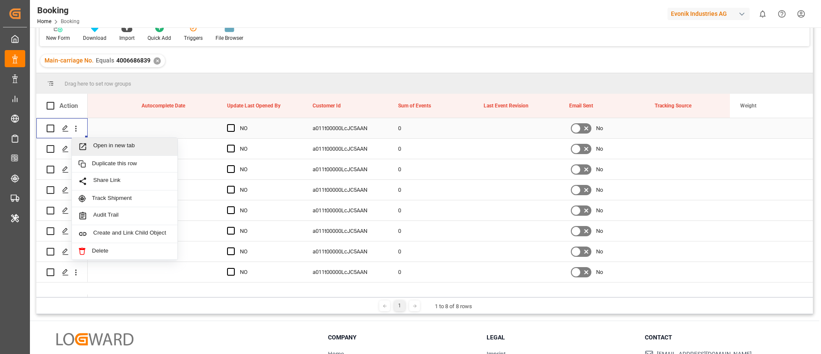
click at [131, 143] on span "Open in new tab" at bounding box center [132, 146] width 78 height 9
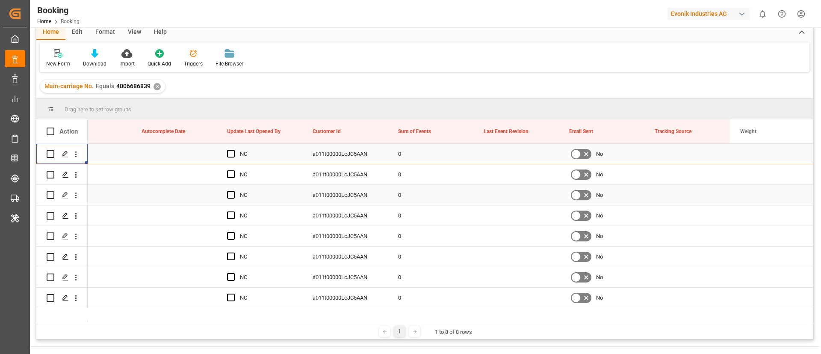
scroll to position [88, 0]
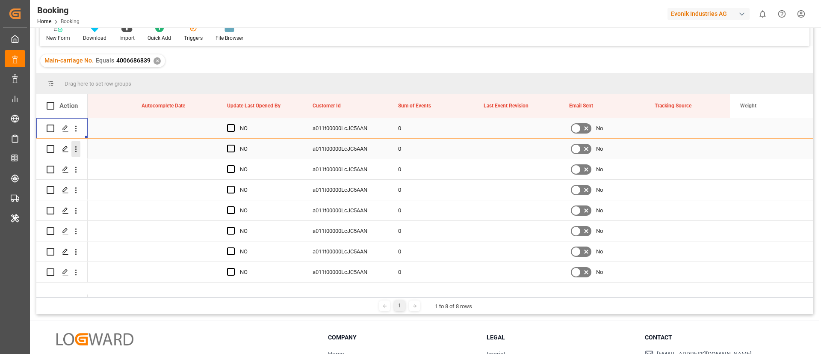
click at [75, 153] on icon "open menu" at bounding box center [75, 149] width 9 height 9
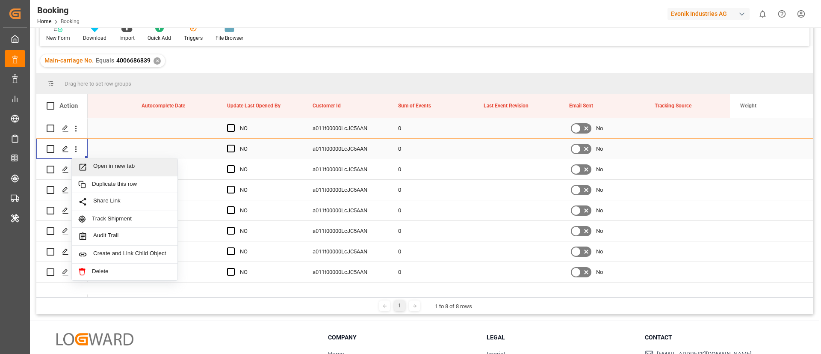
click at [112, 169] on span "Open in new tab" at bounding box center [132, 166] width 78 height 9
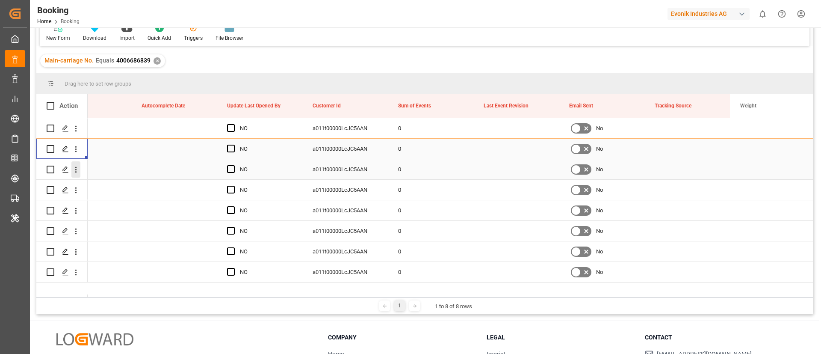
click at [78, 171] on icon "open menu" at bounding box center [75, 169] width 9 height 9
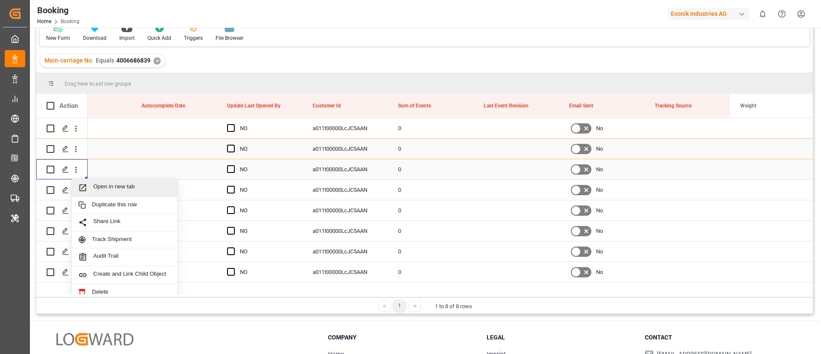
click at [116, 185] on span "Open in new tab" at bounding box center [132, 187] width 78 height 9
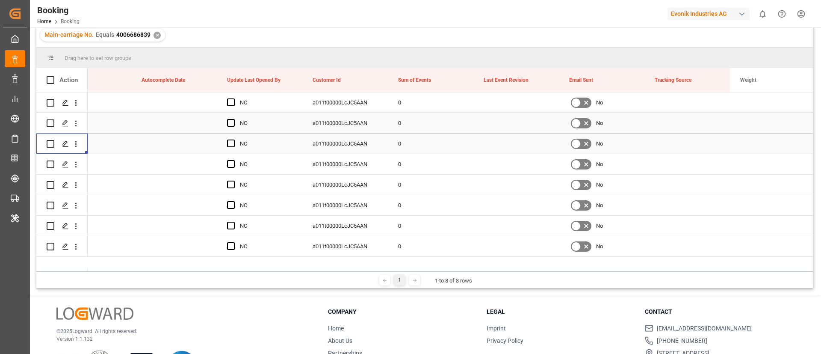
scroll to position [62, 0]
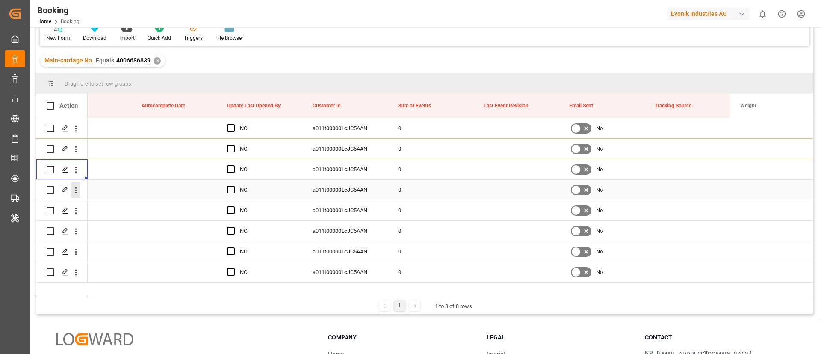
click at [77, 193] on icon "open menu" at bounding box center [75, 190] width 9 height 9
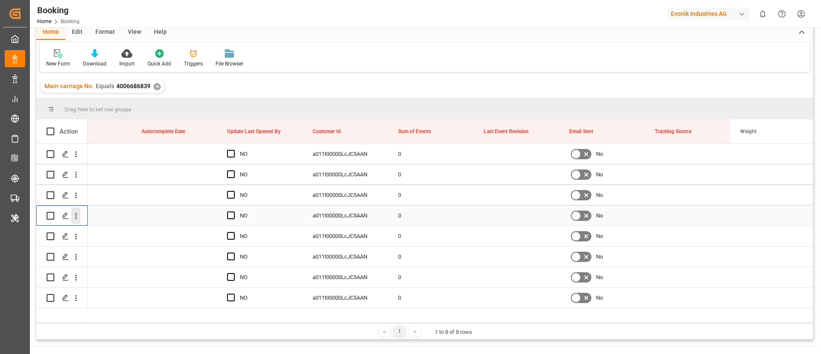
scroll to position [88, 0]
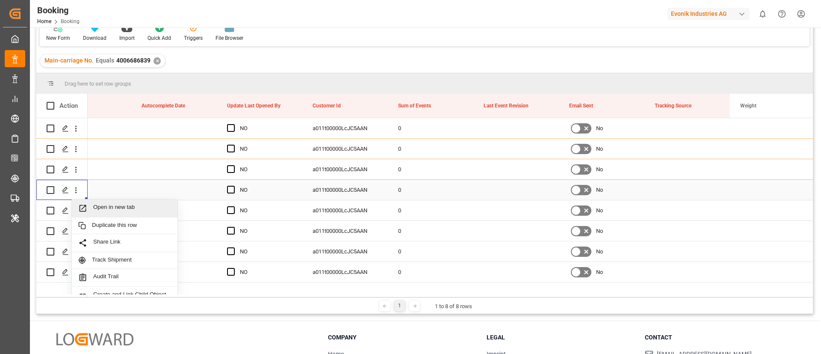
click at [120, 204] on span "Open in new tab" at bounding box center [132, 208] width 78 height 9
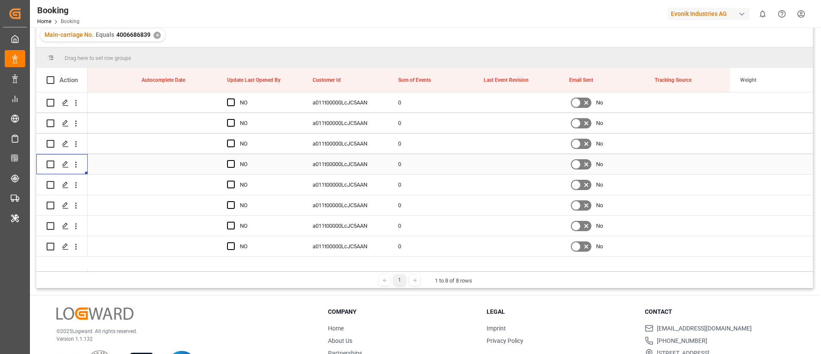
scroll to position [62, 0]
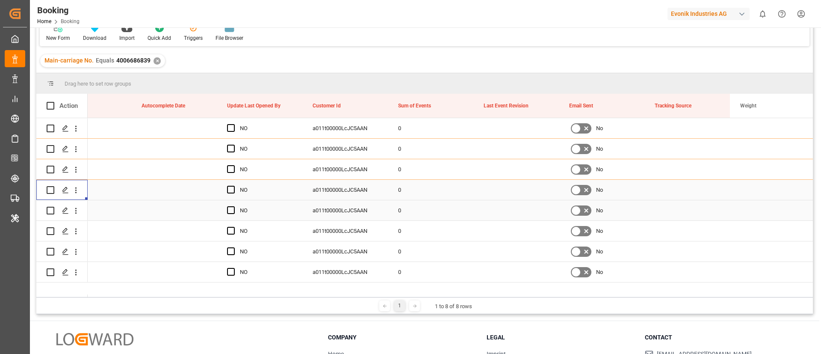
click at [75, 213] on icon "open menu" at bounding box center [75, 210] width 9 height 9
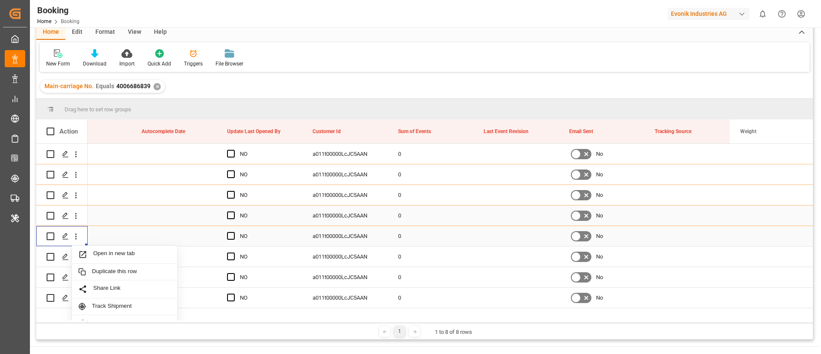
scroll to position [88, 0]
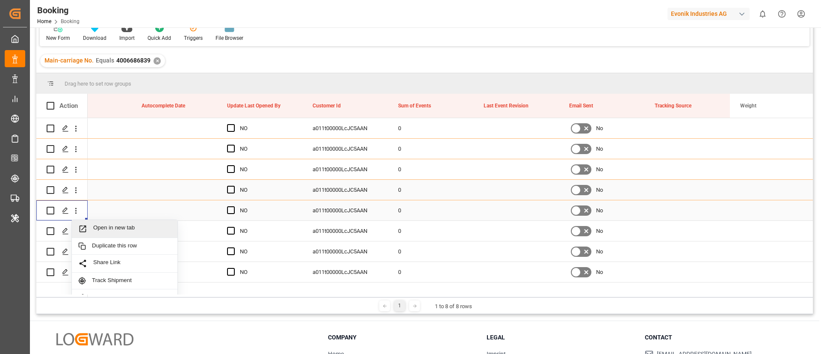
click at [103, 226] on span "Open in new tab" at bounding box center [132, 228] width 78 height 9
click at [79, 236] on button "open menu" at bounding box center [75, 231] width 9 height 16
click at [109, 245] on span "Open in new tab" at bounding box center [132, 249] width 78 height 9
click at [77, 255] on icon "open menu" at bounding box center [75, 251] width 9 height 9
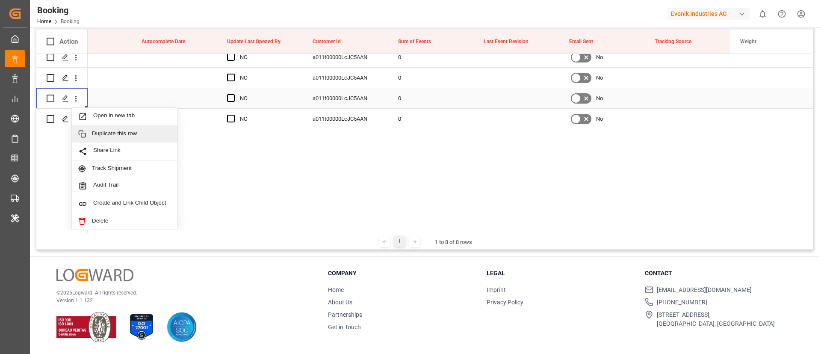
scroll to position [92, 0]
click at [122, 112] on span "Open in new tab" at bounding box center [132, 116] width 78 height 9
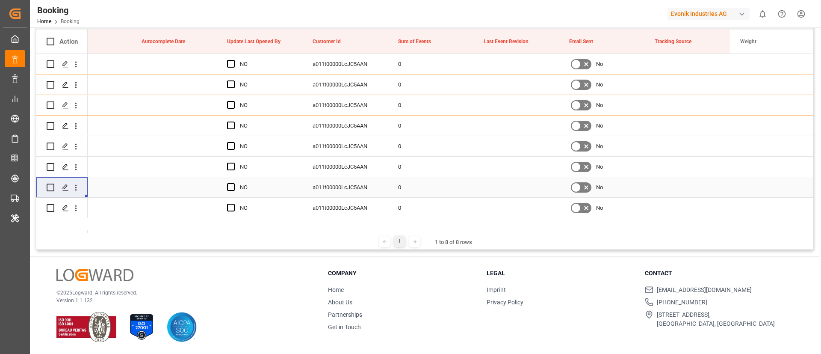
scroll to position [0, 0]
click at [77, 207] on icon "open menu" at bounding box center [75, 208] width 9 height 9
click at [131, 217] on div "Open in new tab" at bounding box center [125, 226] width 106 height 18
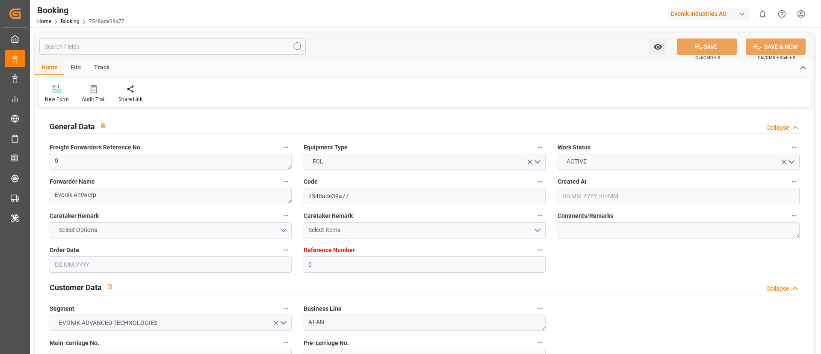
type input "0"
type input "9301457"
type input "[PERSON_NAME]"
type input "[PERSON_NAME] Marine Transport Corp."
type input "BEANR"
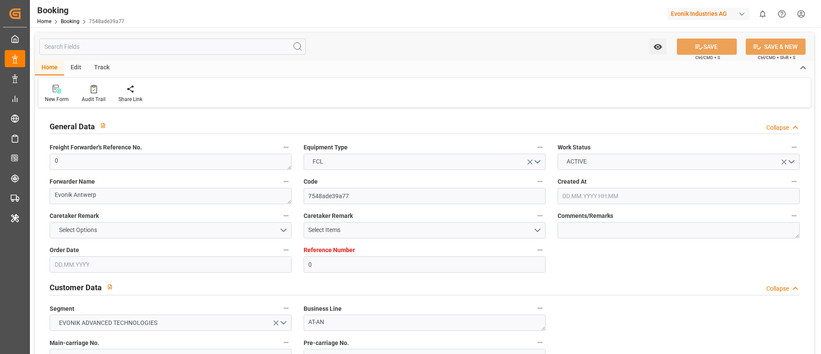
type input "EGEDK"
type input "13"
type input "0"
type input "01.08.2025 10:00"
type input "[DATE]"
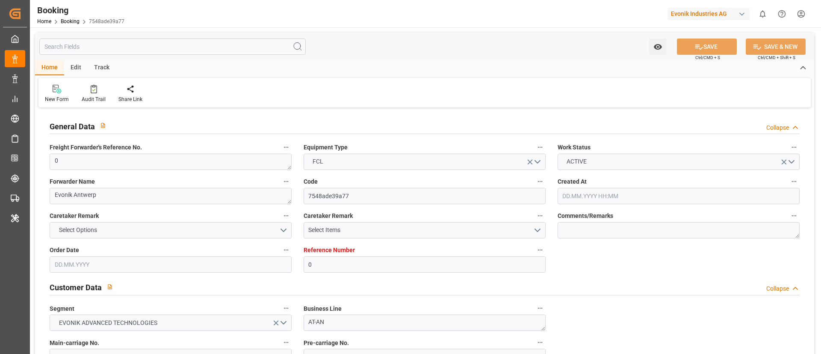
type input "[DATE]"
type input "02.09.2025 00:00"
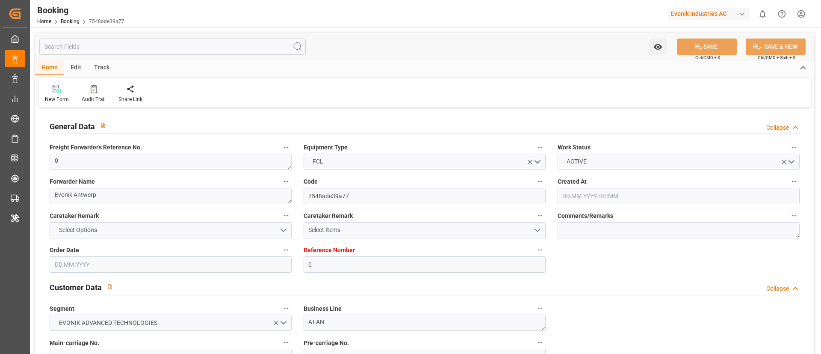
type input "29.08.2025 00:00"
type input "15.09.2025 00:00"
type input "18.09.2025 09:52"
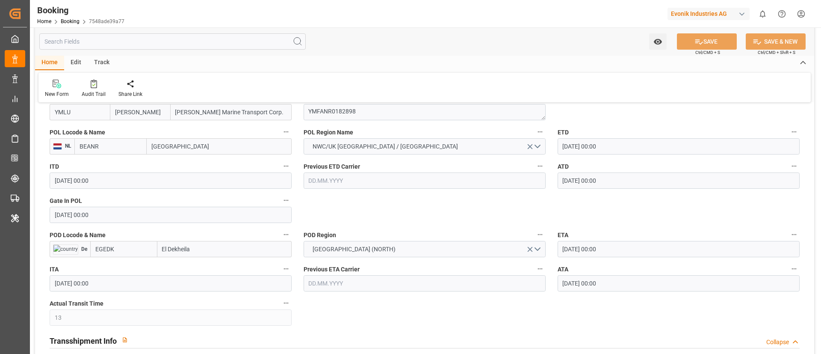
scroll to position [641, 0]
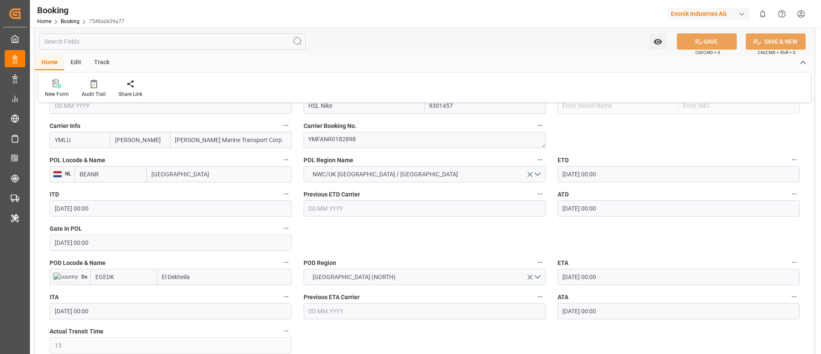
click at [119, 176] on input "BEANR" at bounding box center [110, 174] width 72 height 16
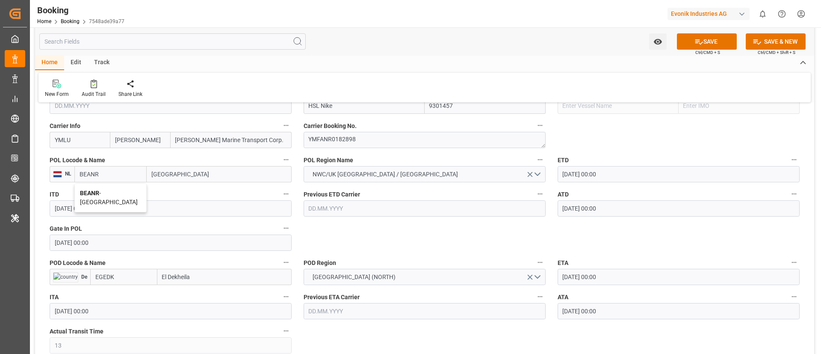
click at [110, 198] on div "BEANR - [GEOGRAPHIC_DATA]" at bounding box center [110, 197] width 71 height 28
type input "BEANR"
click at [127, 271] on input "EGEDK" at bounding box center [123, 277] width 67 height 16
click at [123, 290] on div "EGEDK - [GEOGRAPHIC_DATA]" at bounding box center [120, 295] width 59 height 19
type input "EGEDK"
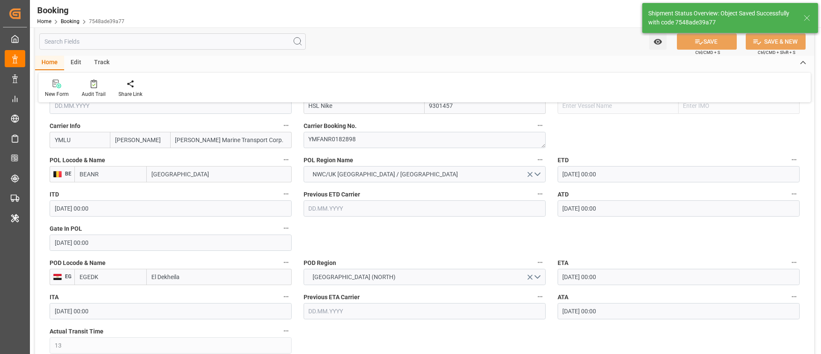
type textarea "businessDivision-businessLine-"
type input "18.09.2025 09:53"
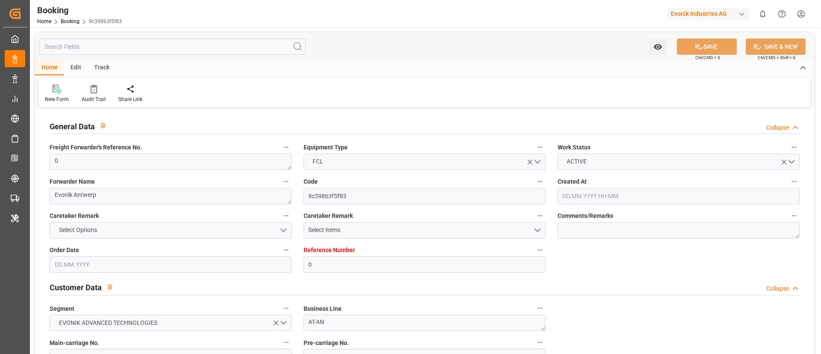
type input "0"
type input "9301457"
type input "[PERSON_NAME]"
type input "[PERSON_NAME] Marine Transport Corp."
type input "BEANR"
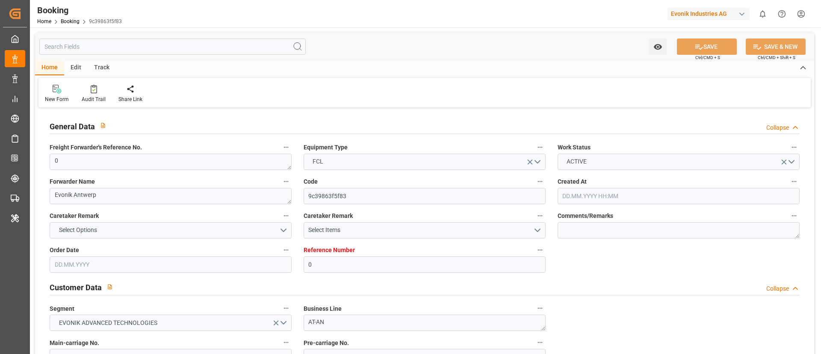
type input "EGEDK"
type input "13"
type input "0"
type input "[DATE] 10:00"
type input "[DATE]"
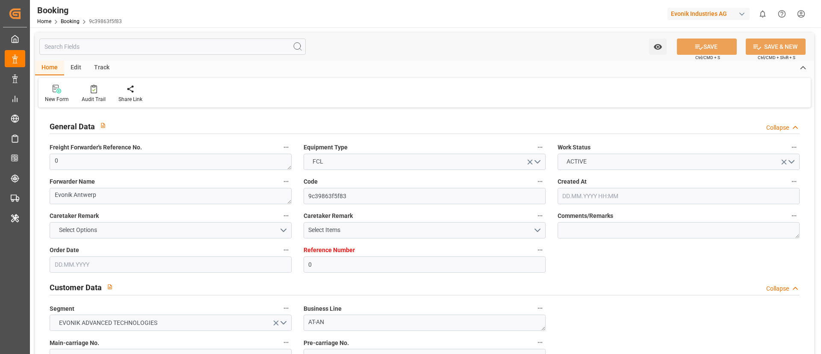
type input "[DATE]"
type input "[DATE] 00:00"
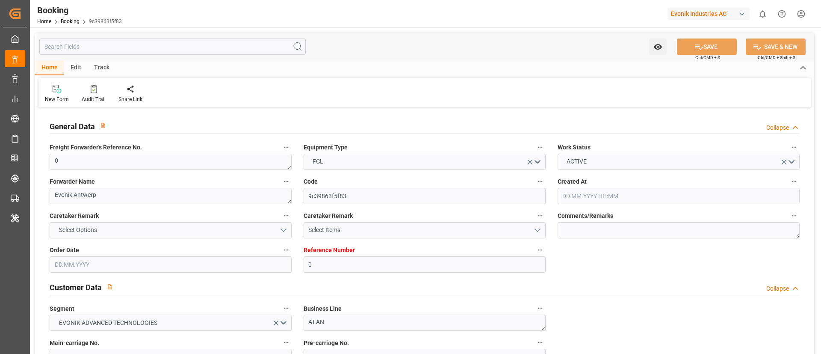
type input "[DATE] 00:00"
type input "[DATE] 09:52"
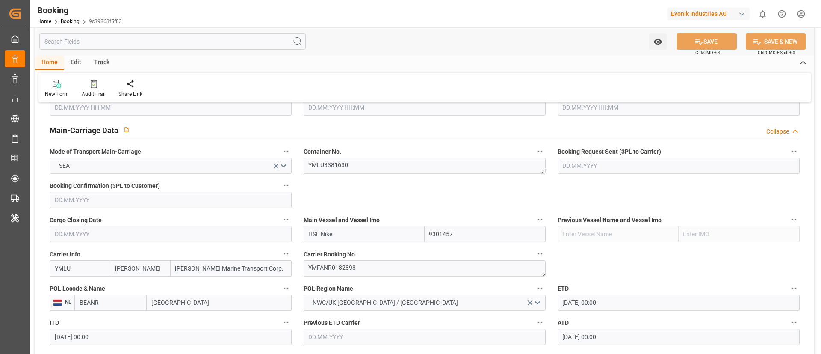
scroll to position [577, 0]
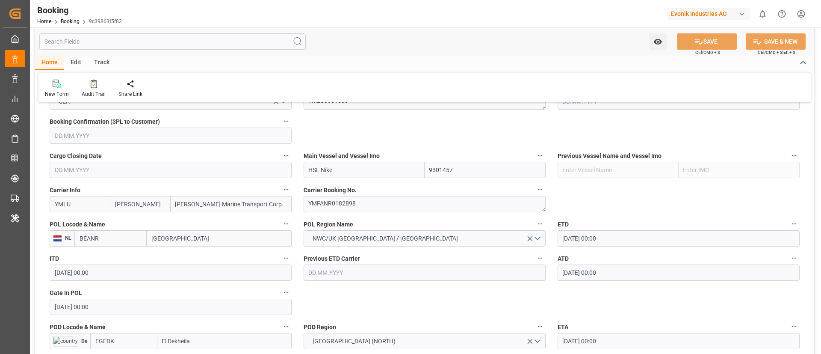
click at [118, 244] on input "BEANR" at bounding box center [110, 238] width 72 height 16
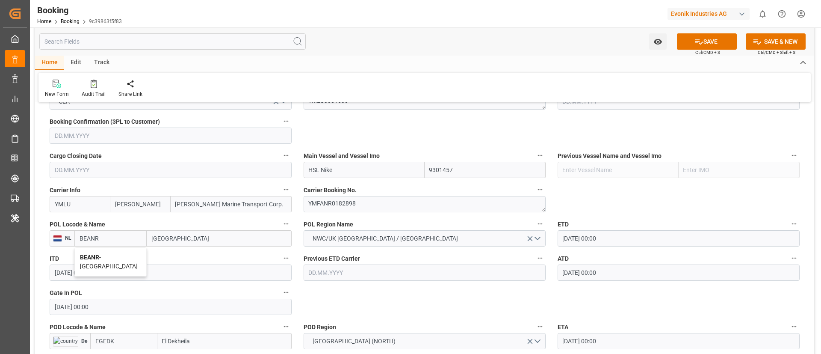
click at [107, 261] on div "BEANR - [GEOGRAPHIC_DATA]" at bounding box center [110, 262] width 71 height 28
type input "BEANR"
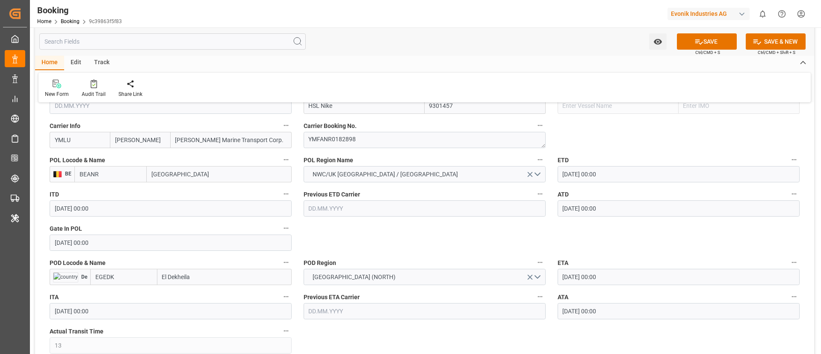
click at [120, 281] on input "EGEDK" at bounding box center [123, 277] width 67 height 16
click at [122, 293] on span "EGEDK - [GEOGRAPHIC_DATA]" at bounding box center [120, 295] width 49 height 7
type input "EGEDK"
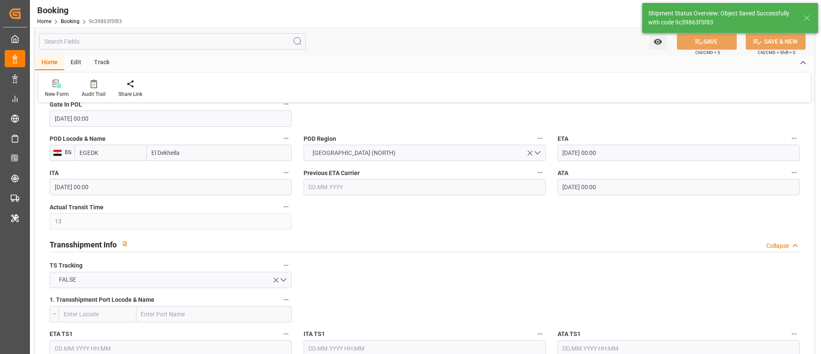
scroll to position [833, 0]
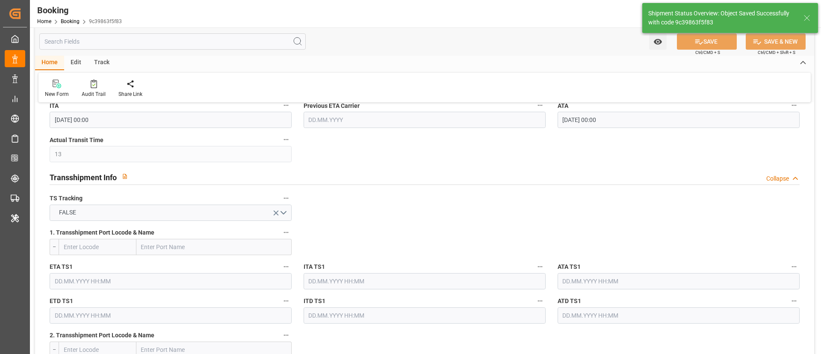
type textarea "businessDivision-businessLine-"
type input "[DATE] 09:55"
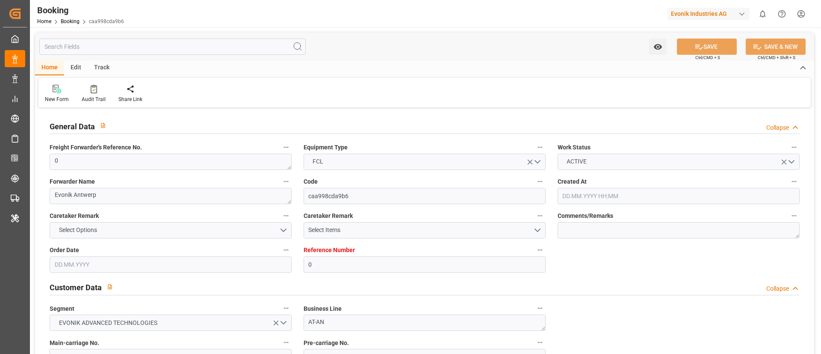
type input "0"
type input "9301457"
type input "[PERSON_NAME]"
type input "[PERSON_NAME] Marine Transport Corp."
type input "BEANR"
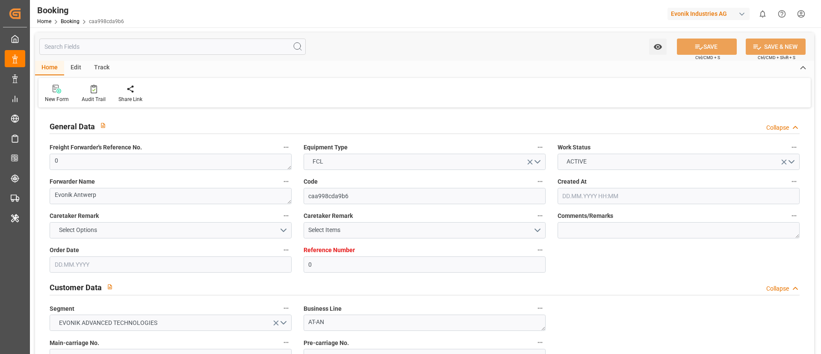
type input "EGEDK"
type input "13"
type input "0"
type input "[DATE] 10:00"
type input "[DATE]"
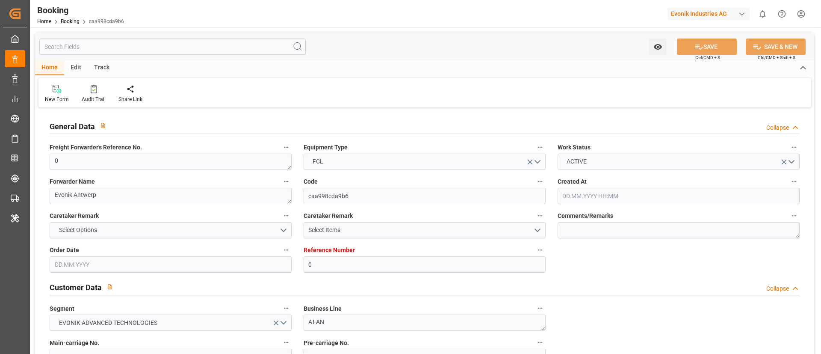
type input "[DATE]"
type input "[DATE] 00:00"
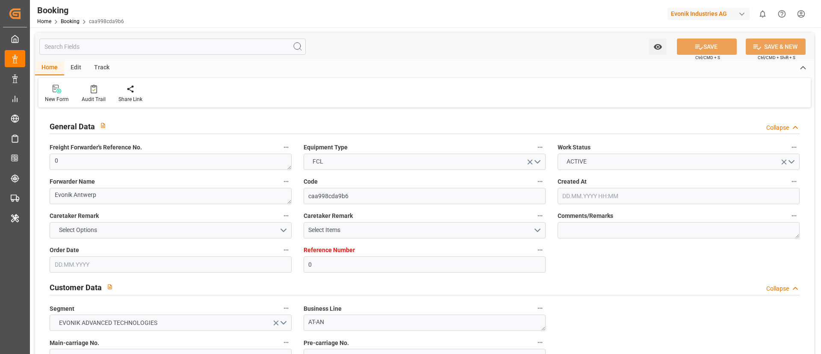
type input "[DATE] 00:00"
type input "[DATE] 09:52"
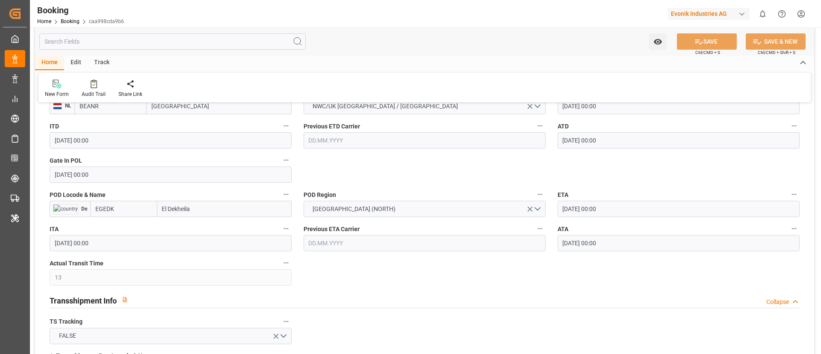
scroll to position [670, 0]
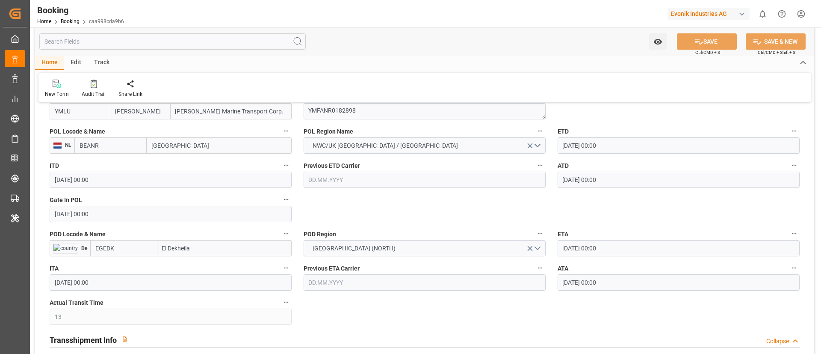
click at [108, 148] on input "BEANR" at bounding box center [110, 145] width 72 height 16
click at [102, 148] on input "BEANR" at bounding box center [110, 145] width 72 height 16
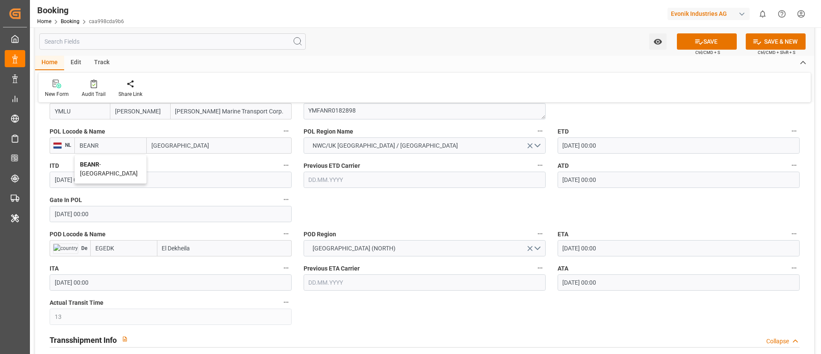
click at [116, 166] on span "BEANR - [GEOGRAPHIC_DATA]" at bounding box center [109, 169] width 58 height 16
type input "BEANR"
click at [118, 250] on input "EGEDK" at bounding box center [123, 248] width 67 height 16
click at [115, 268] on span "EGEDK - [GEOGRAPHIC_DATA]" at bounding box center [120, 266] width 49 height 7
type input "EGEDK"
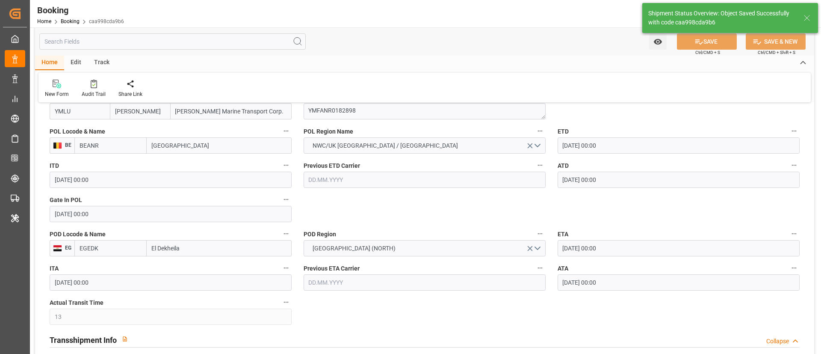
type textarea "businessDivision-businessLine-"
type input "18.09.2025 09:55"
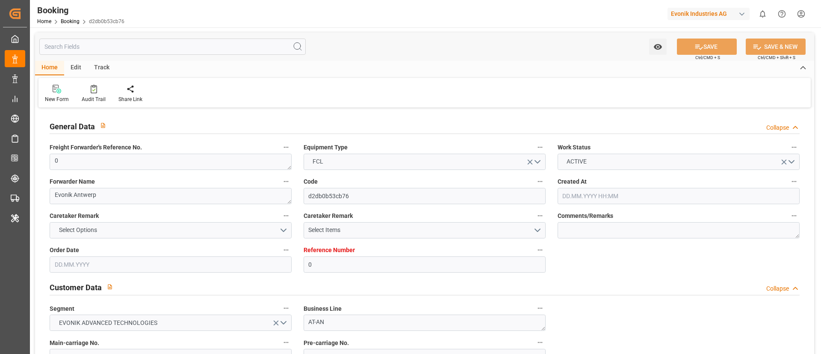
type input "0"
type input "9301457"
type input "[PERSON_NAME]"
type input "[PERSON_NAME] Marine Transport Corp."
type input "BEANR"
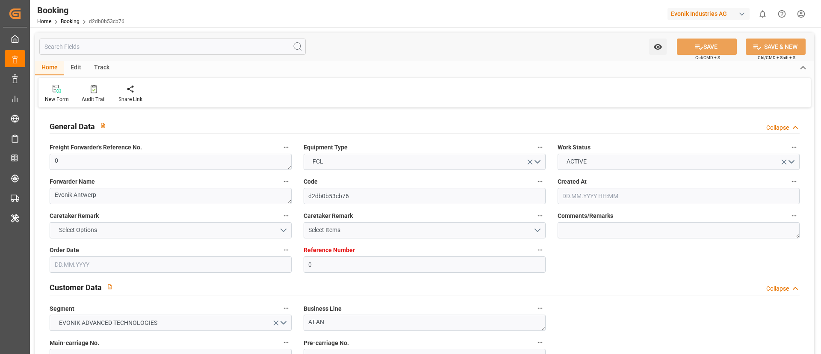
type input "EGEDK"
type input "13"
type input "0"
type input "[DATE] 10:00"
type input "[DATE]"
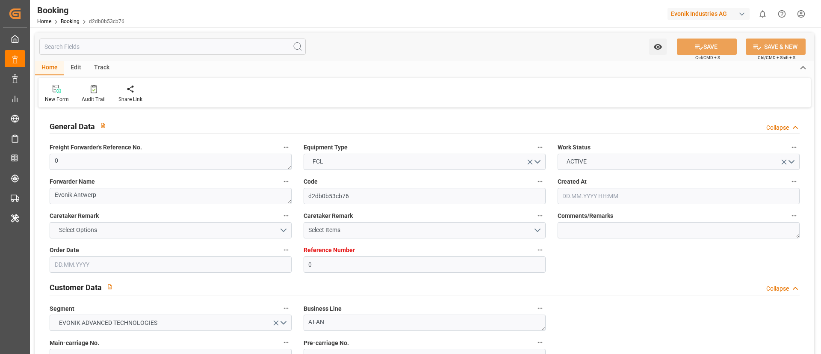
type input "[DATE]"
type input "[DATE] 00:00"
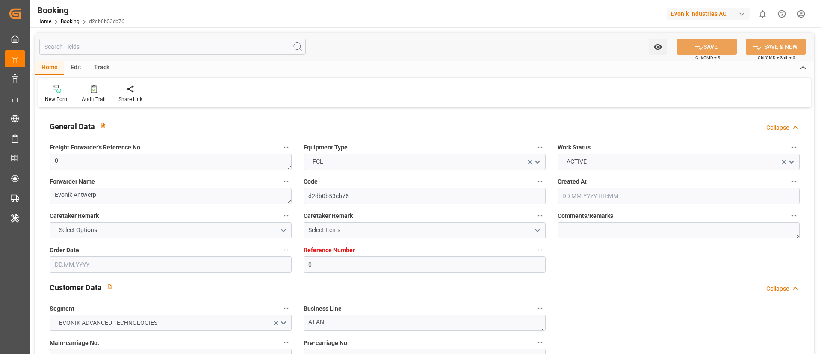
type input "[DATE] 00:00"
type input "[DATE] 09:52"
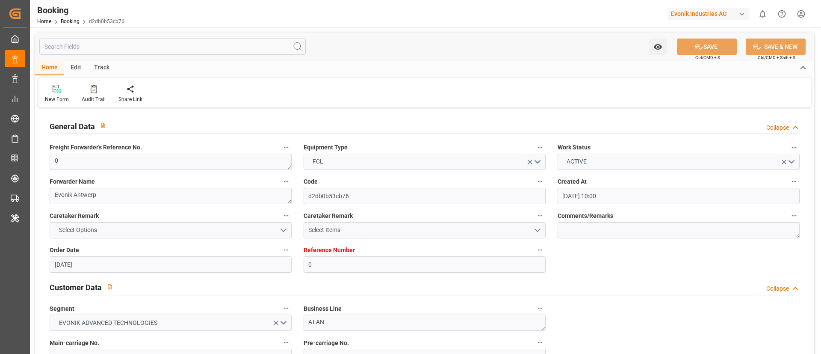
scroll to position [577, 0]
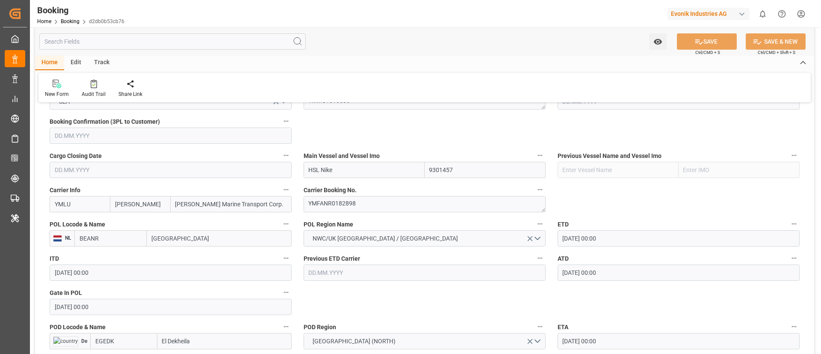
click at [127, 235] on input "BEANR" at bounding box center [110, 238] width 72 height 16
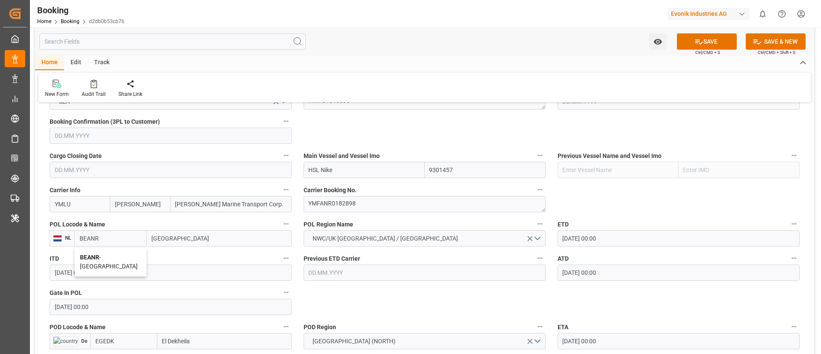
click at [112, 261] on div "BEANR - [GEOGRAPHIC_DATA]" at bounding box center [110, 262] width 71 height 28
type input "BEANR"
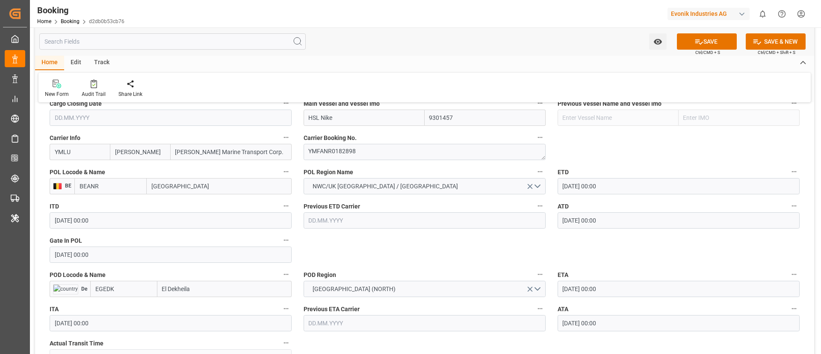
scroll to position [641, 0]
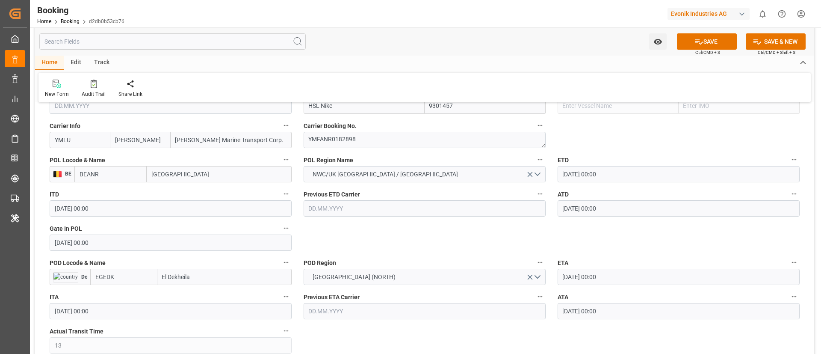
click at [133, 282] on input "EGEDK" at bounding box center [123, 277] width 67 height 16
click at [124, 292] on span "EGEDK - [GEOGRAPHIC_DATA]" at bounding box center [120, 295] width 49 height 7
type input "EGEDK"
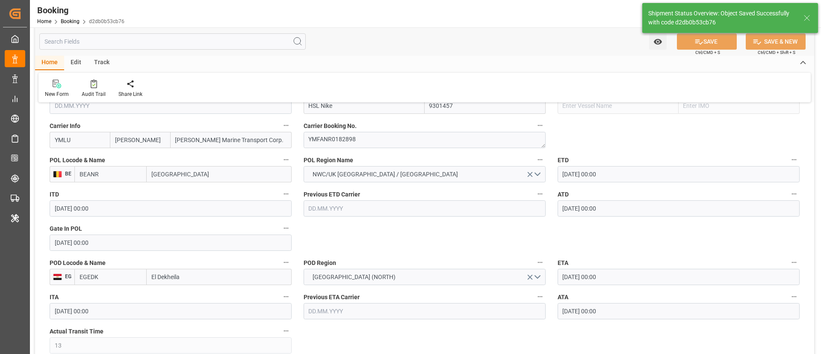
type textarea "businessDivision-businessLine-"
type input "[DATE] 09:56"
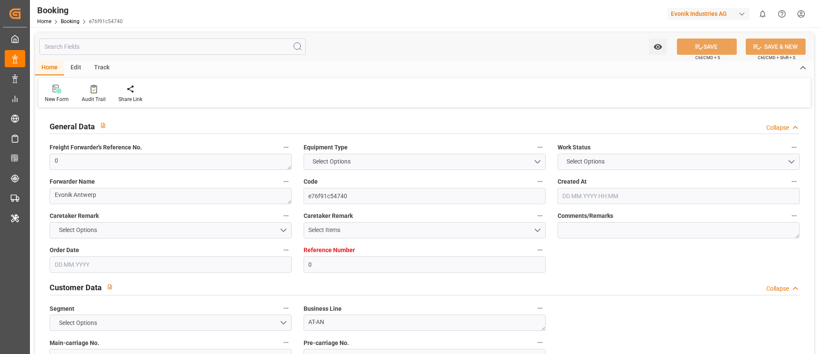
type textarea "0"
type textarea "Evonik Antwerp"
type input "e76f91c54740"
type input "0"
type textarea "AT-AN"
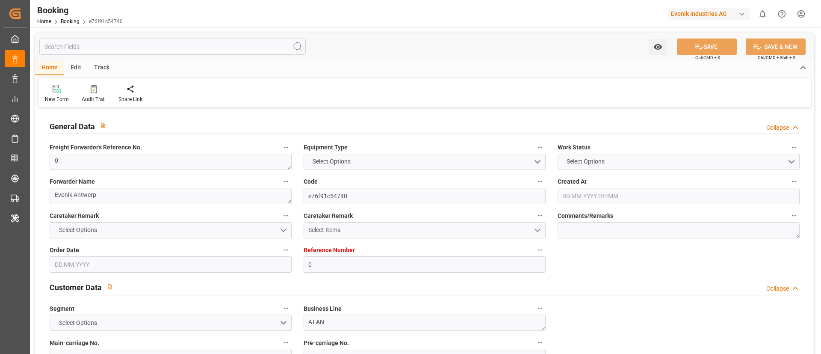
type input "4006686410"
type textarea "[PERSON_NAME][EMAIL_ADDRESS][DOMAIN_NAME]"
type textarea "CIF"
type textarea "Dekheila port"
type textarea "Evonik Plant 7000267201"
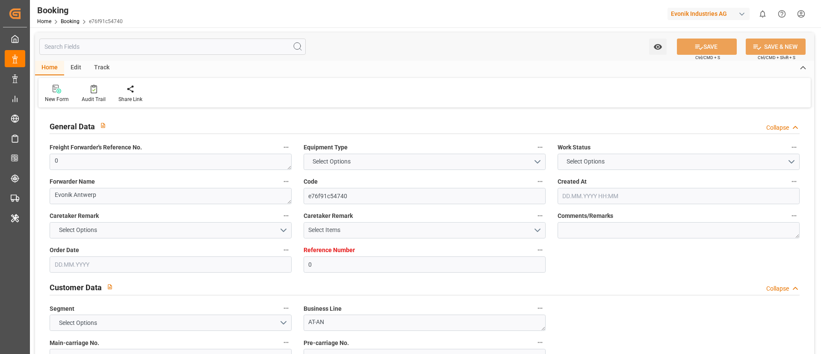
type textarea "[GEOGRAPHIC_DATA]"
type textarea "YMMU1054009"
type input "HSL Nike"
type input "YMLU"
type textarea "YMFANR0182898"
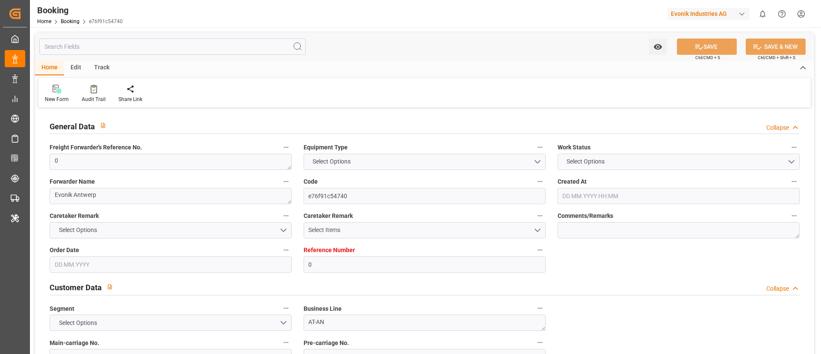
type input "[GEOGRAPHIC_DATA]"
type input "El Dekheila"
type textarea "INPUT_Evonik_Seeburger_LoadTenderOcean_1003091856_20250827173345048.xml"
type textarea "NWC/[GEOGRAPHIC_DATA] [GEOGRAPHIC_DATA] / [GEOGRAPHIC_DATA]-AN"
type textarea "INPUT_Evonik_Seeburger_LoadTenderOcean_1003012156_20250801115619212.xml,INPUT_E…"
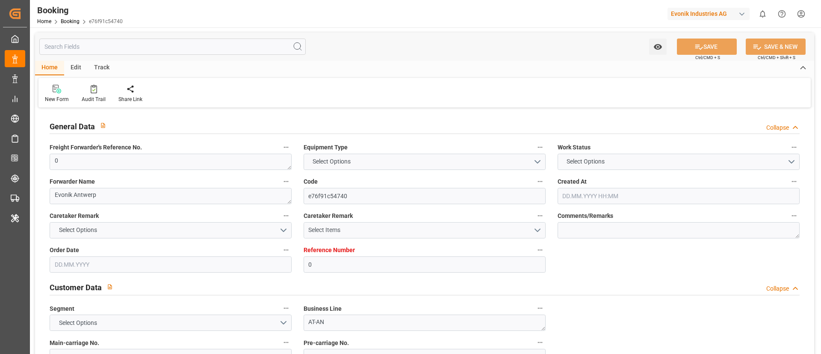
type textarea "1003091856"
type textarea "[PERSON_NAME]"
type textarea "PodCountry-PolCountry-businessDivision-businessLine-"
type textarea "EVONIK Load Tender XML"
type textarea "a011t00000LcJC5AAN"
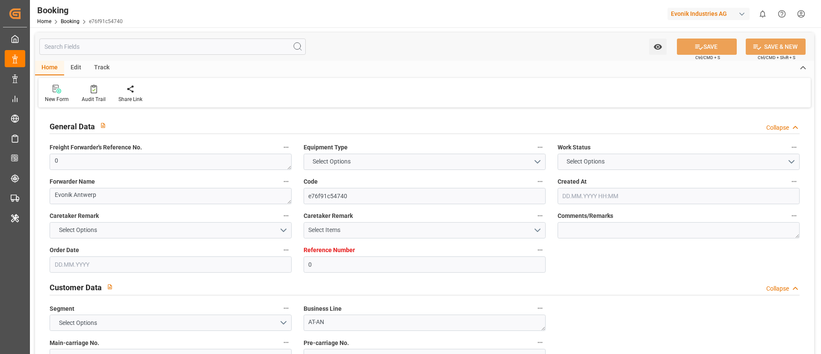
type textarea "No"
type input "0"
type input "9301457"
type input "[PERSON_NAME]"
type input "[PERSON_NAME] Marine Transport Corp."
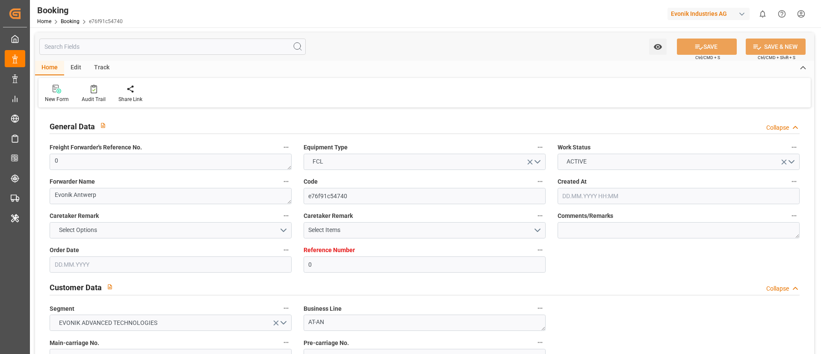
type input "BEANR"
type input "EGEDK"
type input "13"
type input "0"
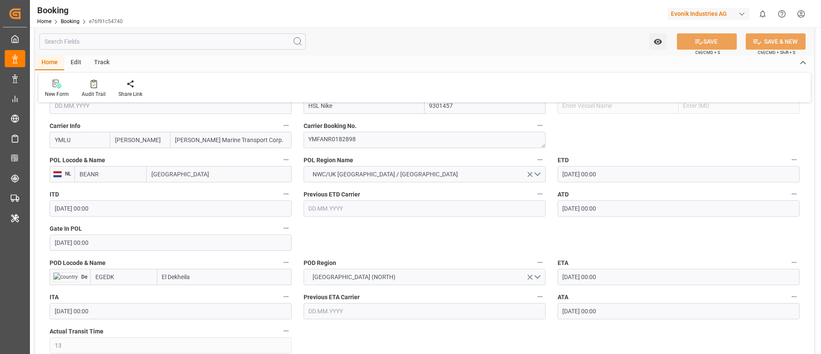
type input "[DATE] 10:00"
type input "[DATE]"
type input "[DATE] 00:00"
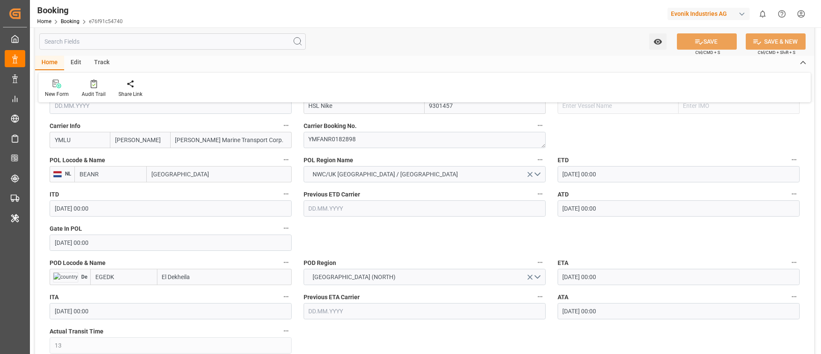
type input "[DATE] 00:00"
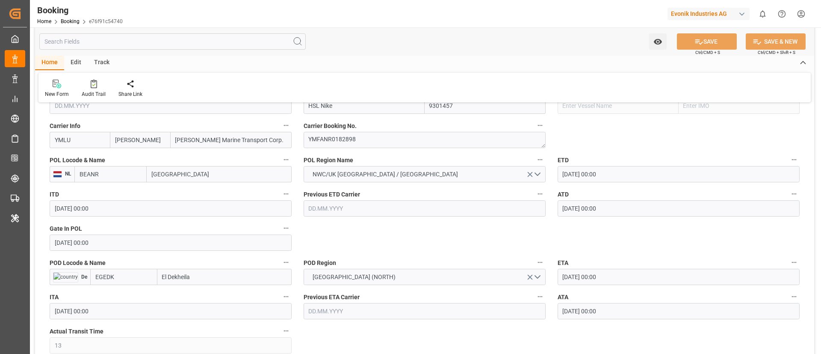
type input "[DATE] 00:00"
type input "18.09.2025 09:52"
click at [109, 178] on input "BEANR" at bounding box center [110, 174] width 72 height 16
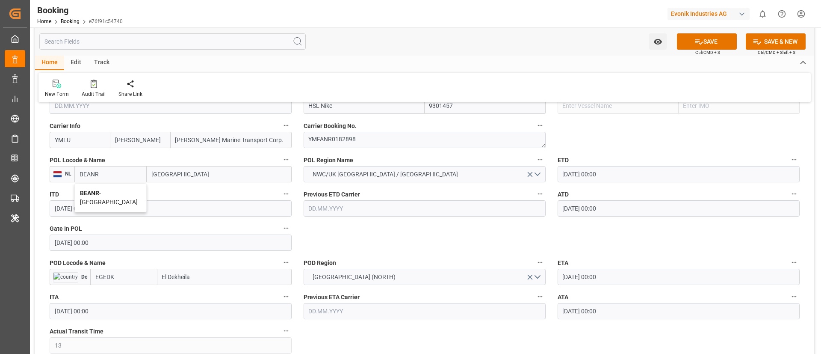
click at [116, 196] on span "BEANR - Antwerp" at bounding box center [109, 197] width 58 height 16
type input "BEANR"
click at [118, 280] on input "EGEDK" at bounding box center [123, 277] width 67 height 16
click at [123, 298] on span "EGEDK - El Dekheila" at bounding box center [120, 295] width 49 height 7
type input "EGEDK"
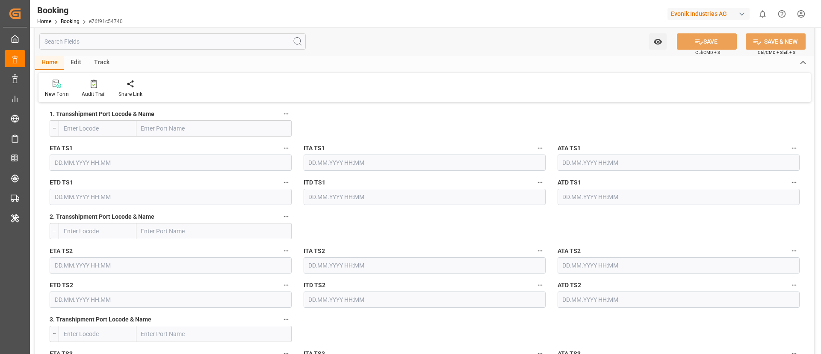
scroll to position [962, 0]
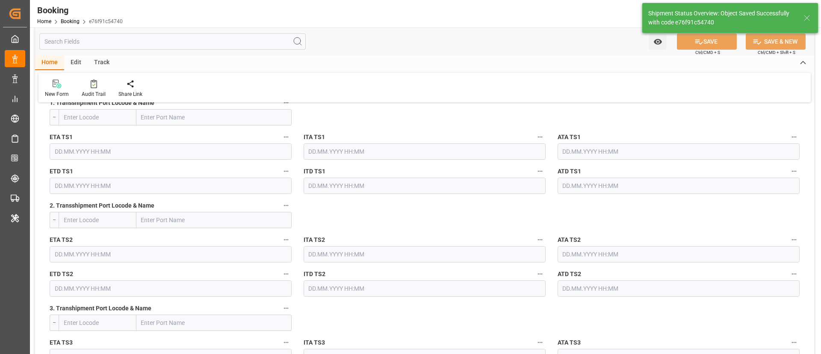
type textarea "businessDivision-businessLine-"
type input "18.09.2025 09:56"
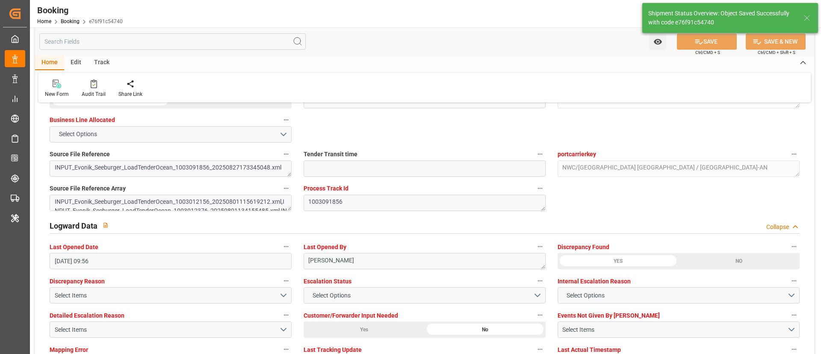
scroll to position [1411, 0]
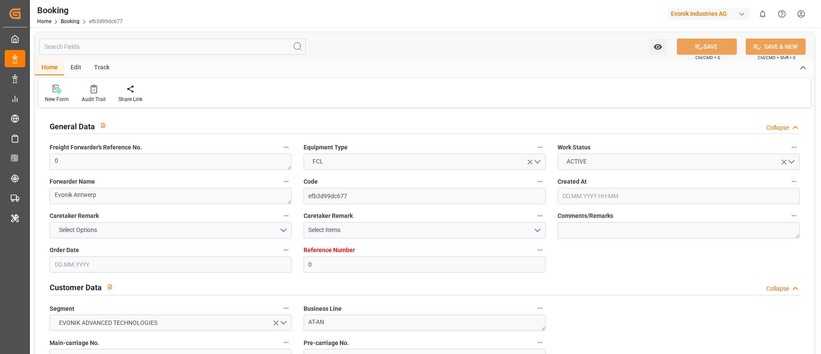
type input "0"
type input "9301457"
type input "[PERSON_NAME]"
type input "[PERSON_NAME] Marine Transport Corp."
type input "BEANR"
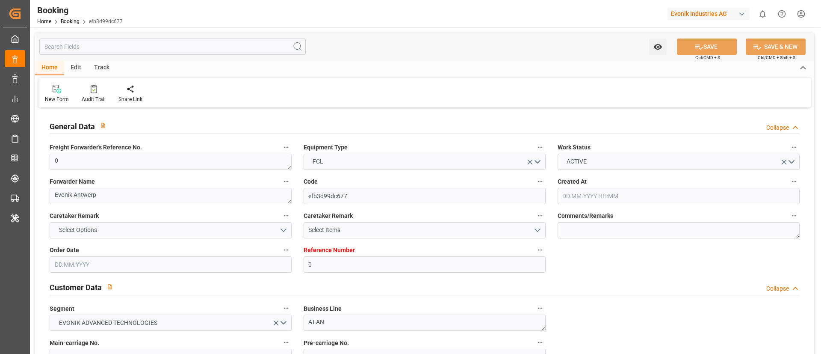
type input "EGEDK"
type input "13"
type input "0"
type input "[DATE] 10:00"
type input "[DATE]"
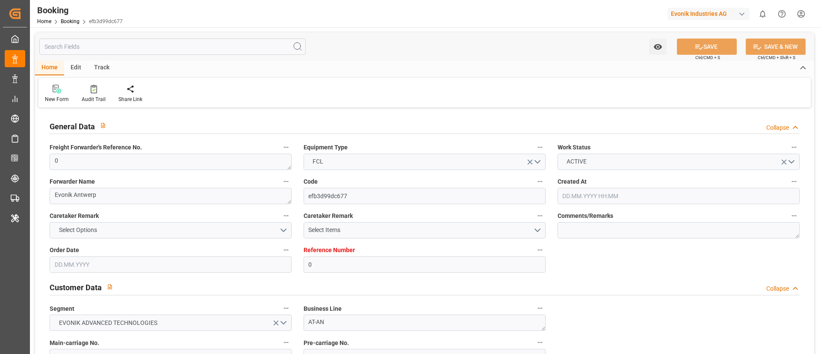
type input "[DATE]"
type input "[DATE] 00:00"
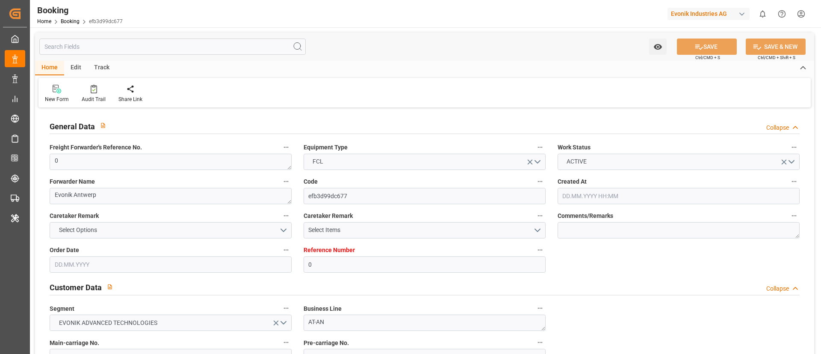
type input "[DATE] 00:00"
type input "[DATE] 09:52"
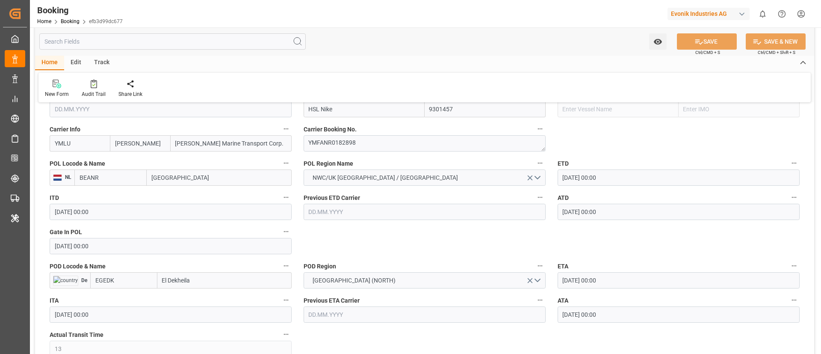
scroll to position [641, 0]
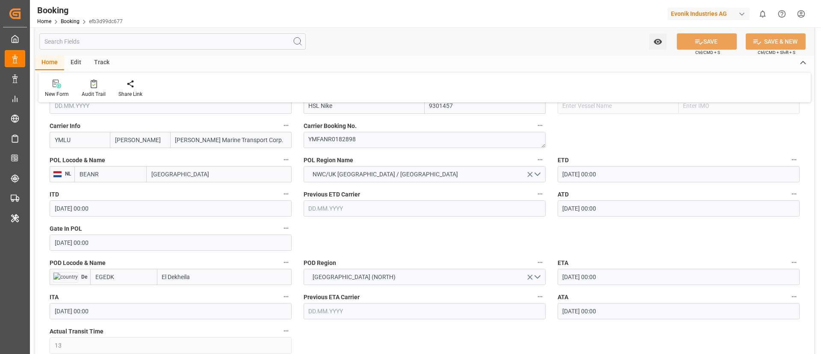
click at [126, 172] on input "BEANR" at bounding box center [110, 174] width 72 height 16
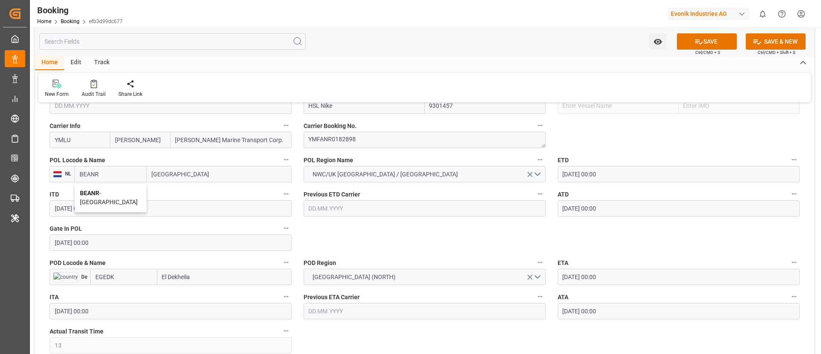
click at [120, 196] on span "BEANR - [GEOGRAPHIC_DATA]" at bounding box center [109, 197] width 58 height 16
type input "BEANR"
click at [127, 273] on input "EGEDK" at bounding box center [123, 277] width 67 height 16
click at [123, 297] on span "EGEDK - [GEOGRAPHIC_DATA]" at bounding box center [120, 295] width 49 height 7
type input "EGEDK"
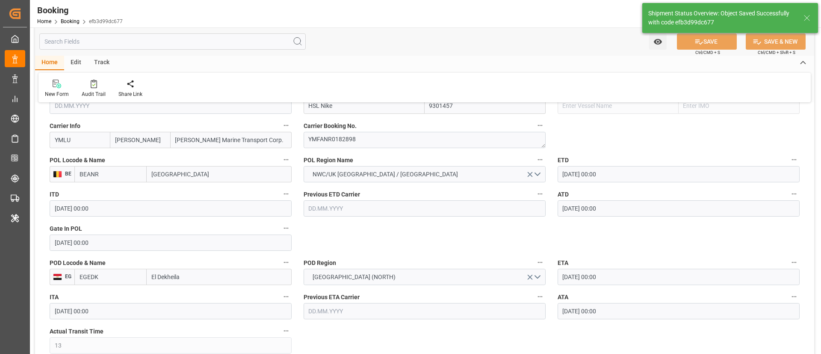
type textarea "businessDivision-businessLine-"
type input "[DATE] 09:57"
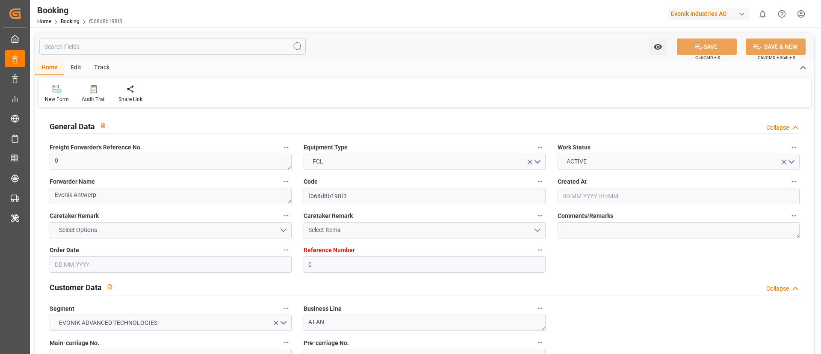
type input "[DATE] 10:00"
type input "[DATE]"
type input "[DATE] 00:00"
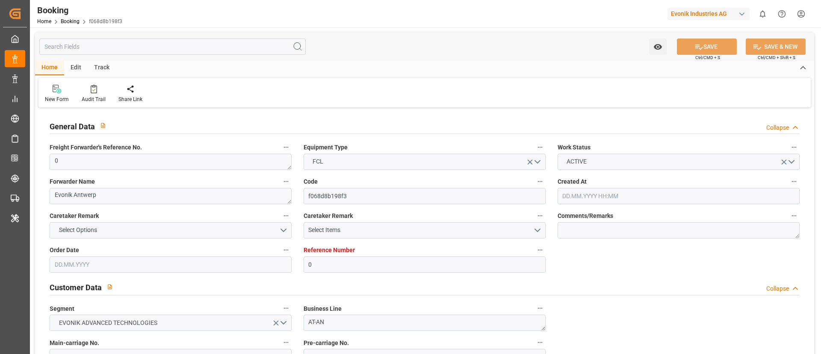
type input "[DATE] 00:00"
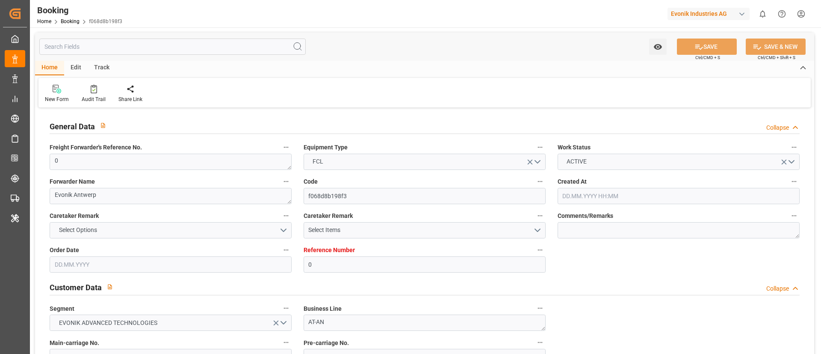
type input "[DATE] 00:00"
type input "18.09.2025 09:52"
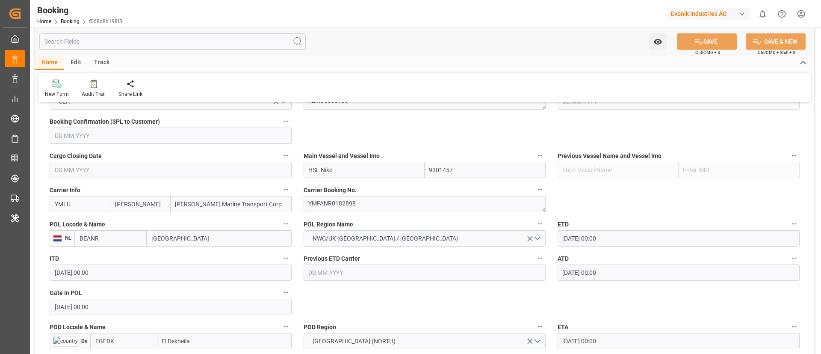
click at [113, 237] on input "BEANR" at bounding box center [110, 238] width 72 height 16
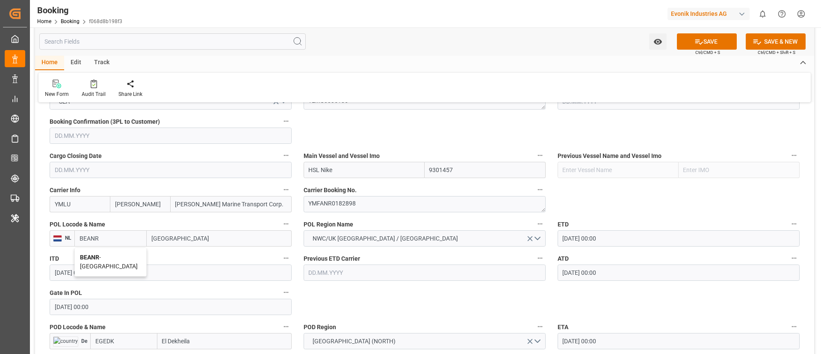
click at [113, 258] on span "BEANR - [GEOGRAPHIC_DATA]" at bounding box center [109, 262] width 58 height 16
type input "BEANR"
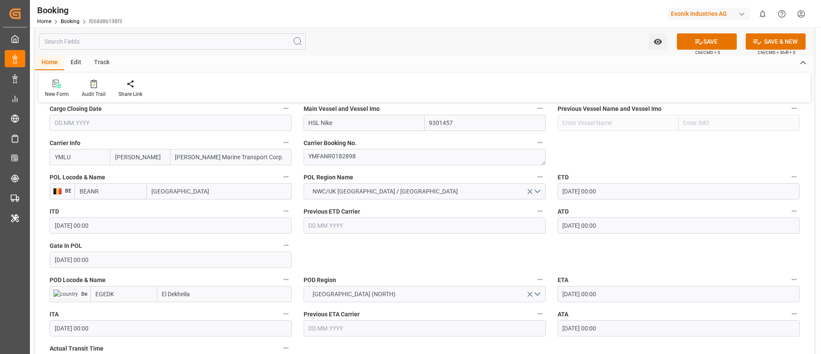
scroll to position [641, 0]
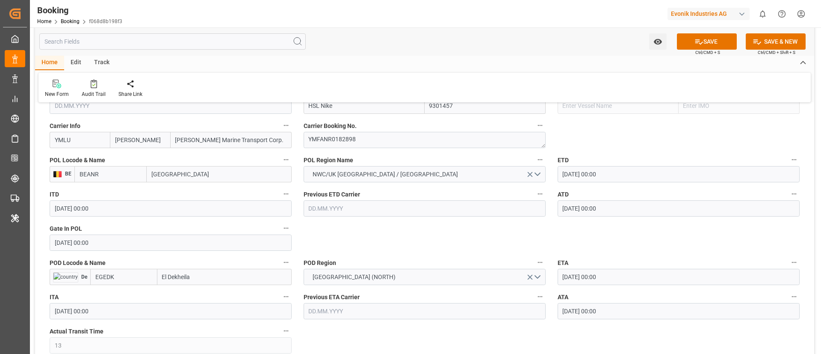
click at [124, 275] on input "EGEDK" at bounding box center [123, 277] width 67 height 16
click at [142, 292] on span "EGEDK - El Dekheila" at bounding box center [120, 295] width 49 height 7
type input "EGEDK"
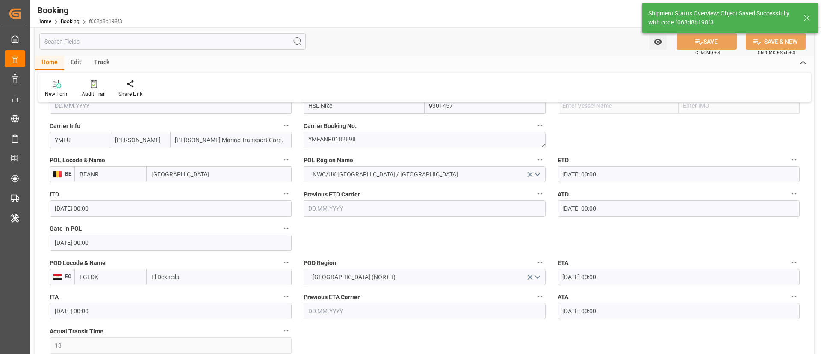
type textarea "businessDivision-businessLine-"
type input "18.09.2025 09:57"
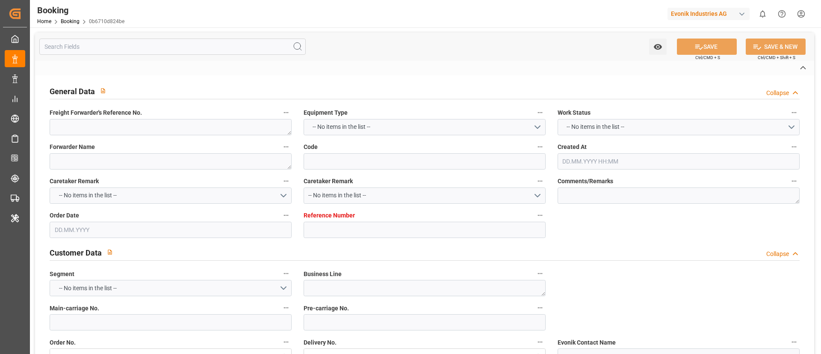
type textarea "0"
type textarea "Evonik Antwerp"
type input "0b6710d824be"
type input "0"
type textarea "AT-AN"
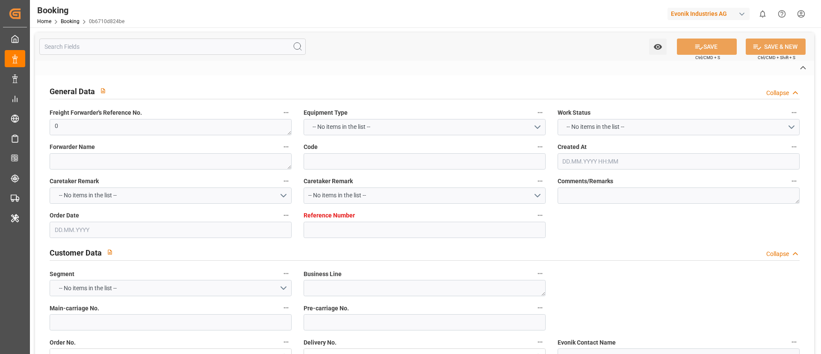
type input "4006686410"
type textarea "[PERSON_NAME][EMAIL_ADDRESS][DOMAIN_NAME]"
type textarea "CIF"
type textarea "Dekheila port"
type textarea "Evonik Plant 7000267201"
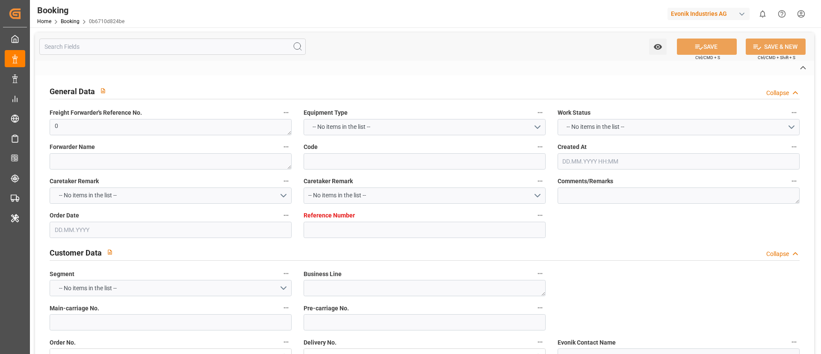
type textarea "[GEOGRAPHIC_DATA]"
type textarea "ARDU2346997"
type input "HSL Nike"
type input "YMLU"
type textarea "YMFANR0182898"
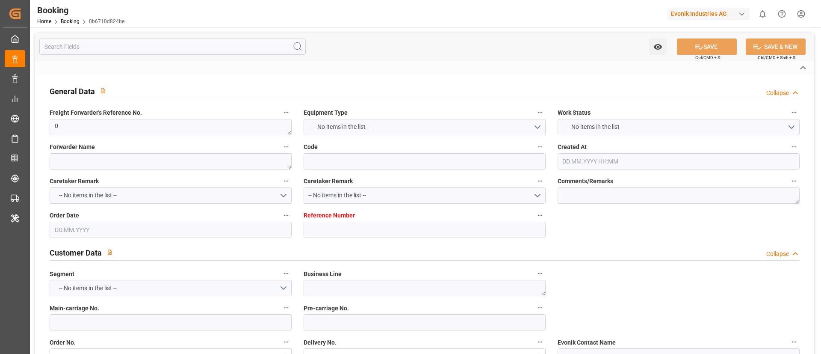
type input "[GEOGRAPHIC_DATA]"
type input "El Dekheila"
type textarea "INPUT_Evonik_Seeburger_LoadTenderOcean_1003091856_20250827173345048.xml"
type textarea "NWC/[GEOGRAPHIC_DATA] [GEOGRAPHIC_DATA] / [GEOGRAPHIC_DATA]-AN"
type textarea "INPUT_Evonik_Seeburger_LoadTenderOcean_1003012156_20250801115619212.xml,INPUT_E…"
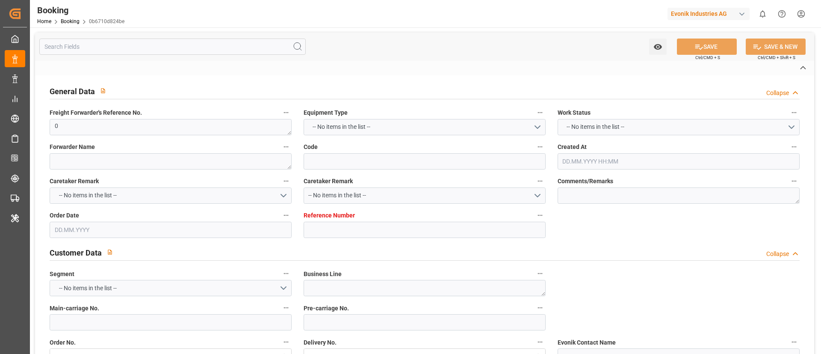
type textarea "1003091856"
type textarea "[PERSON_NAME]"
type textarea "businessDivision-businessLine-"
type textarea "EVONIK Load Tender XML"
type textarea "a011t00000LcJC5AAN"
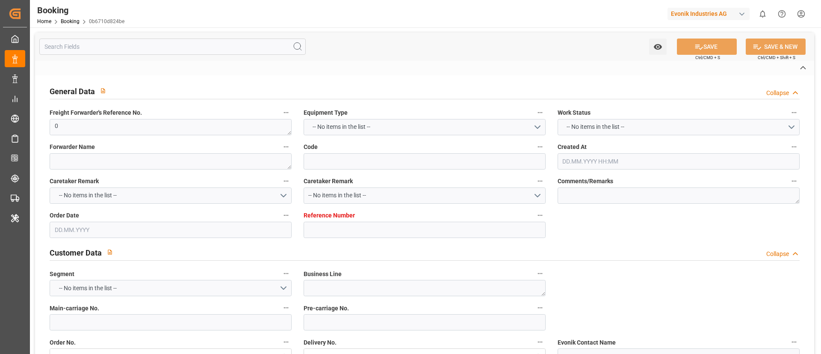
type textarea "No"
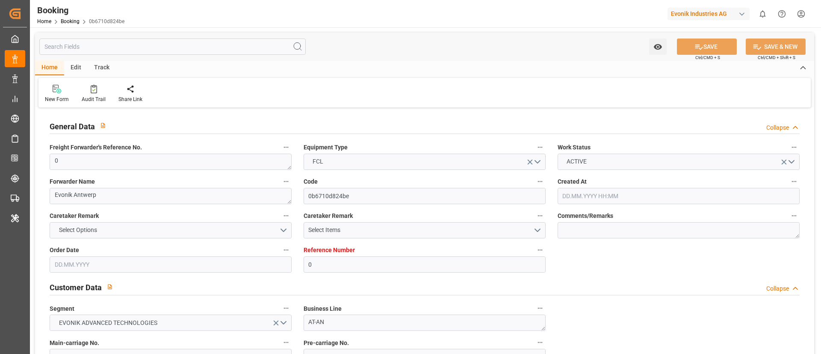
type input "0"
type input "9301457"
type input "[PERSON_NAME]"
type input "[PERSON_NAME] Marine Transport Corp."
type input "BEANR"
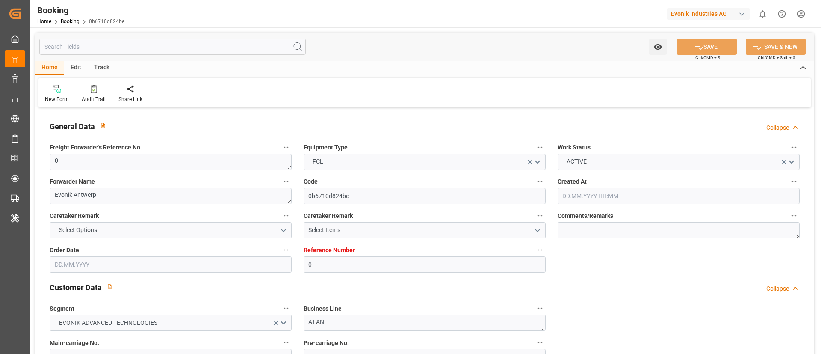
type input "EGEDK"
type input "13"
type input "0"
type input "[DATE] 10:00"
type input "[DATE]"
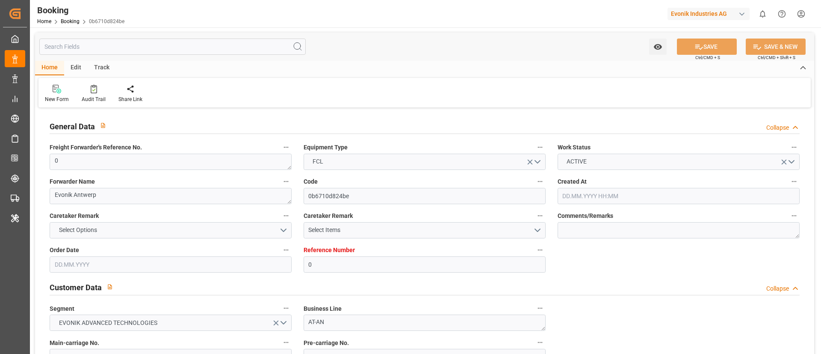
type input "[DATE]"
type input "[DATE] 00:00"
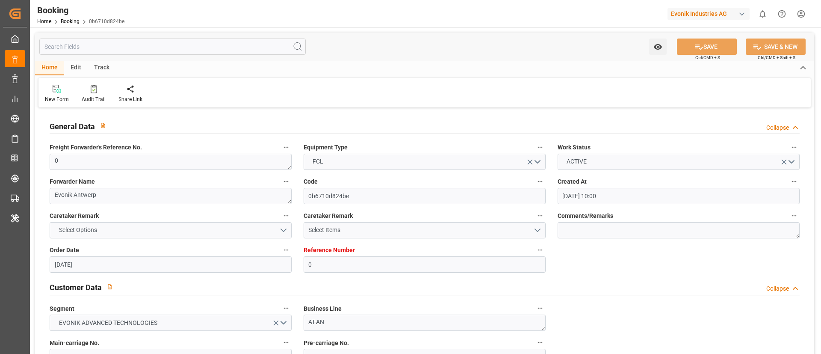
type input "[DATE] 00:00"
type input "[DATE] 09:48"
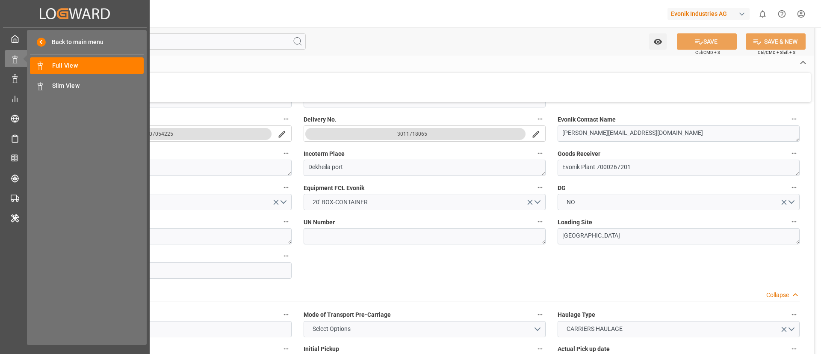
scroll to position [533, 0]
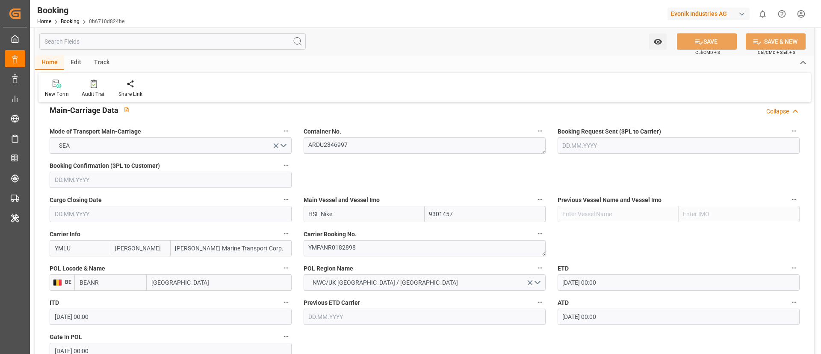
click at [123, 285] on input "BEANR" at bounding box center [110, 282] width 72 height 16
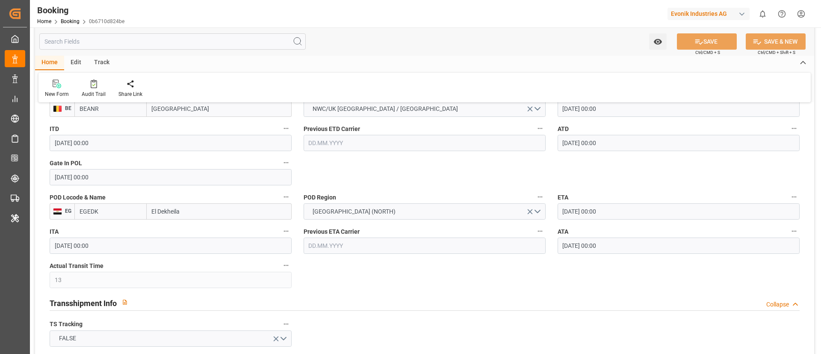
scroll to position [726, 0]
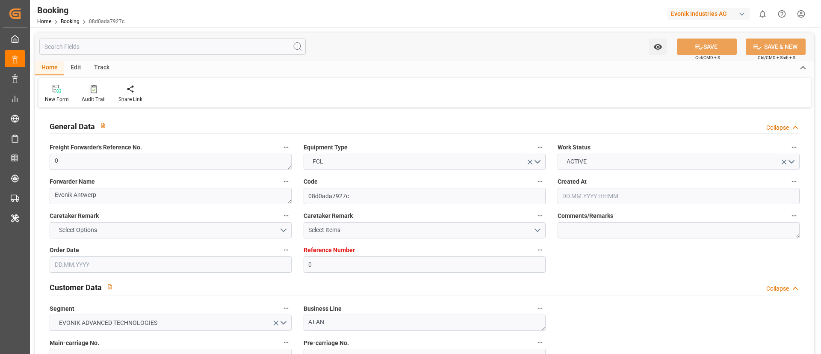
type input "0"
type input "[PERSON_NAME]"
type input "[PERSON_NAME] Marine Transport Corp."
type input "NLRTM"
type input "Dekheila port"
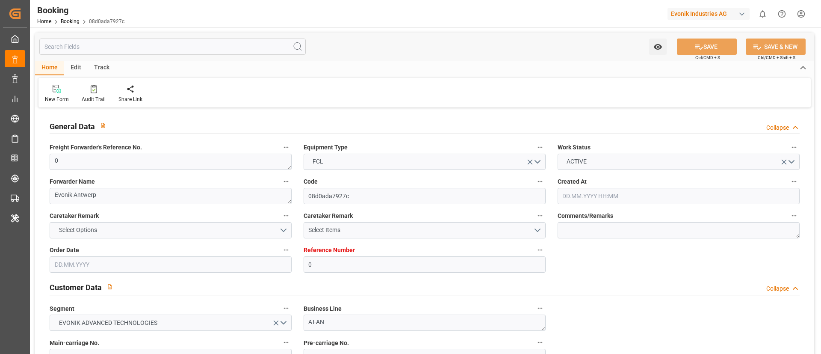
type input "[DATE] 12:18"
type input "[DATE]"
type input "[DATE] 00:00"
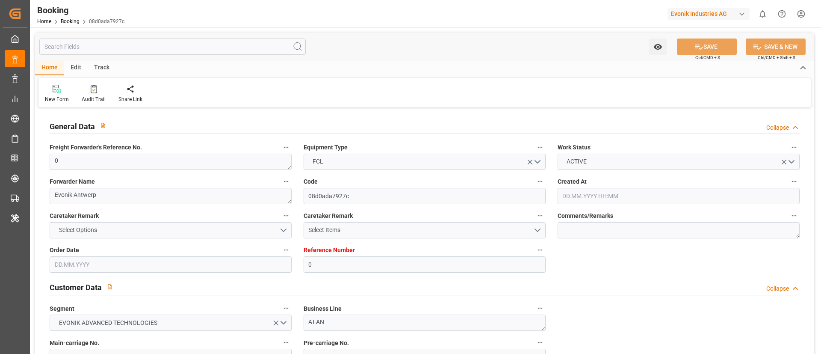
type input "[DATE] 15:38"
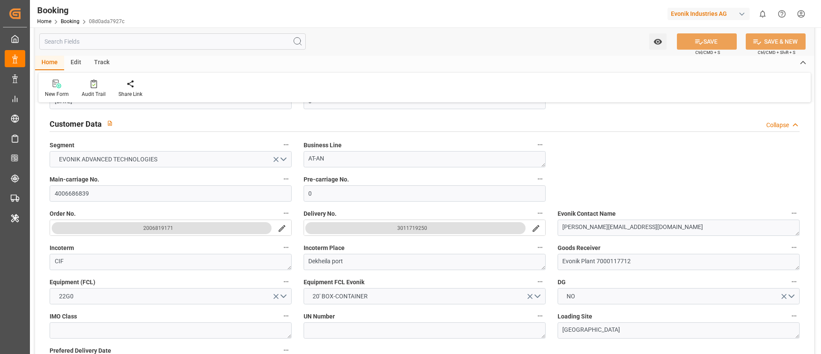
scroll to position [192, 0]
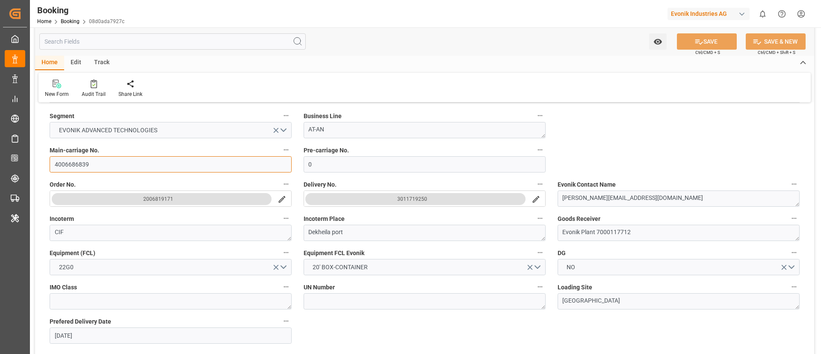
click at [112, 169] on input "4006686839" at bounding box center [171, 164] width 242 height 16
click at [121, 163] on input "4006686839" at bounding box center [171, 164] width 242 height 16
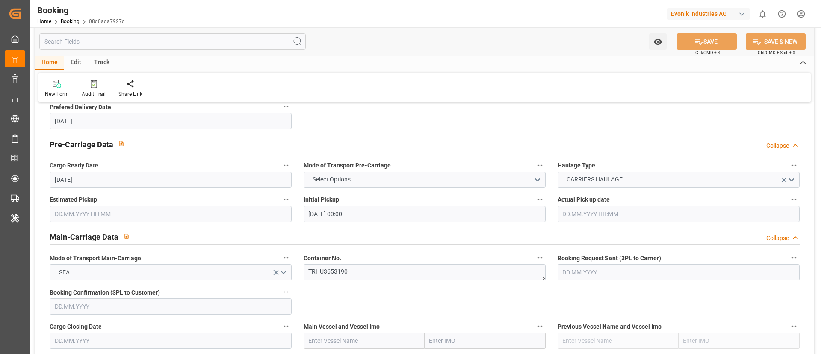
scroll to position [385, 0]
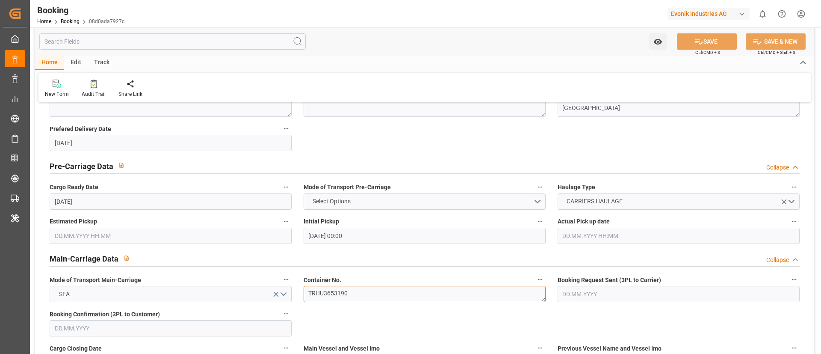
click at [366, 296] on textarea "TRHU3653190" at bounding box center [425, 294] width 242 height 16
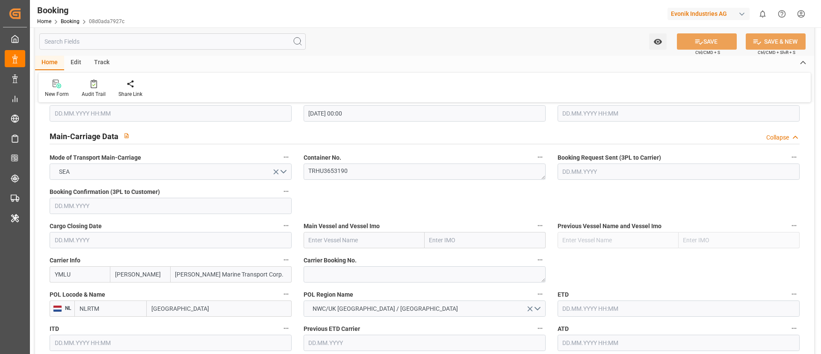
scroll to position [513, 0]
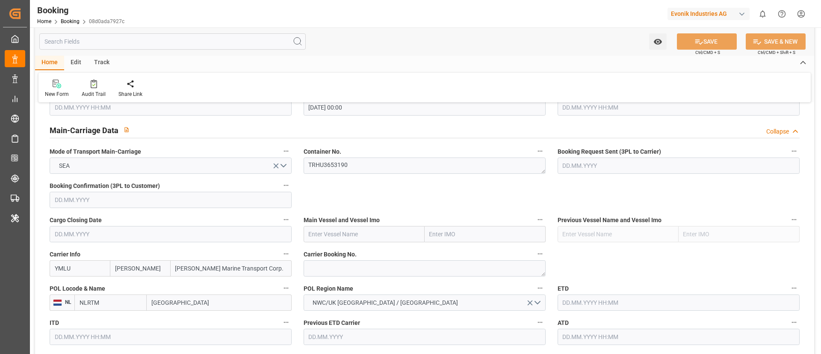
click at [81, 266] on input "YMLU" at bounding box center [80, 268] width 60 height 16
click at [62, 280] on div "ONEY" at bounding box center [63, 287] width 26 height 19
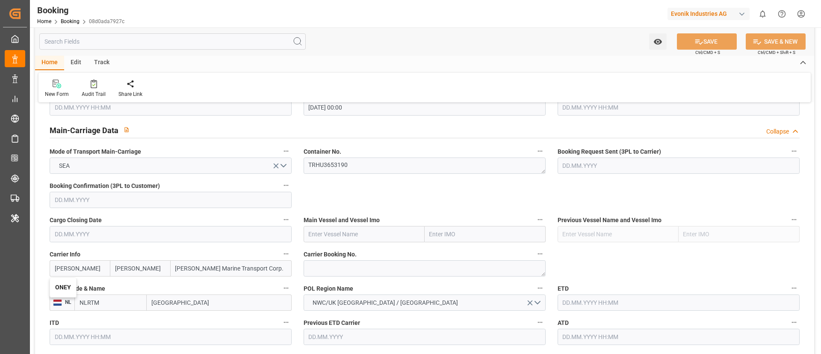
type input "ONEY"
type input "ONE"
type input "Ocean Network Express"
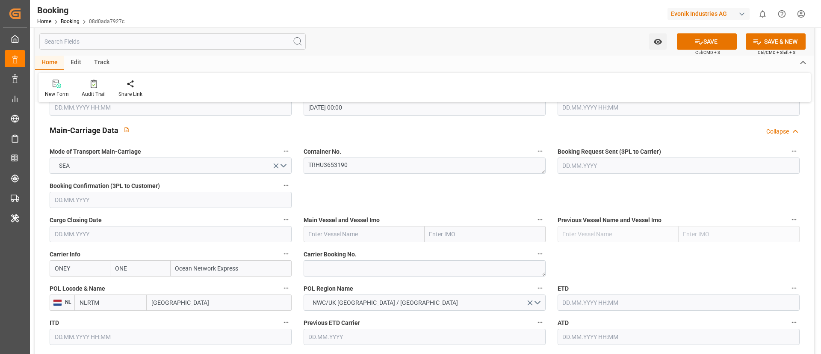
type input "ONEY"
click at [324, 262] on textarea at bounding box center [425, 268] width 242 height 16
paste textarea "TRHU3653190"
click at [379, 265] on textarea "TRHU3653190" at bounding box center [425, 268] width 242 height 16
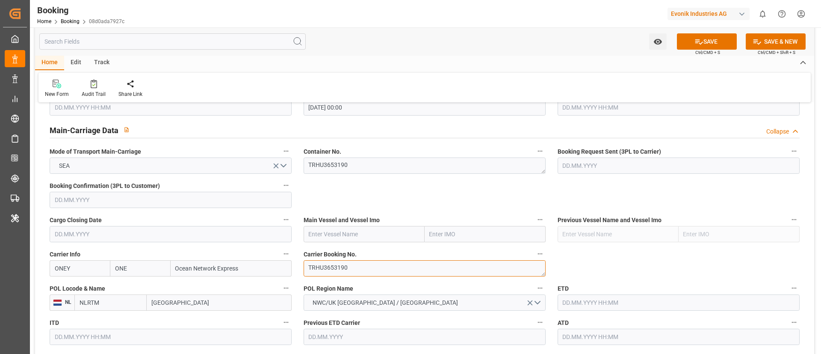
click at [379, 265] on textarea "TRHU3653190" at bounding box center [425, 268] width 242 height 16
paste textarea "HAMF7705070"
type textarea "HAMF77050700"
click at [331, 236] on input "text" at bounding box center [364, 234] width 121 height 16
paste input "[PERSON_NAME]"
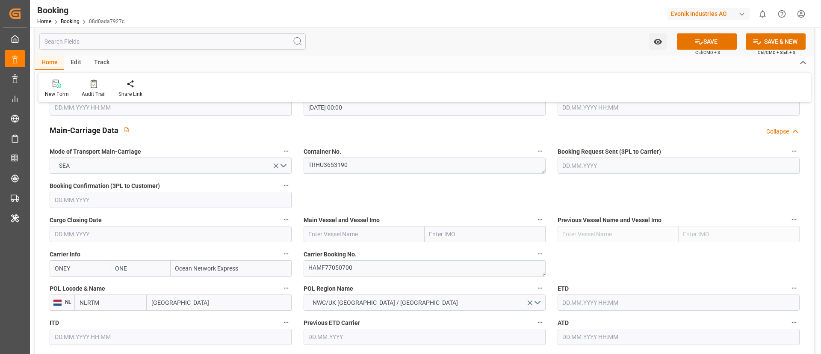
type input "[PERSON_NAME]"
click at [373, 253] on div "LORRAINE - 9311763" at bounding box center [345, 252] width 82 height 19
type input "9311763"
type input "[PERSON_NAME]"
click at [174, 304] on input "Rotterdam" at bounding box center [219, 302] width 145 height 16
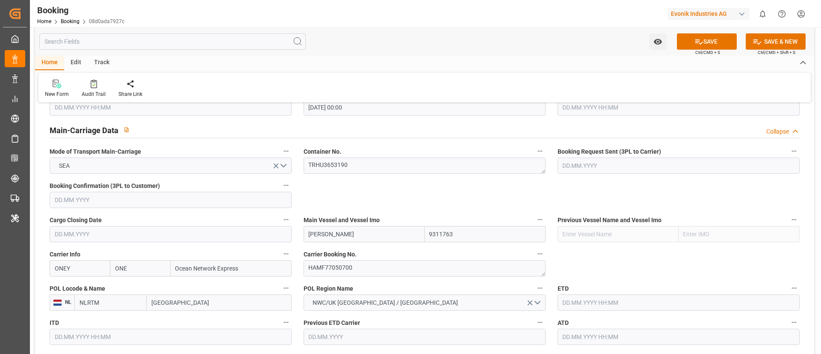
click at [174, 304] on input "Rotterdam" at bounding box center [219, 302] width 145 height 16
paste input "ANTWERP"
type input "ANTWERP"
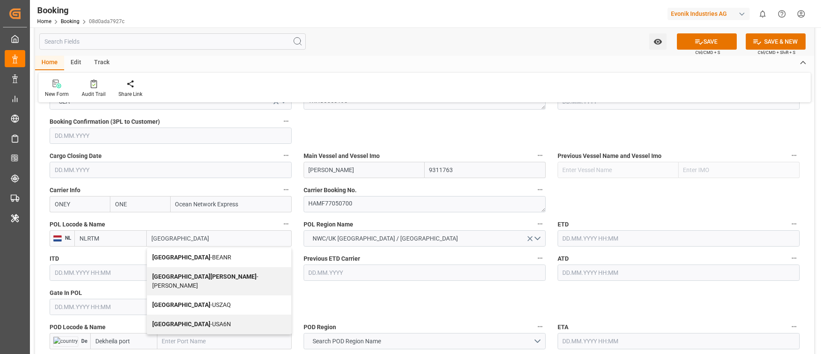
click at [203, 259] on div "Antwerp - BEANR" at bounding box center [219, 257] width 144 height 19
type input "BEANR"
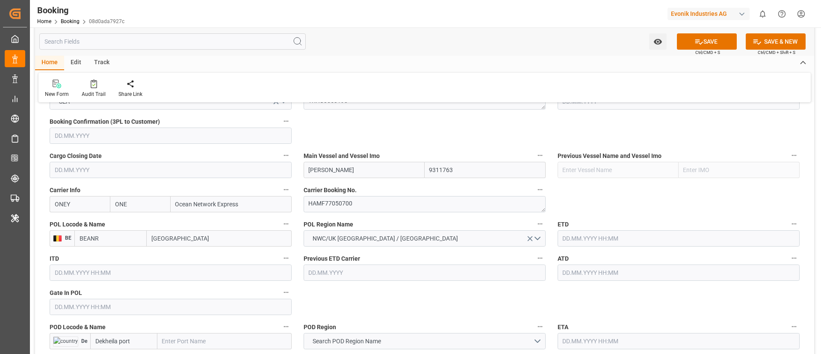
type input "[GEOGRAPHIC_DATA]"
click at [74, 303] on input "text" at bounding box center [171, 306] width 242 height 16
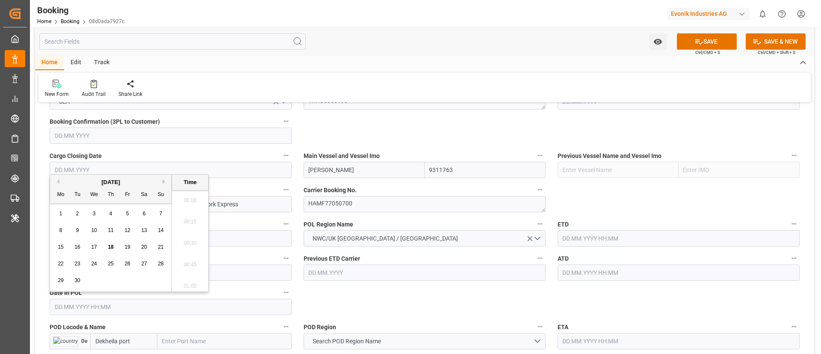
scroll to position [1286, 0]
click at [115, 232] on div "11" at bounding box center [111, 230] width 11 height 10
type input "[DATE] 00:00"
click at [573, 238] on input "text" at bounding box center [679, 238] width 242 height 16
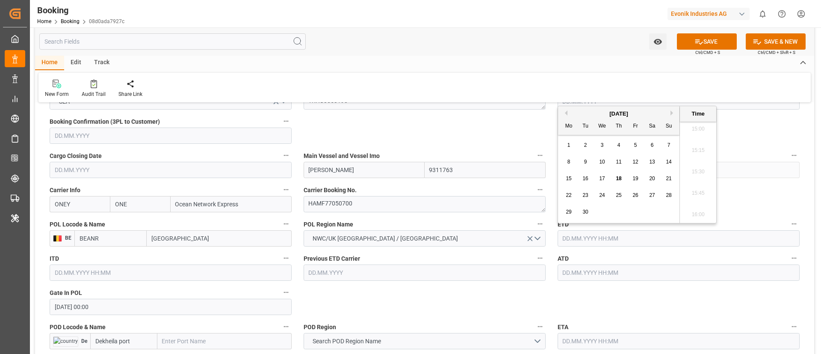
click at [588, 179] on span "16" at bounding box center [585, 178] width 6 height 6
type input "[DATE] 00:00"
click at [616, 239] on input "[DATE] 00:00" at bounding box center [679, 238] width 242 height 16
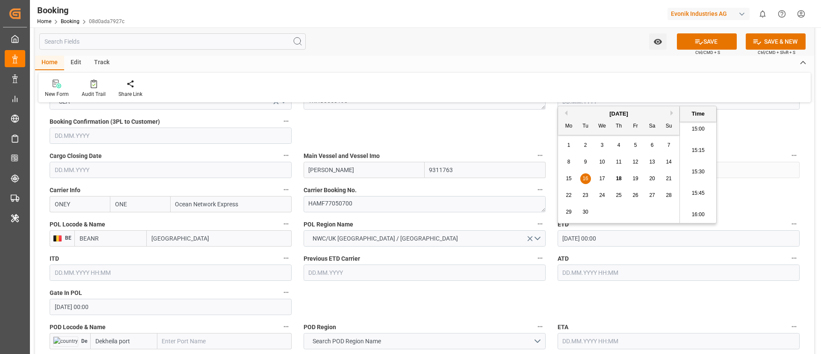
click at [616, 239] on input "[DATE] 00:00" at bounding box center [679, 238] width 242 height 16
click at [577, 277] on input "text" at bounding box center [679, 272] width 242 height 16
paste input "[DATE] 00:00"
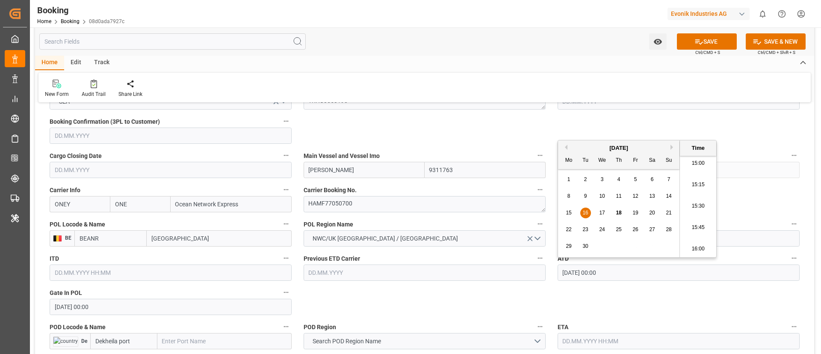
type input "[DATE] 00:00"
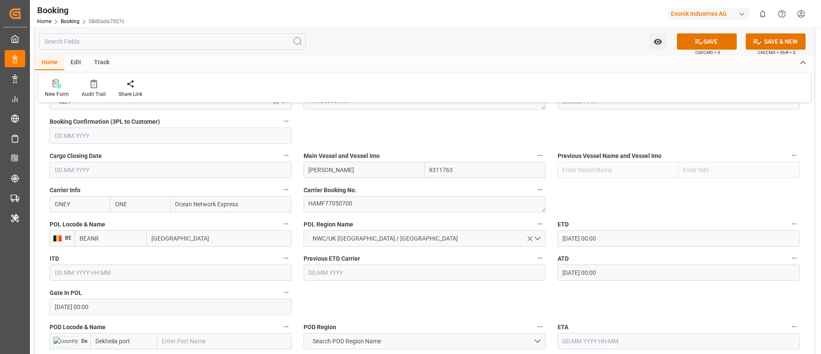
scroll to position [641, 0]
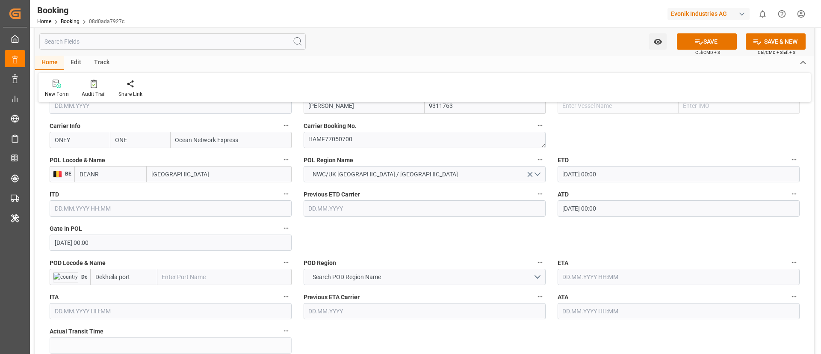
click at [182, 277] on input "text" at bounding box center [224, 277] width 134 height 16
paste input "ALEXANDRIA"
type input "ALEXANDRIA"
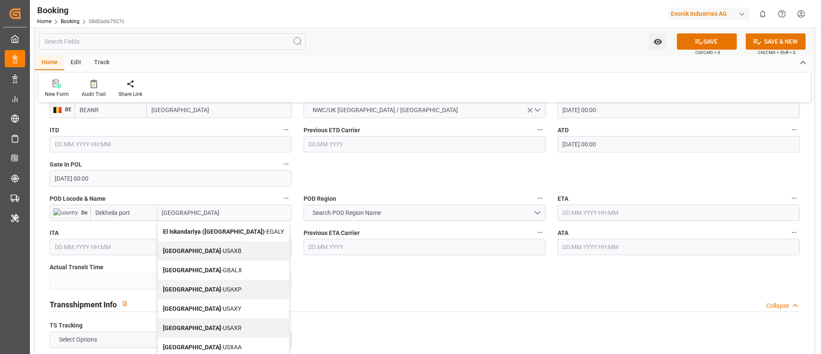
scroll to position [770, 0]
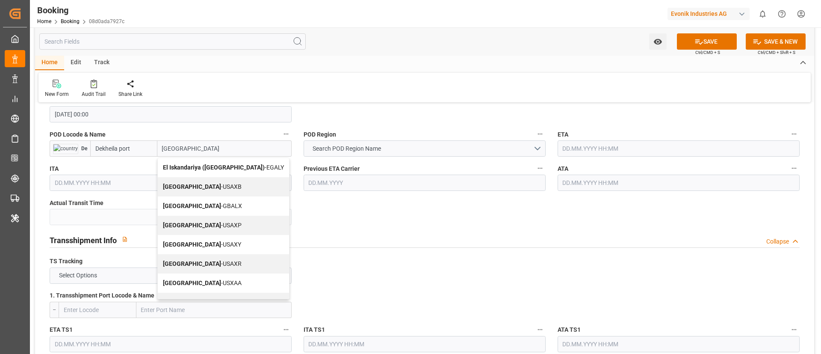
click at [209, 170] on b "El Iskandariya ([GEOGRAPHIC_DATA])" at bounding box center [214, 167] width 102 height 7
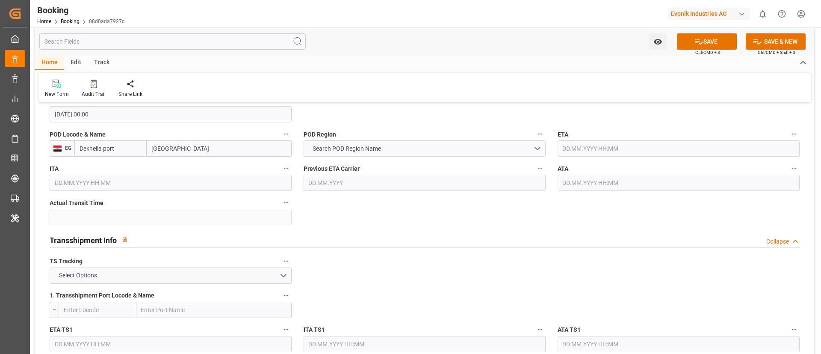
type input "EGALY"
type input "El Iskandariya ([GEOGRAPHIC_DATA])"
click at [88, 147] on input "EGALY" at bounding box center [110, 148] width 72 height 16
click at [363, 145] on span "Search POD Region Name" at bounding box center [346, 148] width 77 height 9
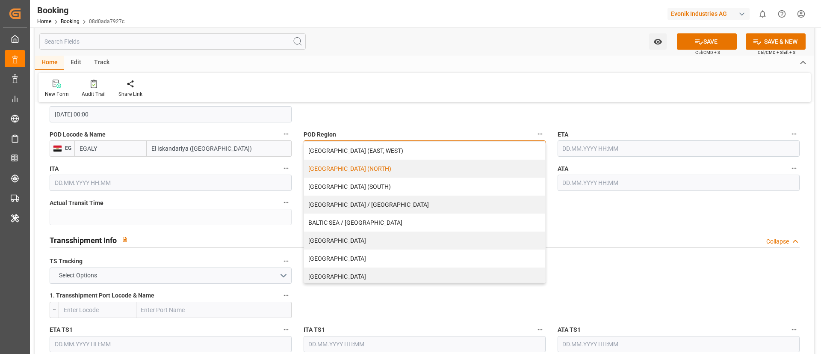
click at [394, 174] on div "[GEOGRAPHIC_DATA] (NORTH)" at bounding box center [424, 168] width 241 height 18
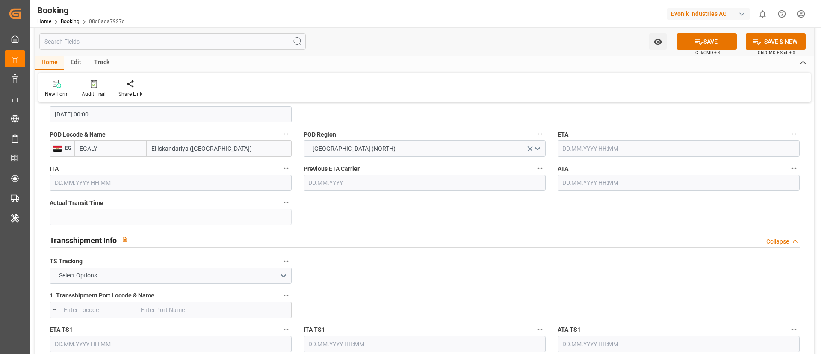
click at [573, 153] on input "text" at bounding box center [679, 148] width 242 height 16
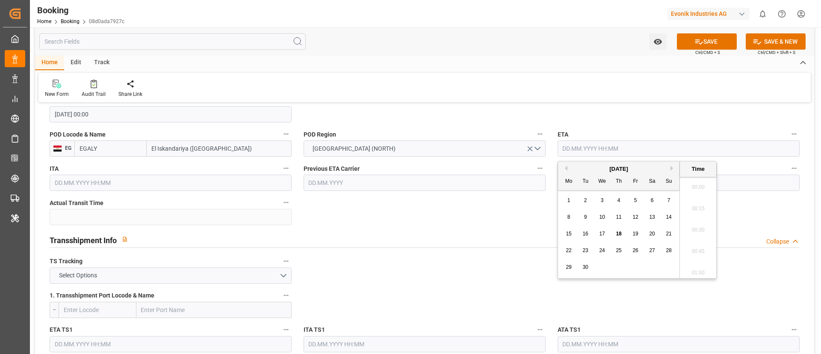
scroll to position [1286, 0]
click at [667, 247] on span "28" at bounding box center [669, 250] width 6 height 6
type input "[DATE] 00:00"
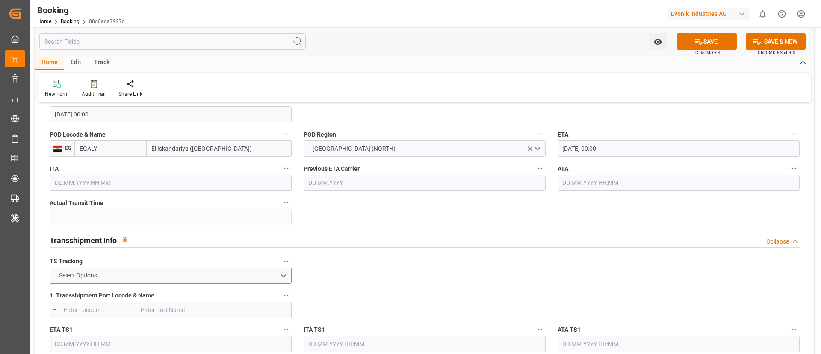
click at [141, 271] on button "Select Options" at bounding box center [171, 275] width 242 height 16
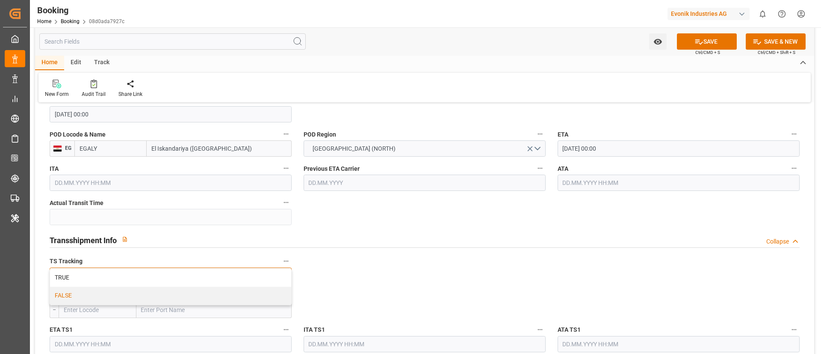
click at [133, 289] on div "FALSE" at bounding box center [170, 295] width 241 height 18
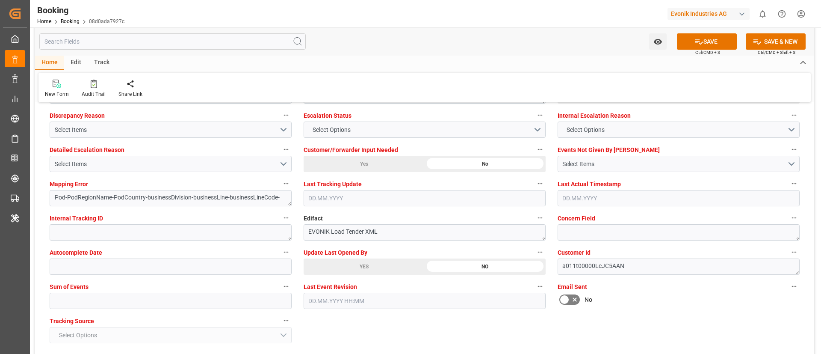
scroll to position [1668, 0]
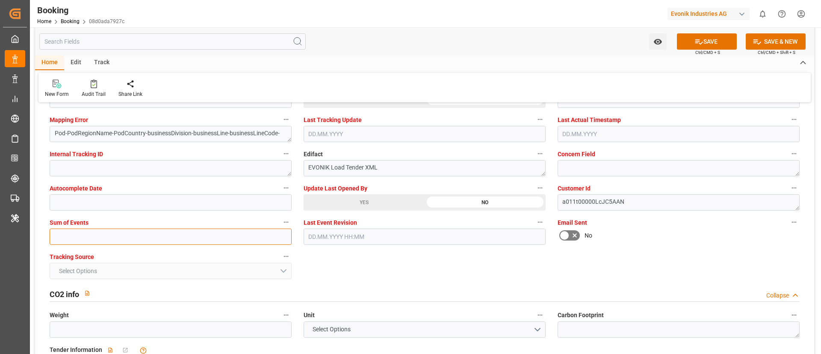
click at [100, 242] on input "text" at bounding box center [171, 236] width 242 height 16
type input "0"
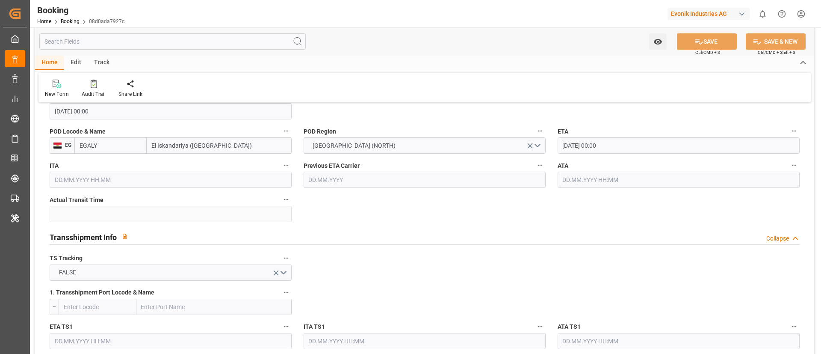
scroll to position [706, 0]
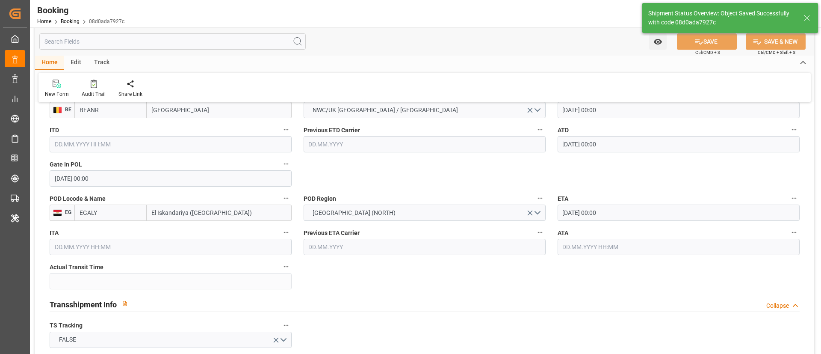
type textarea "NWC/[GEOGRAPHIC_DATA] [GEOGRAPHIC_DATA] Continent / [GEOGRAPHIC_DATA]-AN"
type textarea "[PERSON_NAME]"
type textarea "businessDivision-businessLine-"
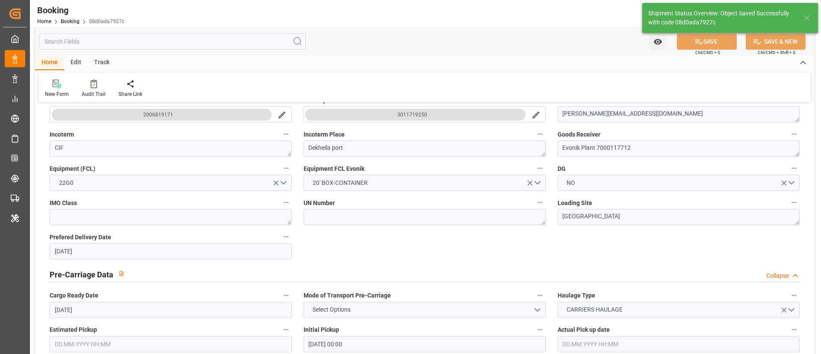
type input "[DATE] 00:00"
type input "18.09.2025 10:04"
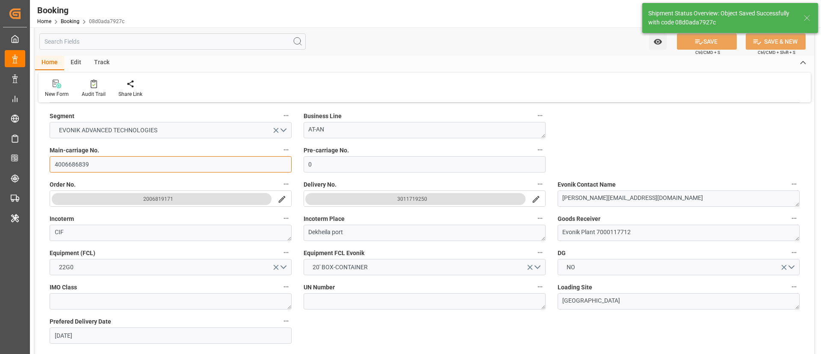
click at [103, 162] on input "4006686839" at bounding box center [171, 164] width 242 height 16
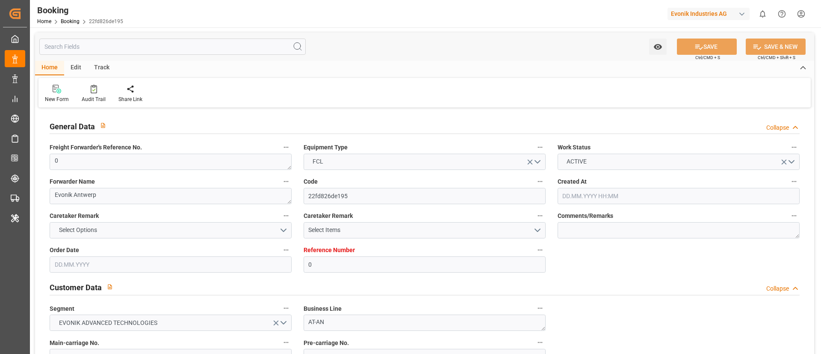
type input "0"
type input "9311763"
type input "ONE"
type input "Ocean Network Express"
type input "BEANR"
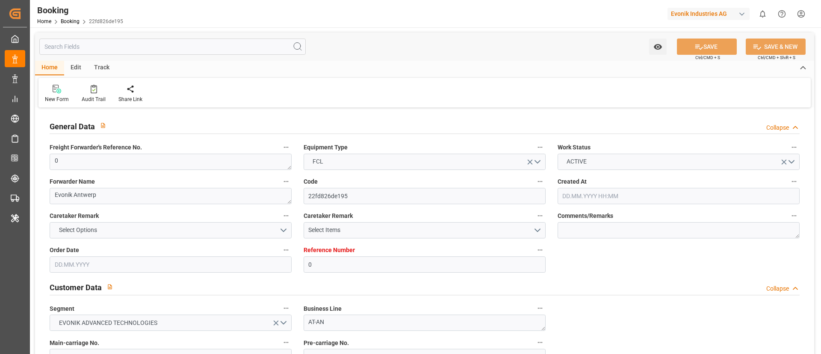
type input "EGALY"
type input "0"
type input "[DATE] 12:18"
type input "[DATE]"
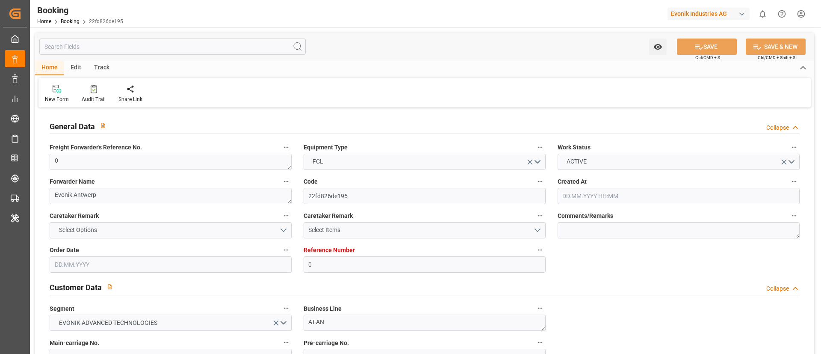
type input "[DATE]"
type input "[DATE] 00:00"
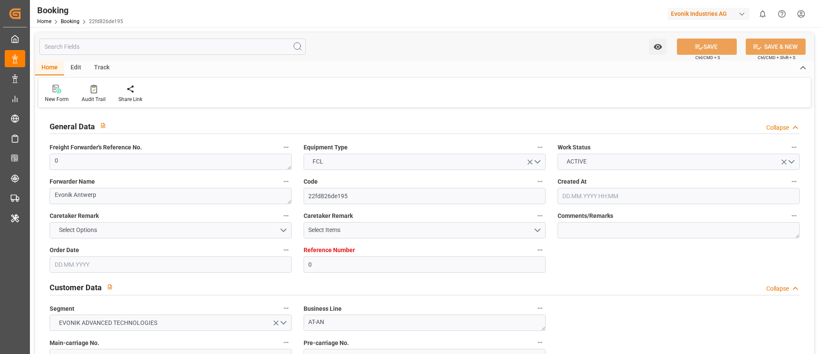
type input "[DATE] 00:00"
type input "[DATE] 10:11"
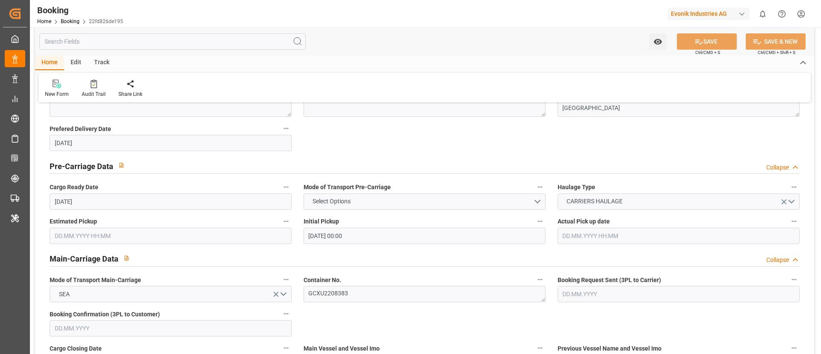
scroll to position [577, 0]
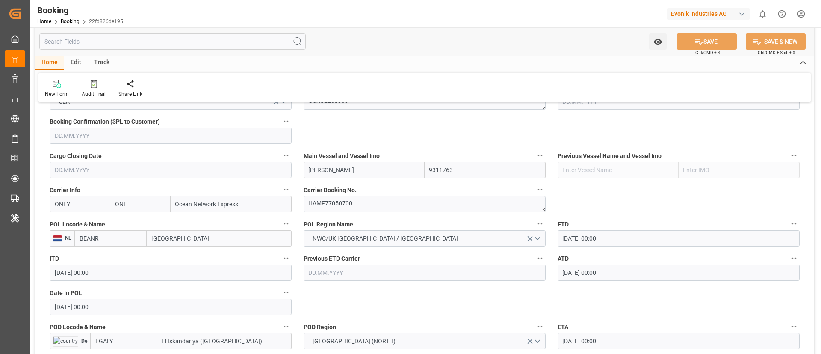
click at [121, 239] on input "BEANR" at bounding box center [110, 238] width 72 height 16
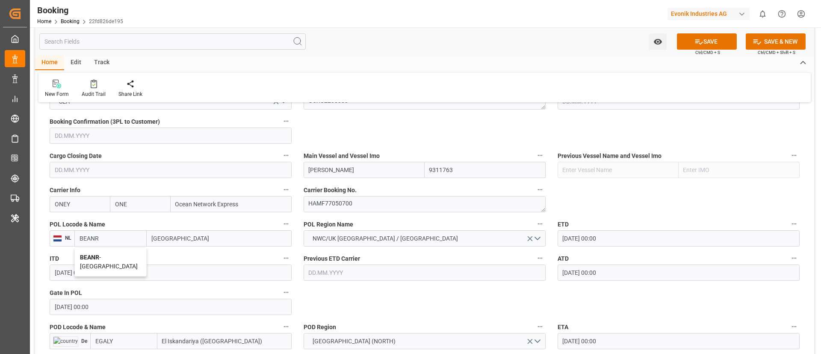
click at [104, 253] on div "BEANR - [GEOGRAPHIC_DATA]" at bounding box center [110, 262] width 71 height 28
type input "BEANR"
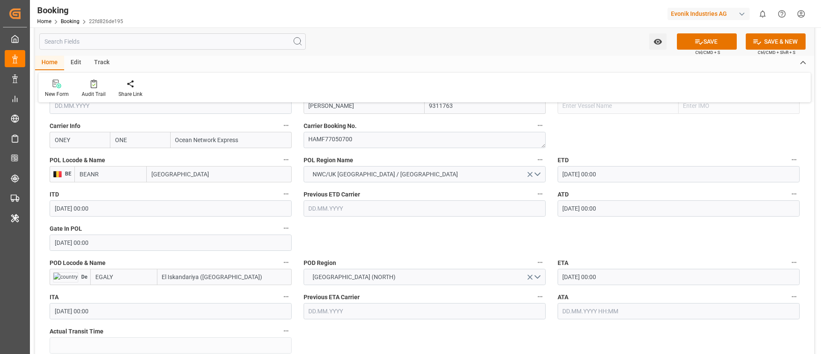
click at [123, 281] on input "EGALY" at bounding box center [123, 277] width 67 height 16
click at [113, 295] on span "EGALY - El Iskandariya (Alexandria)" at bounding box center [127, 300] width 62 height 16
type input "EGALY"
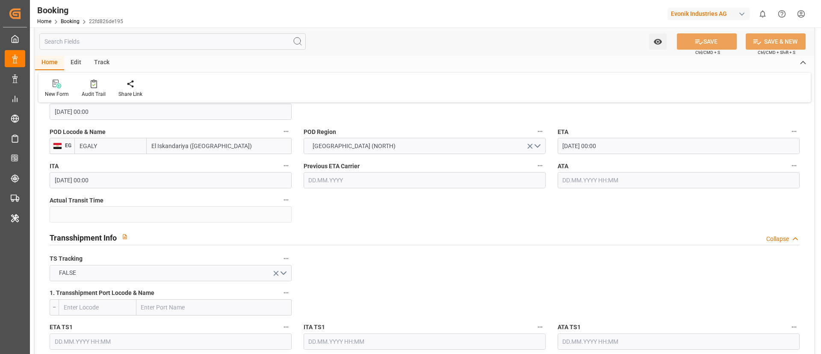
scroll to position [834, 0]
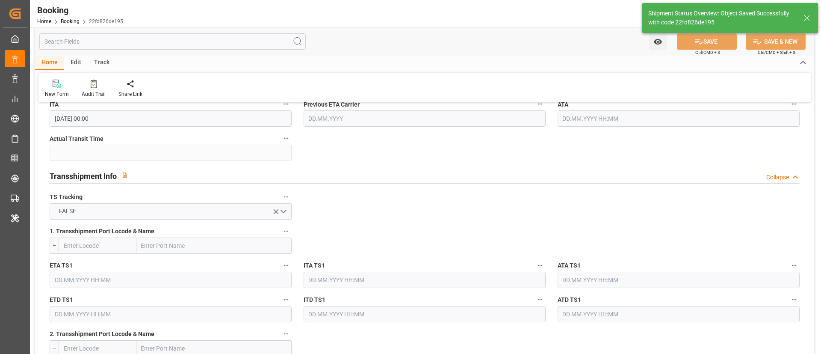
type textarea "businessDivision-businessLine-"
type input "18.09.2025 10:13"
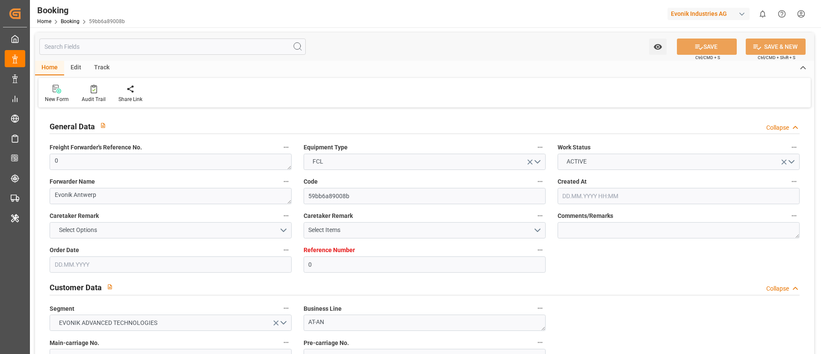
type input "0"
type input "9311763"
type input "ONE"
type input "Ocean Network Express"
type input "BEANR"
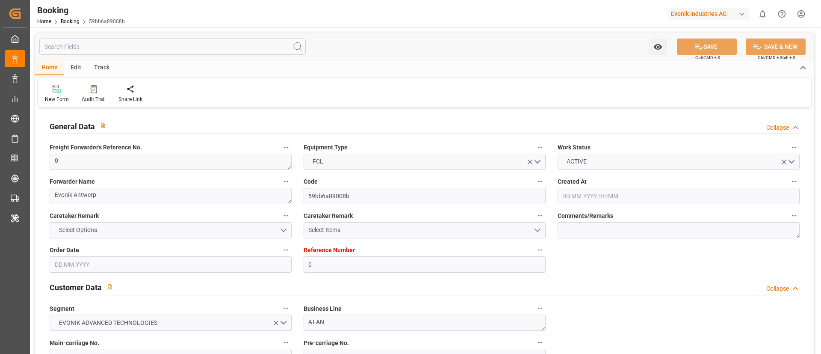
type input "EGALY"
type input "0"
type input "[DATE] 12:18"
type input "[DATE]"
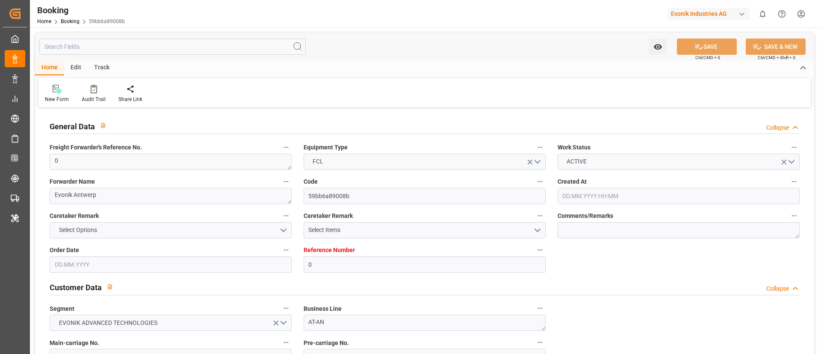
type input "[DATE]"
type input "[DATE] 00:00"
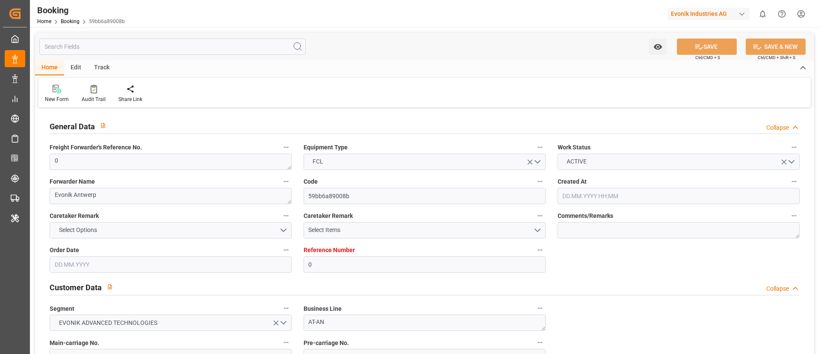
type input "[DATE] 00:00"
type input "[DATE] 10:11"
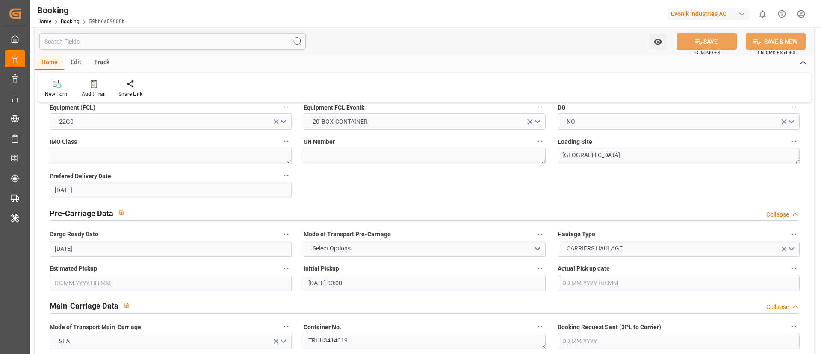
scroll to position [577, 0]
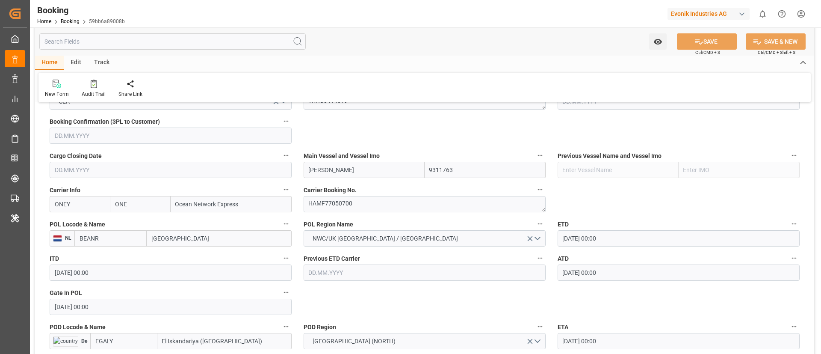
click at [101, 243] on input "BEANR" at bounding box center [110, 238] width 72 height 16
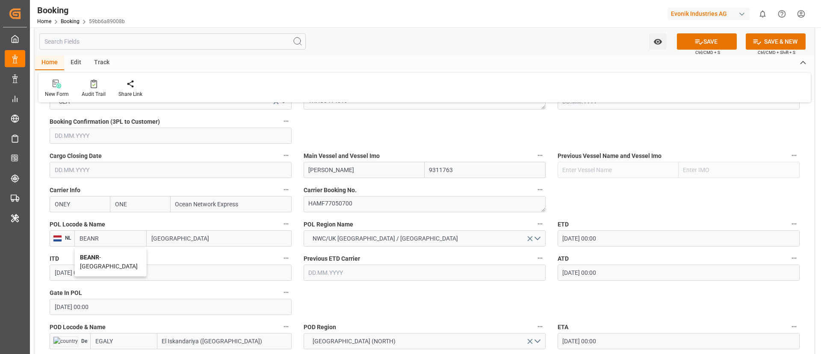
click at [96, 251] on div "BEANR - Antwerp" at bounding box center [110, 262] width 71 height 28
type input "BEANR"
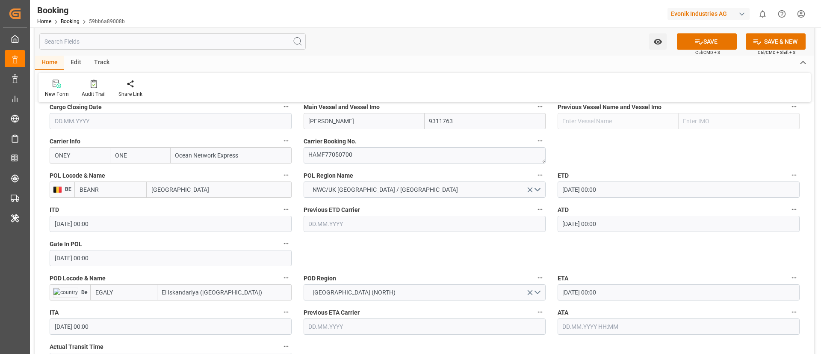
scroll to position [641, 0]
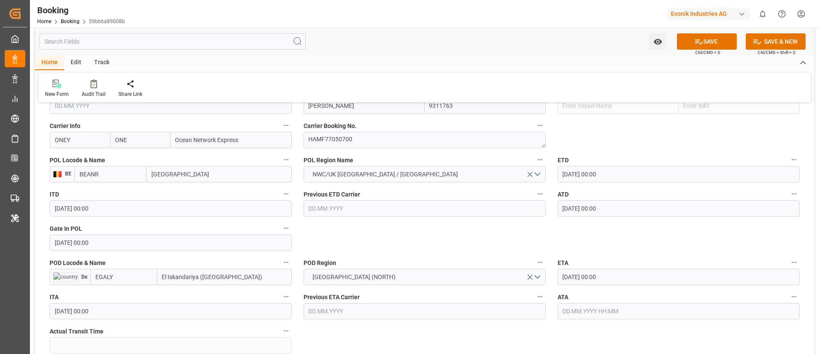
click at [134, 272] on input "EGALY" at bounding box center [123, 277] width 67 height 16
click at [114, 299] on span "EGALY - El Iskandariya (Alexandria)" at bounding box center [127, 300] width 62 height 16
type input "EGALY"
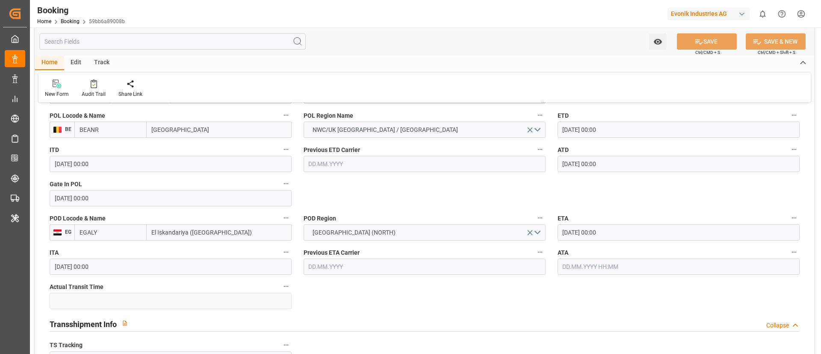
scroll to position [706, 0]
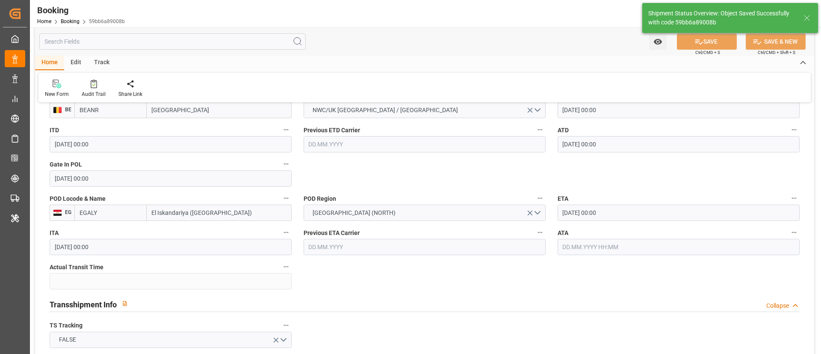
type textarea "businessDivision-businessLine-"
type input "18.09.2025 10:14"
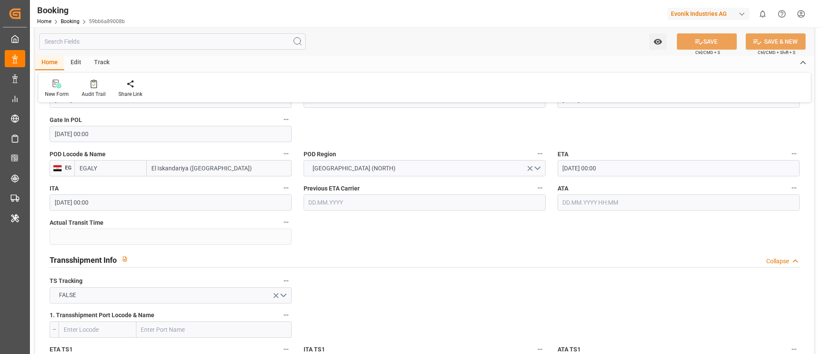
scroll to position [770, 0]
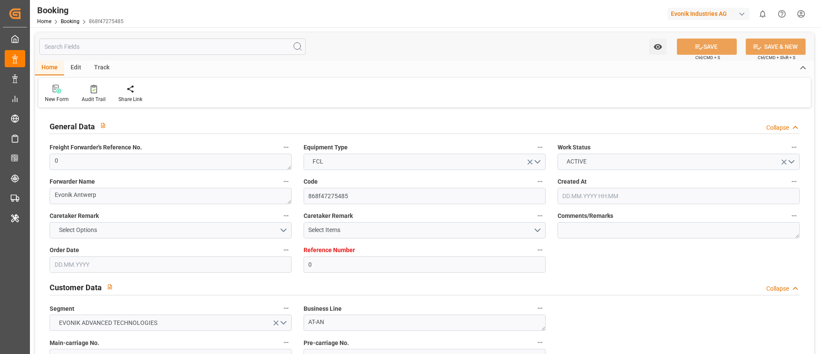
type input "0"
type input "9311763"
type input "ONE"
type input "Ocean Network Express"
type input "BEANR"
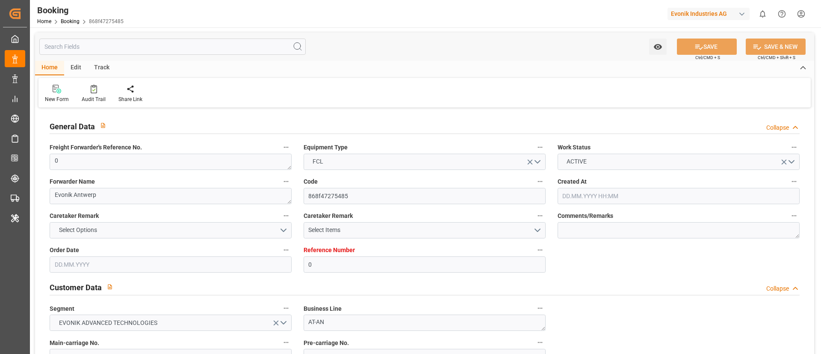
type input "EGALY"
type input "0"
type input "[DATE] 12:18"
type input "[DATE]"
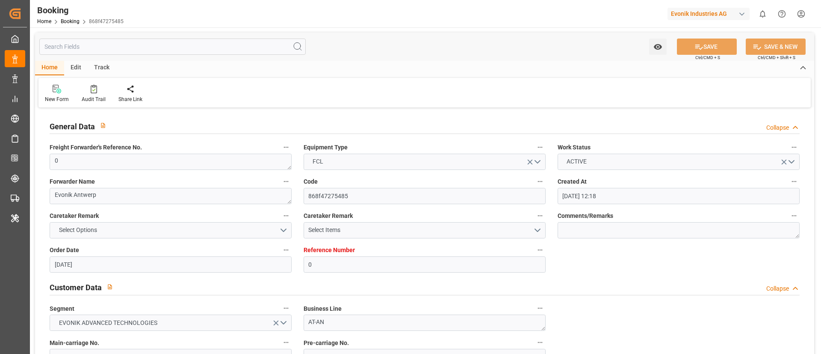
type input "[DATE]"
type input "[DATE] 00:00"
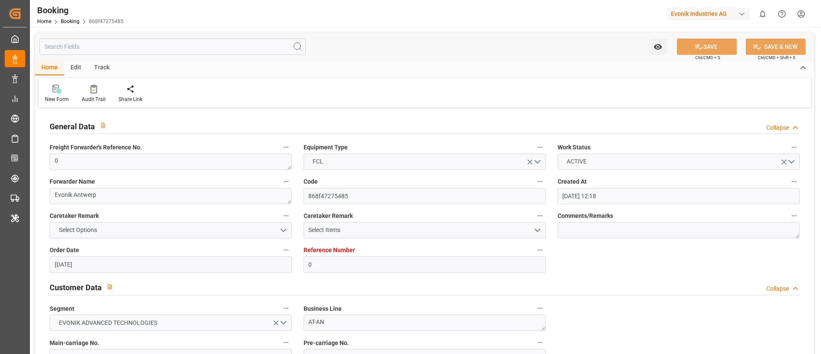
type input "[DATE] 00:00"
type input "[DATE] 10:11"
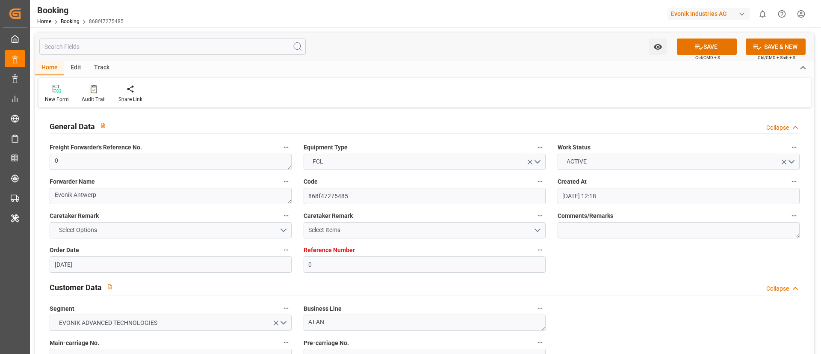
scroll to position [577, 0]
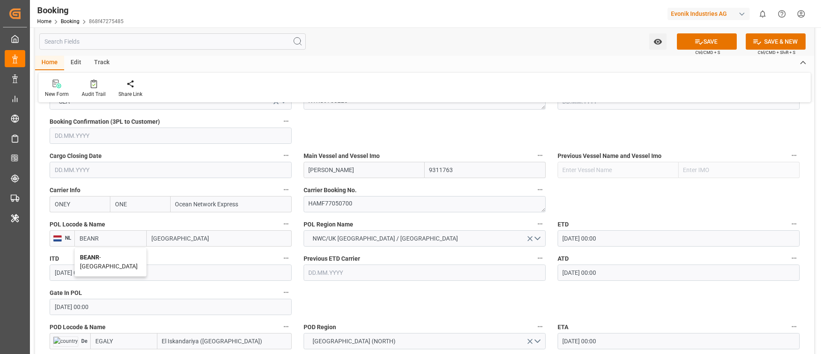
click at [105, 261] on div "BEANR - [GEOGRAPHIC_DATA]" at bounding box center [110, 262] width 71 height 28
type input "BEANR"
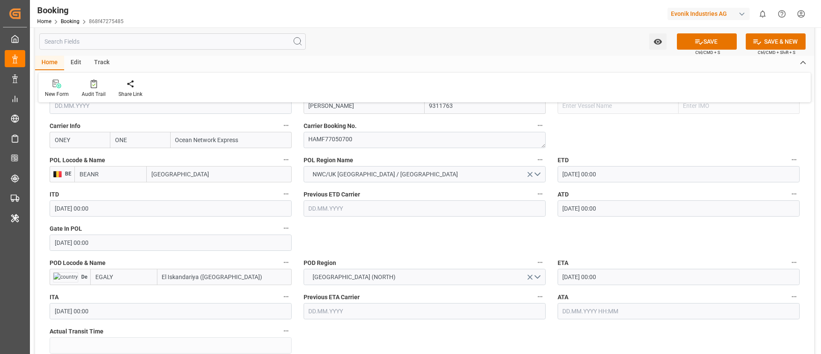
click at [123, 281] on input "EGALY" at bounding box center [123, 277] width 67 height 16
click at [109, 295] on b "EGALY" at bounding box center [105, 295] width 18 height 7
type input "EGALY"
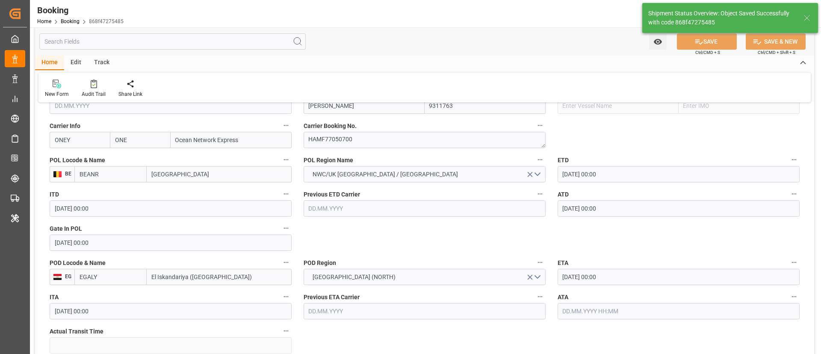
type textarea "businessDivision-businessLine-"
type input "[DATE] 10:14"
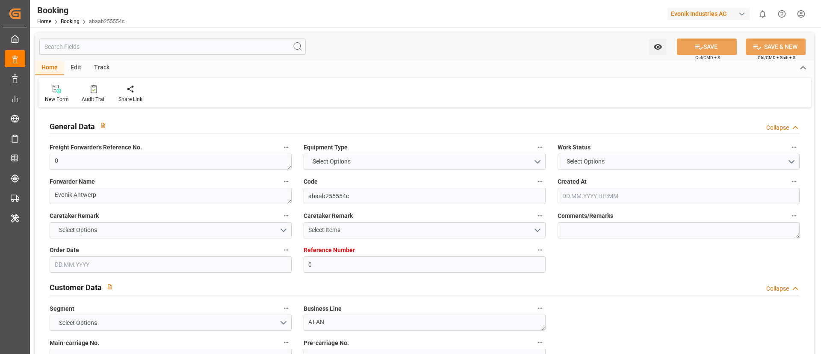
type textarea "0"
type textarea "Evonik Antwerp"
type input "abaab255554c"
type input "0"
type textarea "AT-AN"
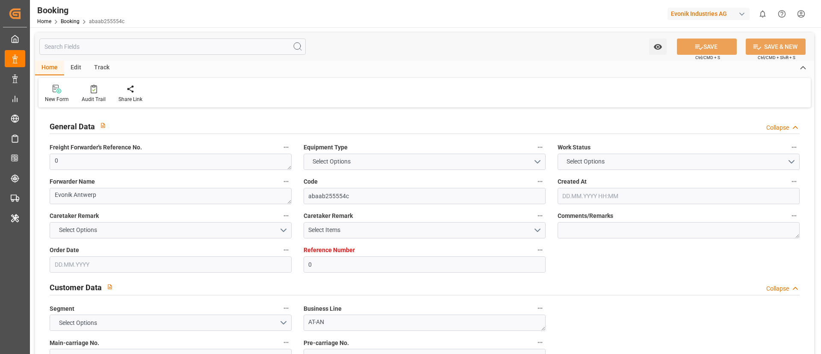
type input "4006686839"
type textarea "[PERSON_NAME][EMAIL_ADDRESS][DOMAIN_NAME]"
type textarea "CIF"
type textarea "Dekheila port"
type textarea "Evonik Plant 7000117712"
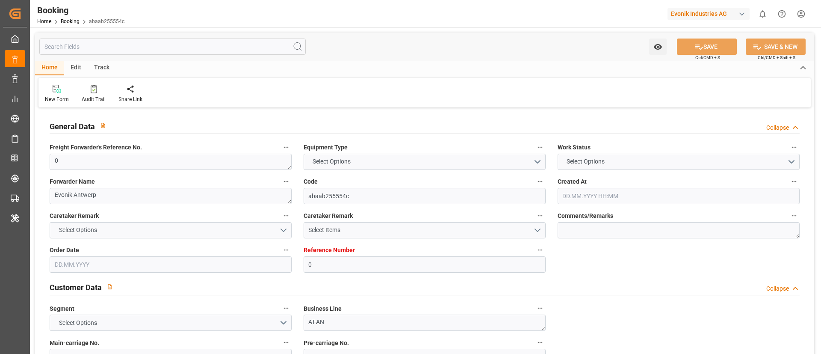
type textarea "[GEOGRAPHIC_DATA]"
type textarea "NYKU9712670"
type input "[PERSON_NAME]"
type input "ONEY"
type textarea "HAMF77050700"
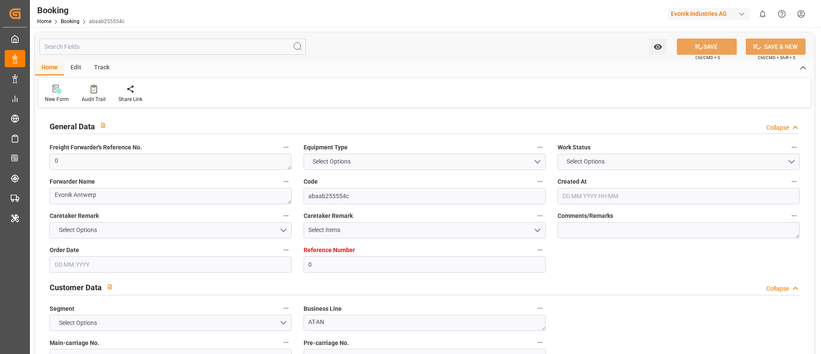
type input "[GEOGRAPHIC_DATA]"
type input "El Iskandariya ([GEOGRAPHIC_DATA])"
type textarea "INPUT_Evonik_Seeburger_LoadTenderOcean_1003134136_20250910173409107.xml"
type textarea "NWC/[GEOGRAPHIC_DATA] [GEOGRAPHIC_DATA] Continent / [GEOGRAPHIC_DATA]-AN"
type textarea "INPUT_Evonik_Seeburger_LoadTenderOcean_1003018605_20250804140729602.xml,INPUT_E…"
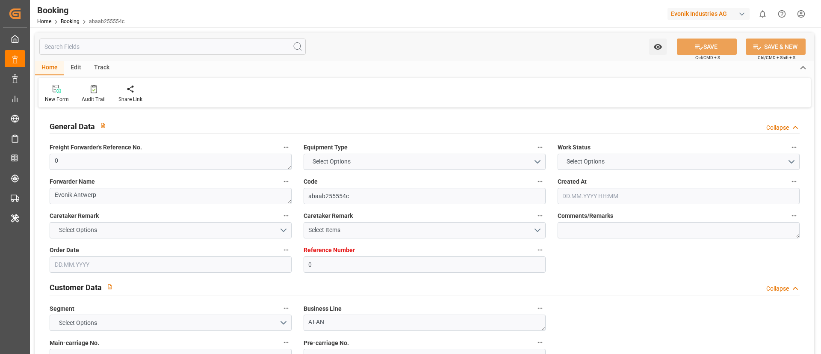
type textarea "1003134136"
type textarea "[PERSON_NAME]"
type textarea "PodCountry-PolCountry-businessDivision-businessLine-"
type textarea "EVONIK Load Tender XML"
type textarea "a011t00000LcJC5AAN"
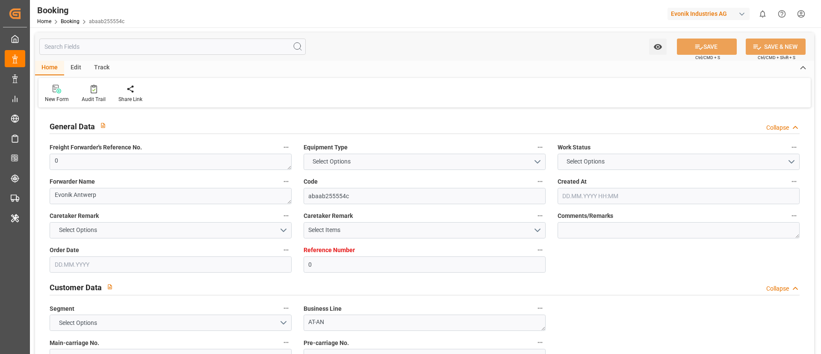
type textarea "No"
type input "0"
type input "9311763"
type input "ONE"
type input "Ocean Network Express"
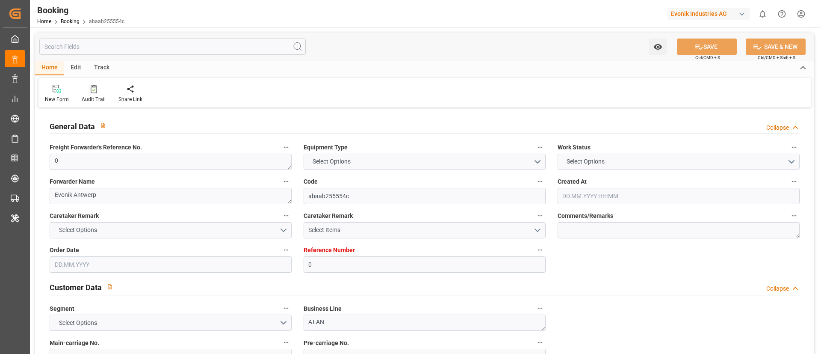
type input "BEANR"
type input "EGALY"
type input "0"
type input "[DATE] 12:18"
type input "[DATE]"
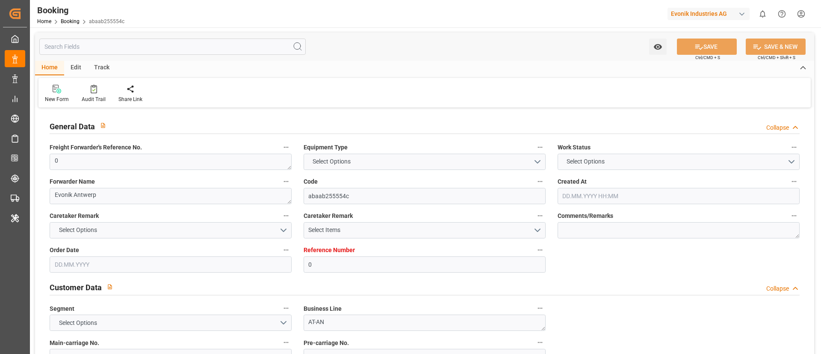
type input "[DATE]"
type input "[DATE] 00:00"
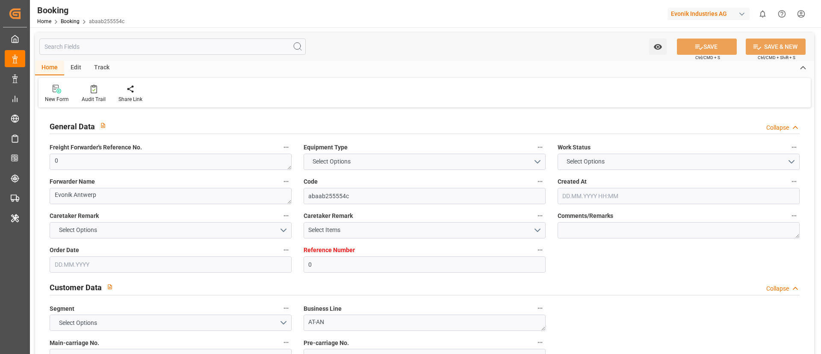
type input "[DATE] 00:00"
type input "18.09.2025 10:11"
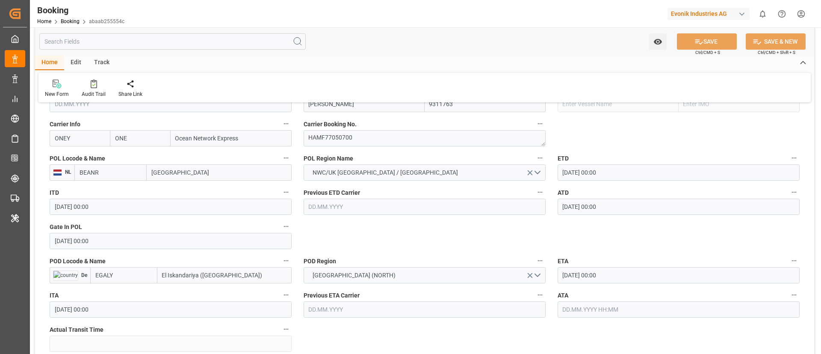
scroll to position [706, 0]
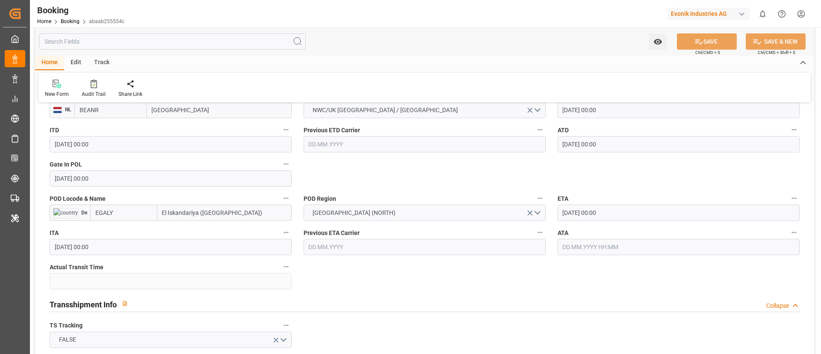
click at [124, 216] on input "EGALY" at bounding box center [123, 212] width 67 height 16
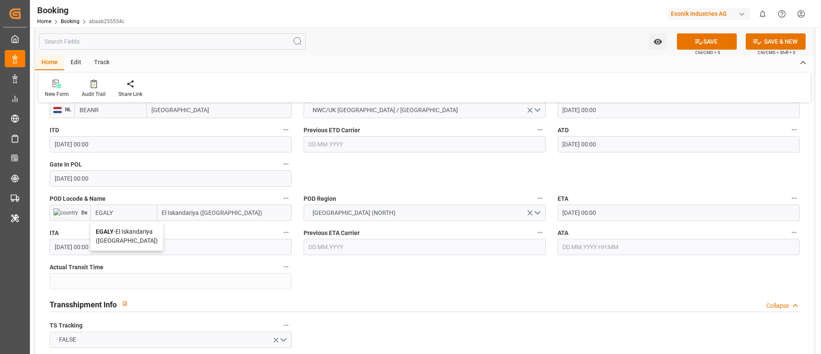
click at [121, 244] on span "EGALY - El Iskandariya (Alexandria)" at bounding box center [127, 236] width 62 height 16
type input "EGALY"
click at [106, 115] on input "BEANR" at bounding box center [110, 110] width 72 height 16
click at [115, 124] on div "BEANR - Antwerp" at bounding box center [110, 133] width 71 height 28
type input "BEANR"
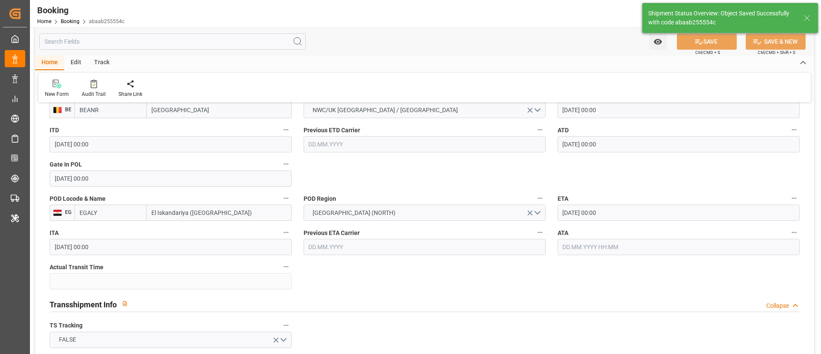
type textarea "businessDivision-businessLine-"
type input "18.09.2025 10:15"
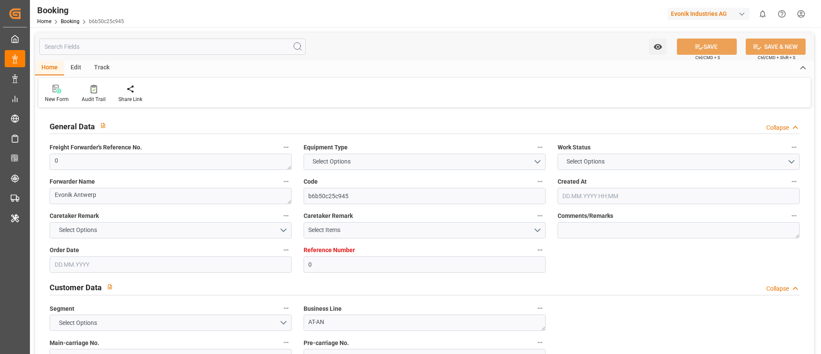
type input "0"
type input "9311763"
type input "ONE"
type input "Ocean Network Express"
type input "BEANR"
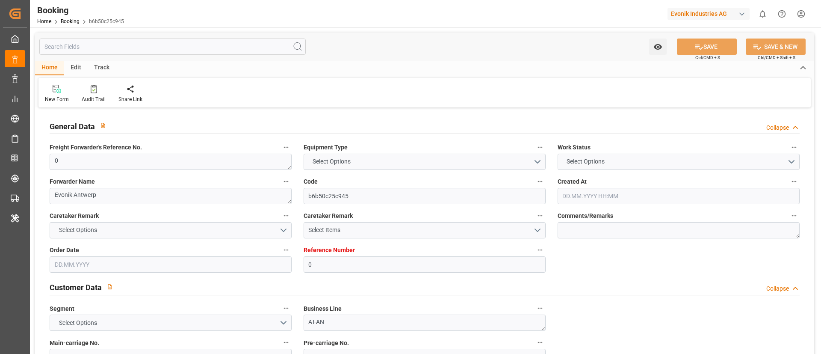
type input "EGALY"
type input "0"
type input "[DATE] 12:18"
type input "[DATE]"
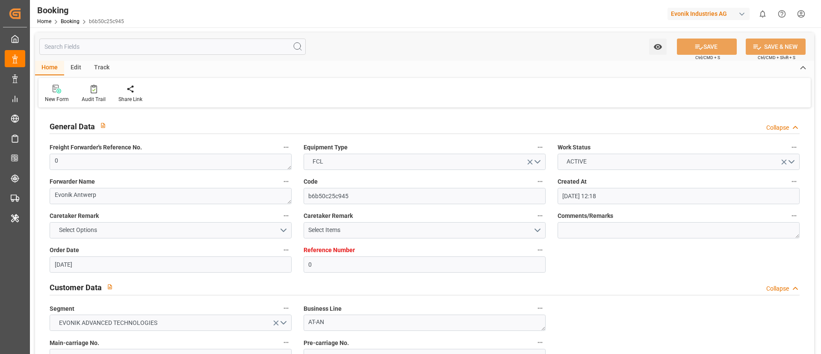
type input "[DATE]"
type input "[DATE] 00:00"
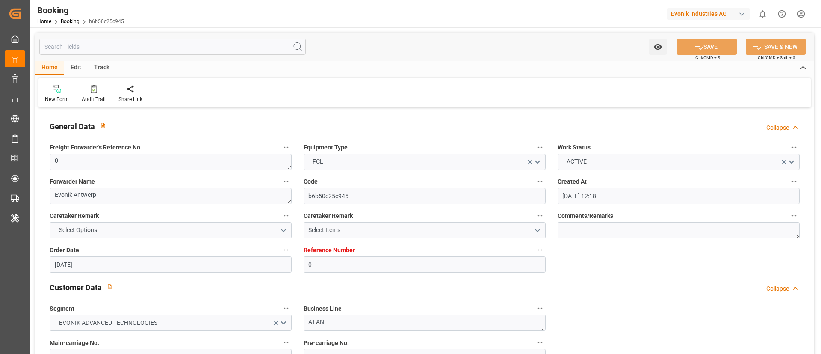
type input "[DATE] 00:00"
type input "[DATE] 10:11"
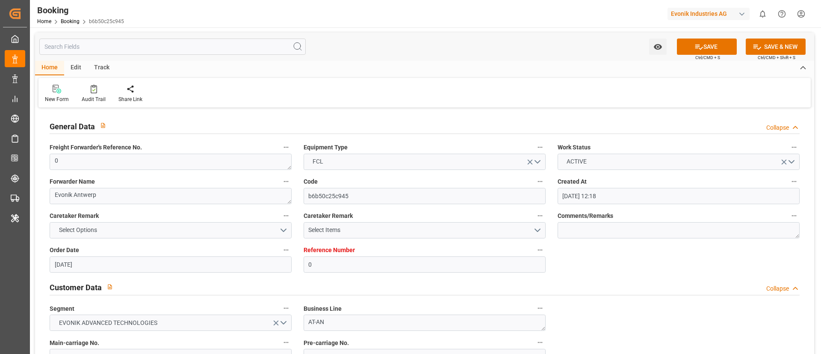
scroll to position [577, 0]
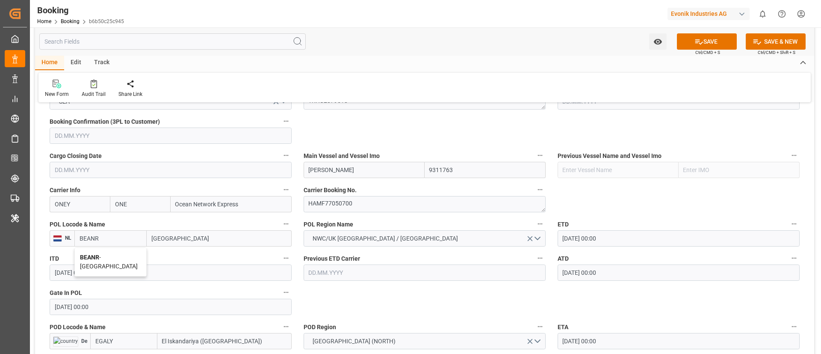
click at [103, 258] on span "BEANR - [GEOGRAPHIC_DATA]" at bounding box center [109, 262] width 58 height 16
type input "BEANR"
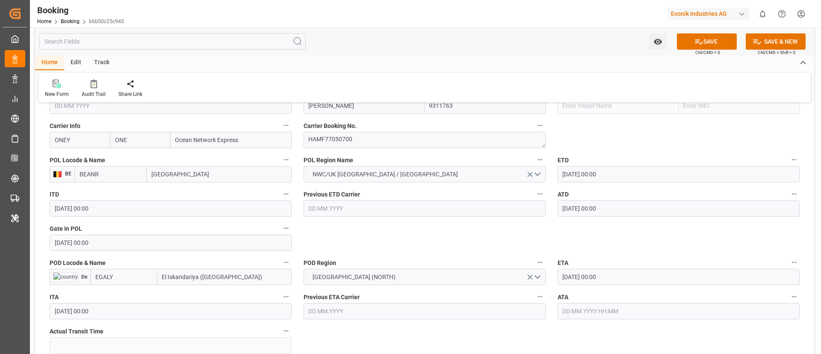
click at [121, 277] on input "EGALY" at bounding box center [123, 277] width 67 height 16
click at [116, 295] on span "EGALY - El Iskandariya ([GEOGRAPHIC_DATA])" at bounding box center [127, 300] width 62 height 16
type input "EGALY"
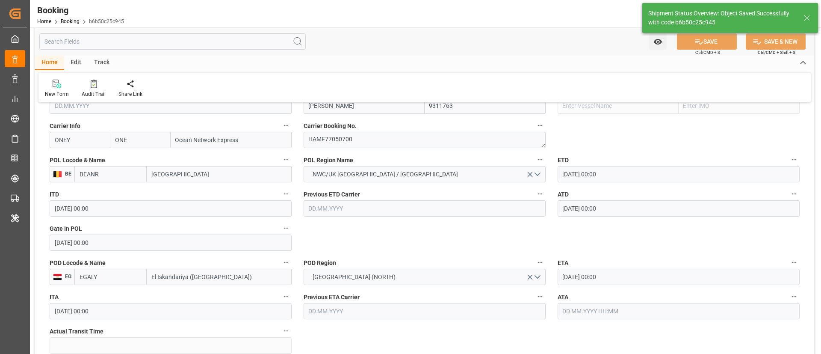
type textarea "businessDivision-businessLine-"
type input "[DATE] 10:16"
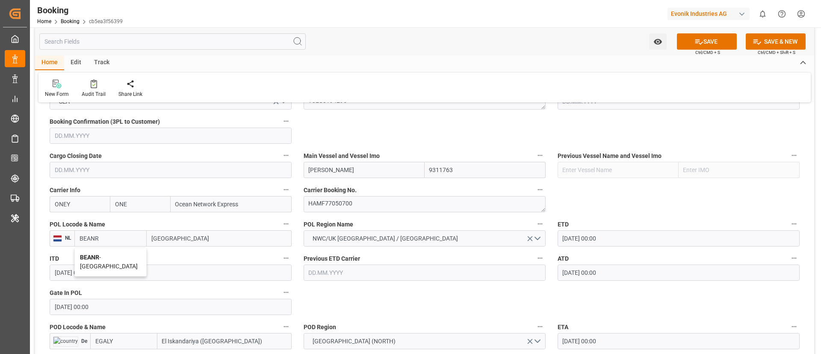
click at [100, 252] on div "BEANR - [GEOGRAPHIC_DATA]" at bounding box center [110, 262] width 71 height 28
type input "BEANR"
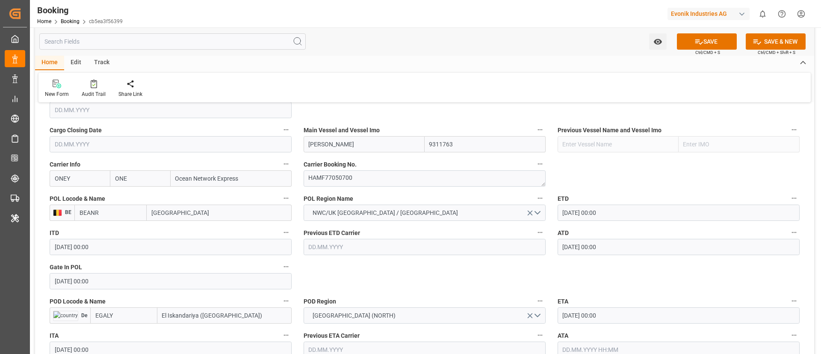
click at [121, 307] on input "EGALY" at bounding box center [123, 315] width 67 height 16
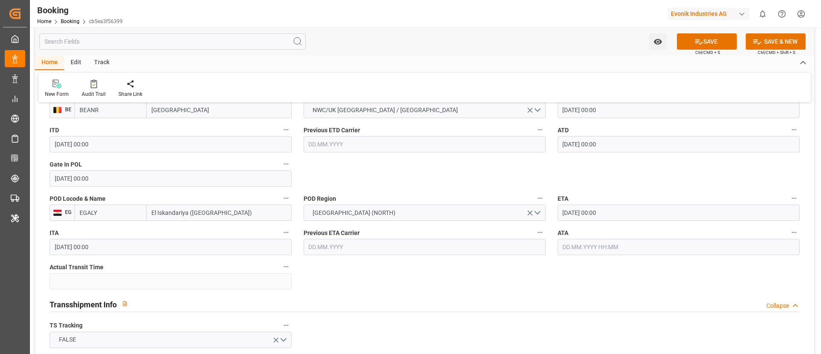
type input "EGALY"
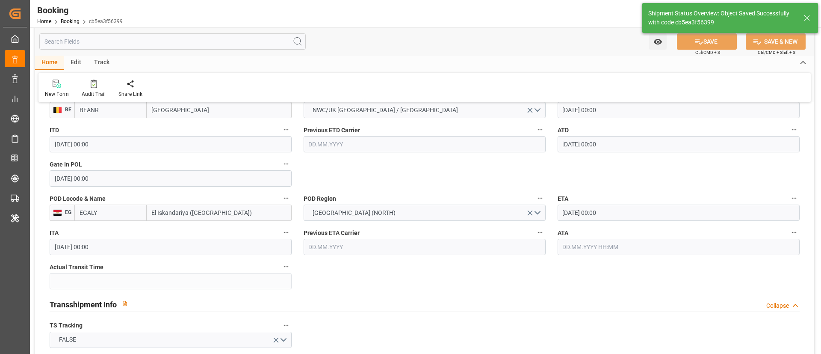
type textarea "businessDivision-businessLine-"
type input "[DATE] 10:16"
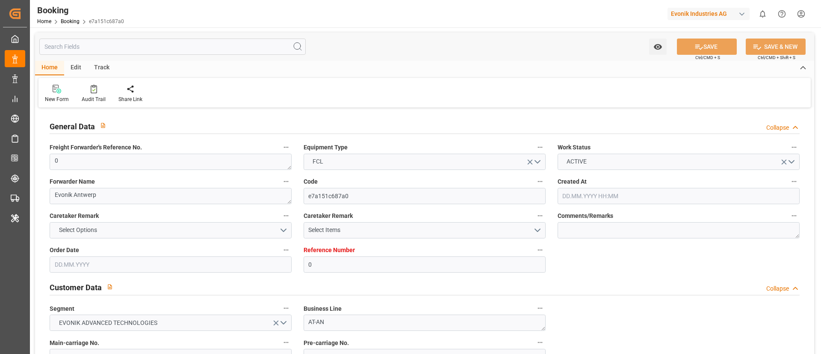
type input "[DATE] 12:18"
type input "[DATE]"
type input "[DATE] 00:00"
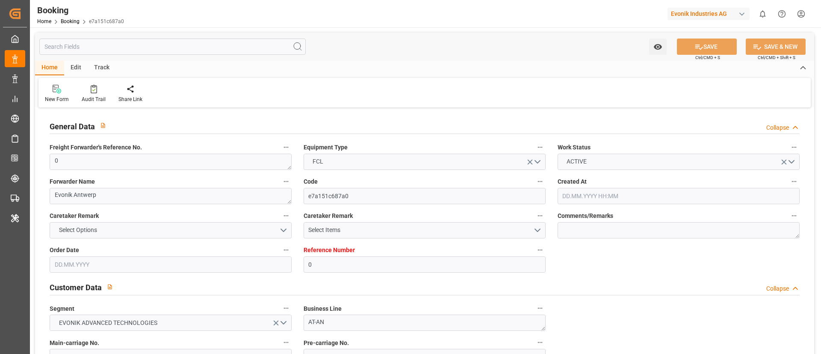
type input "[DATE] 00:00"
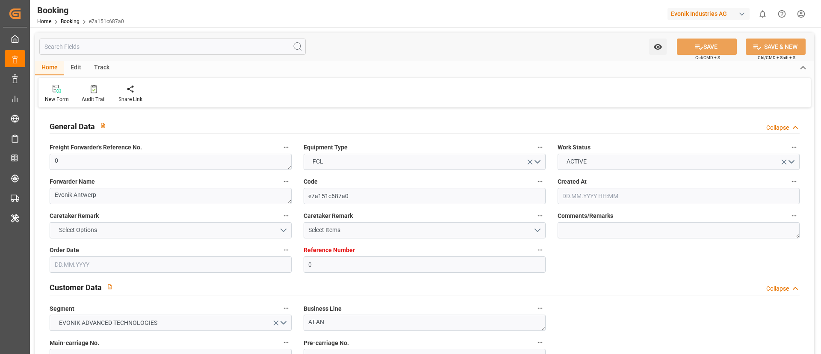
type input "[DATE] 00:00"
type input "[DATE] 10:11"
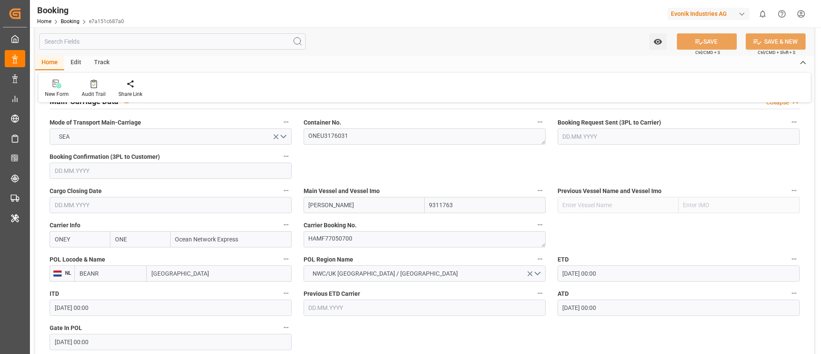
scroll to position [641, 0]
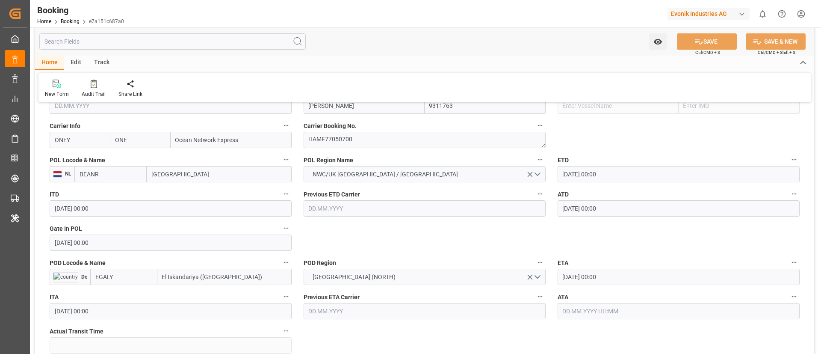
click at [111, 183] on div "POL Locode & Name NL BEANR [GEOGRAPHIC_DATA]" at bounding box center [171, 168] width 254 height 34
click at [114, 176] on input "BEANR" at bounding box center [110, 174] width 72 height 16
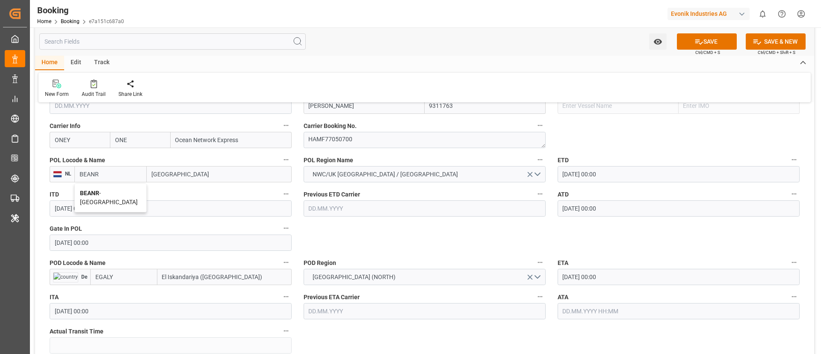
click at [111, 194] on span "BEANR - [GEOGRAPHIC_DATA]" at bounding box center [109, 197] width 58 height 16
type input "BEANR"
click at [123, 285] on div "POD Locode & Name De EGALY [GEOGRAPHIC_DATA] ([GEOGRAPHIC_DATA])" at bounding box center [171, 271] width 254 height 34
click at [124, 280] on input "EGALY" at bounding box center [123, 277] width 67 height 16
click at [119, 294] on span "EGALY - El Iskandariya (Alexandria)" at bounding box center [127, 300] width 62 height 16
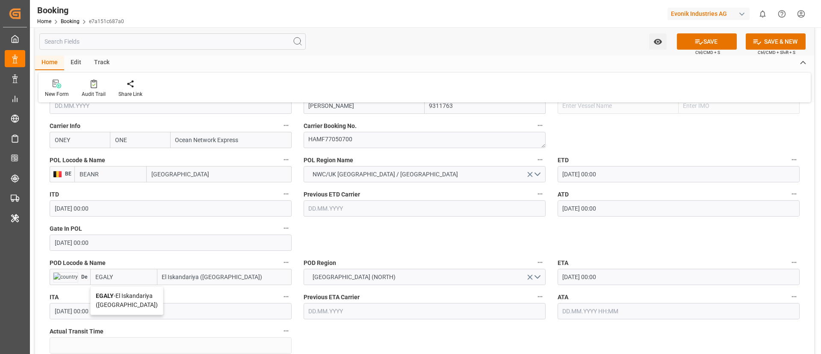
type input "EGALY"
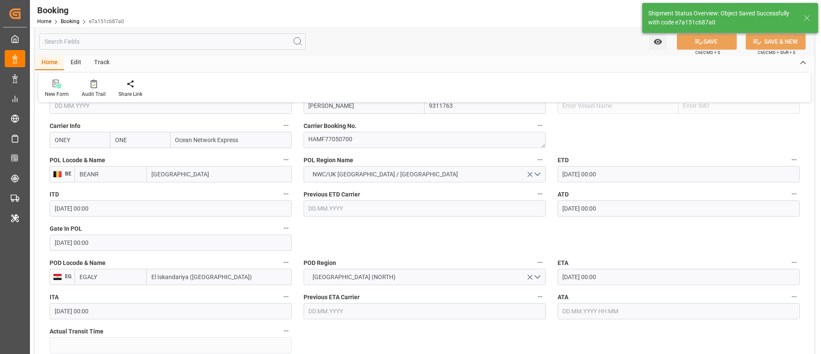
type textarea "businessDivision-businessLine-"
type input "18.09.2025 10:15"
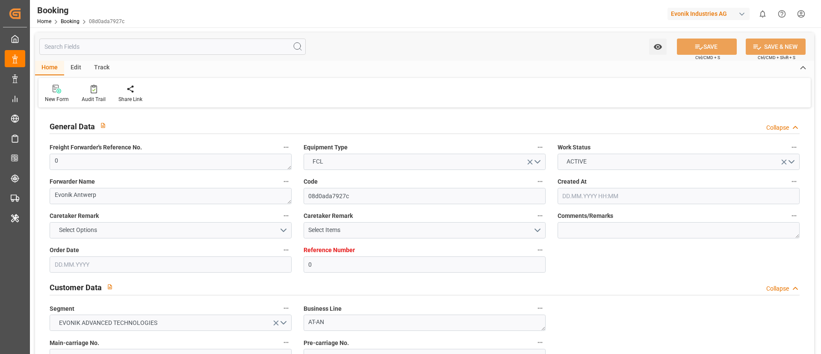
type input "0"
type input "9311763"
type input "ONE"
type input "Ocean Network Express"
type input "BEANR"
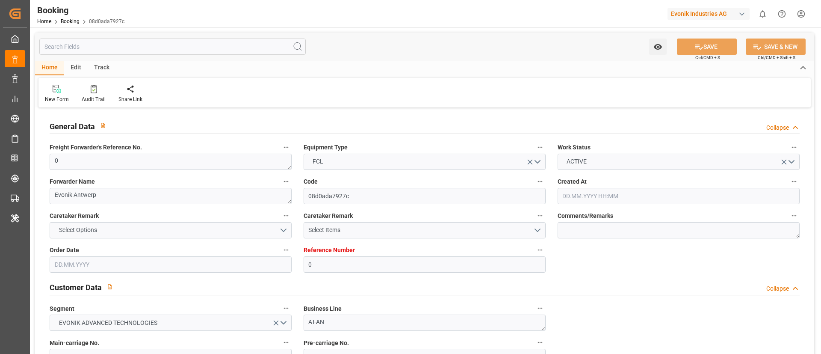
type input "EGALY"
type input "0"
type input "[DATE] 12:18"
type input "[DATE]"
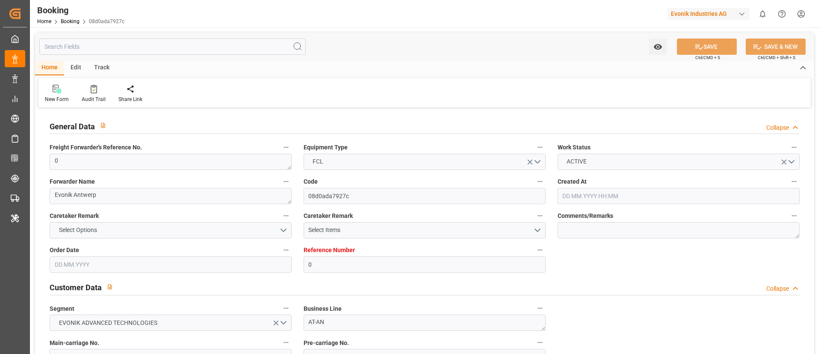
type input "[DATE]"
type input "[DATE] 00:00"
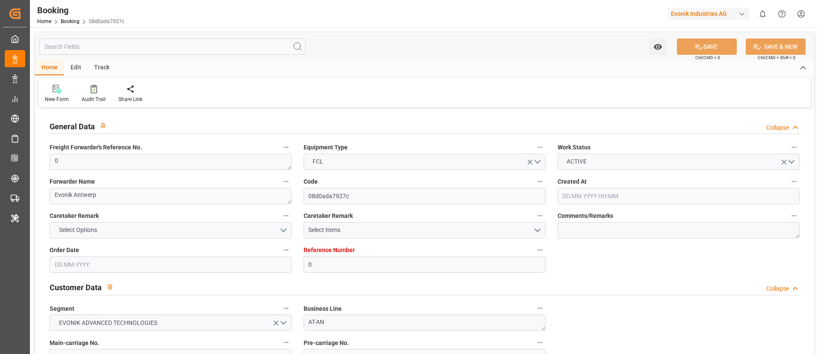
type input "[DATE] 00:00"
type input "[DATE] 10:04"
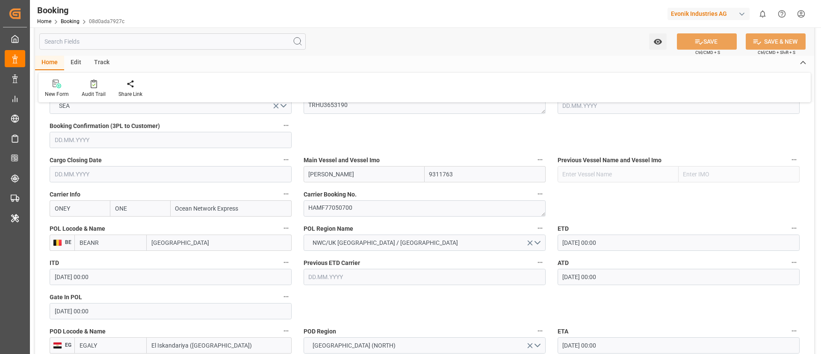
scroll to position [577, 0]
